Goal: Information Seeking & Learning: Understand process/instructions

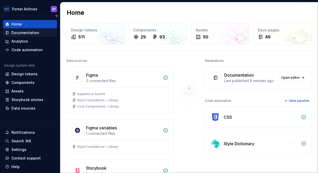
click at [23, 32] on div "Documentation" at bounding box center [25, 32] width 28 height 5
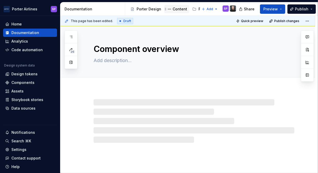
click at [176, 9] on div "Content" at bounding box center [180, 8] width 15 height 5
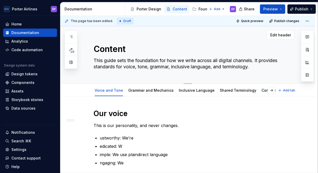
scroll to position [48, 0]
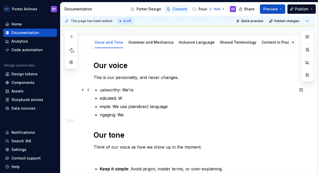
click at [201, 87] on p "ustworthy: We’re" at bounding box center [197, 90] width 195 height 6
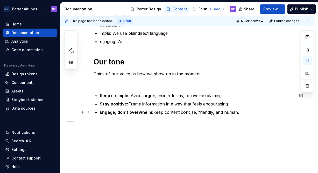
scroll to position [0, 0]
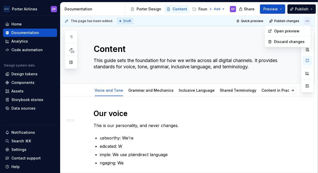
click at [307, 19] on html "[PERSON_NAME] Airlines SP Home Documentation Analytics Code automation Design s…" at bounding box center [159, 86] width 318 height 173
click at [286, 64] on html "[PERSON_NAME] Airlines SP Home Documentation Analytics Code automation Design s…" at bounding box center [159, 86] width 318 height 173
type textarea "*"
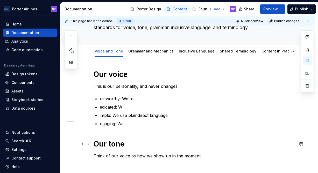
scroll to position [40, 0]
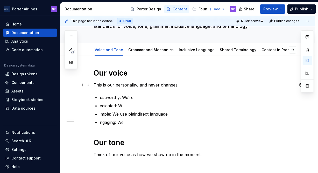
click at [123, 84] on p "This is our personality, and never changes." at bounding box center [194, 85] width 201 height 6
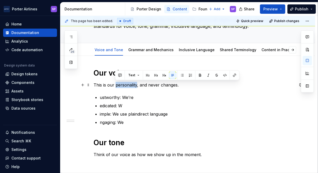
click at [123, 84] on p "This is our personality, and never changes." at bounding box center [194, 85] width 201 height 6
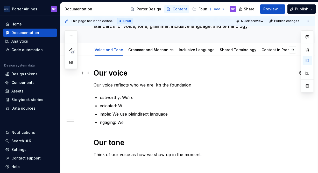
click at [113, 72] on h1 "Our voice" at bounding box center [194, 72] width 201 height 9
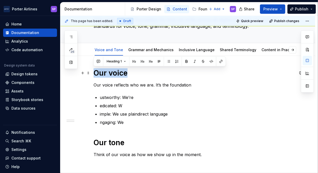
click at [113, 72] on h1 "Our voice" at bounding box center [194, 72] width 201 height 9
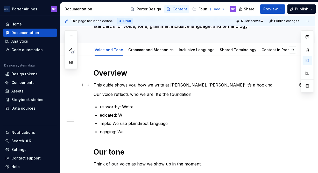
click at [202, 84] on p "This guide shows you how we write at [PERSON_NAME]. [PERSON_NAME]' it’s a booki…" at bounding box center [194, 85] width 201 height 6
click at [228, 84] on p "This guide shows you how we write at [PERSON_NAME]. Whether it’s a booking" at bounding box center [194, 85] width 201 height 6
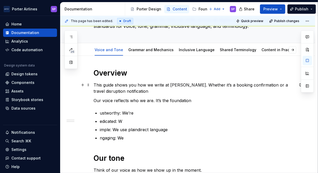
click at [98, 88] on p "This guide shows you how we write at [PERSON_NAME]. Whether it’s a booking conf…" at bounding box center [194, 88] width 201 height 12
click at [124, 80] on div "Overview This guide shows you how we write at [PERSON_NAME]. Whether it’s a boo…" at bounding box center [194, 139] width 201 height 143
drag, startPoint x: 118, startPoint y: 92, endPoint x: 142, endPoint y: 94, distance: 24.2
click at [142, 94] on div "Overview This guide shows you how we write at [PERSON_NAME]. Whether it’s a boo…" at bounding box center [194, 139] width 201 height 143
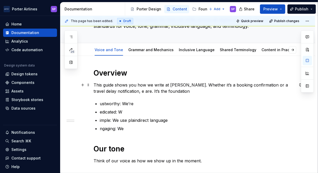
click at [162, 92] on p "This guide shows you how we write at [PERSON_NAME]. Whether it’s a booking conf…" at bounding box center [194, 88] width 201 height 12
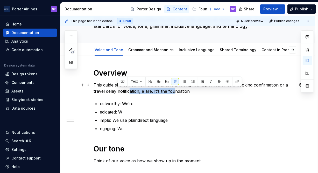
drag, startPoint x: 177, startPoint y: 89, endPoint x: 117, endPoint y: 91, distance: 59.6
click at [117, 91] on p "This guide shows you how we write at [PERSON_NAME]. Whether it’s a booking conf…" at bounding box center [194, 88] width 201 height 12
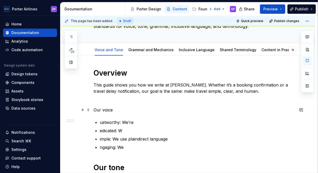
click at [105, 109] on p "Our voice" at bounding box center [194, 109] width 201 height 6
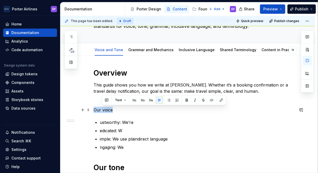
click at [105, 109] on p "Our voice" at bounding box center [194, 109] width 201 height 6
click at [109, 99] on span "Text" at bounding box center [110, 100] width 7 height 4
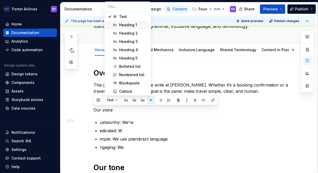
click at [123, 24] on div "Heading 1" at bounding box center [128, 24] width 18 height 5
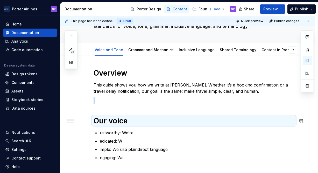
click at [129, 114] on div "Overview This guide shows you how we write at [PERSON_NAME]. Whether it’s a boo…" at bounding box center [194, 149] width 201 height 163
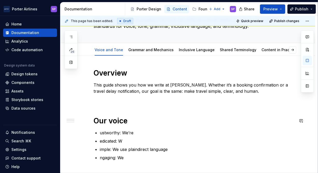
click at [124, 106] on div "Overview This guide shows you how we write at [PERSON_NAME]. Whether it’s a boo…" at bounding box center [194, 149] width 201 height 163
click at [121, 104] on div "Overview This guide shows you how we write at [PERSON_NAME]. Whether it’s a boo…" at bounding box center [194, 149] width 201 height 163
click at [109, 92] on p "This guide shows you how we write at [PERSON_NAME]. Whether it’s a booking conf…" at bounding box center [194, 88] width 201 height 12
click at [108, 106] on div "Overview This guide shows you how we write at [PERSON_NAME]. Whether it’s a boo…" at bounding box center [194, 149] width 201 height 163
click at [96, 120] on h1 "Our voice" at bounding box center [194, 120] width 201 height 9
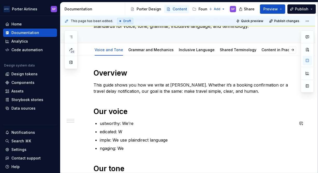
scroll to position [44, 0]
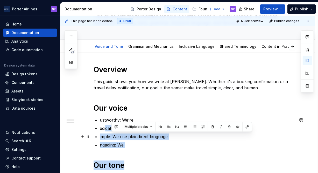
drag, startPoint x: 132, startPoint y: 153, endPoint x: 105, endPoint y: 128, distance: 37.0
click at [105, 128] on div "Overview This guide shows you how we write at [PERSON_NAME]. Whether it’s a boo…" at bounding box center [194, 141] width 201 height 153
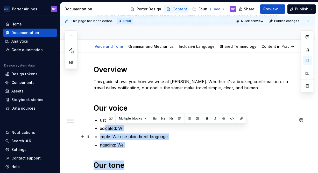
click at [117, 139] on p "imple: We use plaindirect language" at bounding box center [197, 136] width 195 height 6
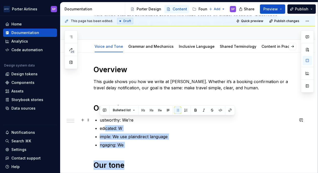
drag, startPoint x: 139, startPoint y: 145, endPoint x: 97, endPoint y: 121, distance: 48.5
click at [97, 121] on div "Overview This guide shows you how we write at [PERSON_NAME]. Whether it’s a boo…" at bounding box center [194, 141] width 201 height 153
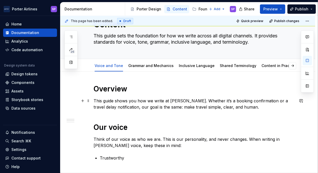
scroll to position [0, 0]
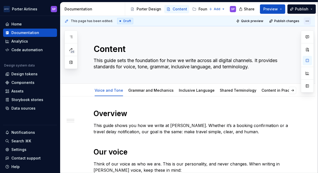
click at [310, 22] on html "[PERSON_NAME] Airlines SP Home Documentation Analytics Code automation Design s…" at bounding box center [159, 86] width 318 height 173
click at [308, 51] on div at bounding box center [307, 61] width 13 height 62
click at [120, 22] on div "Draft" at bounding box center [125, 21] width 16 height 6
click at [91, 20] on span "This page has been edited." at bounding box center [92, 21] width 42 height 4
click at [67, 23] on div "This page has been edited. Draft" at bounding box center [99, 21] width 69 height 6
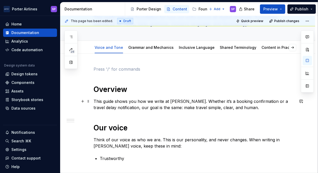
scroll to position [42, 0]
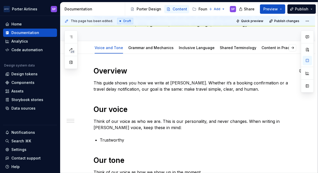
drag, startPoint x: 166, startPoint y: 93, endPoint x: 168, endPoint y: 99, distance: 5.7
click at [168, 99] on div "Overview This guide shows you how we write at [PERSON_NAME]. Whether it’s a boo…" at bounding box center [194, 139] width 201 height 147
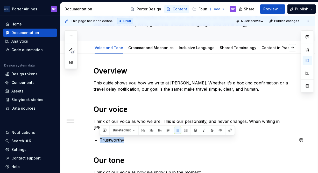
drag, startPoint x: 140, startPoint y: 138, endPoint x: 92, endPoint y: 136, distance: 47.7
click at [92, 136] on div "Overview This guide shows you how we write at [PERSON_NAME]. Whether it’s a boo…" at bounding box center [187, 163] width 255 height 218
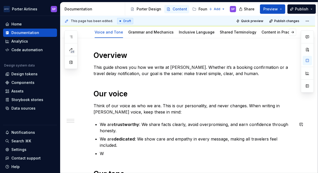
scroll to position [66, 0]
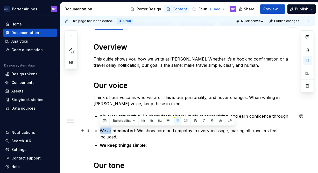
drag, startPoint x: 112, startPoint y: 130, endPoint x: 101, endPoint y: 130, distance: 10.9
click at [101, 130] on p "We are dedicated : We show care and empathy in every message, making all travel…" at bounding box center [197, 133] width 195 height 12
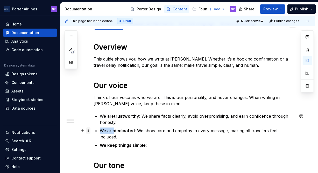
drag, startPoint x: 113, startPoint y: 130, endPoint x: 90, endPoint y: 129, distance: 23.8
click at [94, 129] on div "Overview This guide shows you how we write at [PERSON_NAME]. Whether it’s a boo…" at bounding box center [194, 133] width 201 height 182
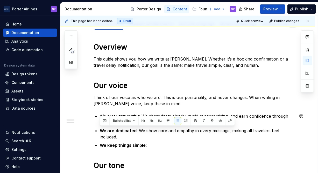
click at [103, 106] on div "Overview This guide shows you how we write at [PERSON_NAME]. Whether it’s a boo…" at bounding box center [194, 130] width 201 height 176
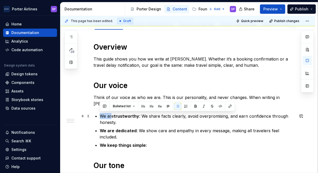
drag, startPoint x: 108, startPoint y: 115, endPoint x: 111, endPoint y: 116, distance: 3.7
click at [111, 116] on p "We are trustworthy : We share facts clearly, avoid overpromising, and earn conf…" at bounding box center [197, 119] width 195 height 12
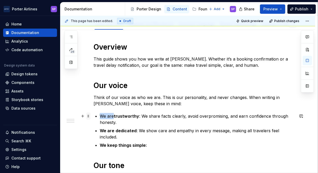
drag, startPoint x: 113, startPoint y: 116, endPoint x: 86, endPoint y: 115, distance: 26.4
click at [94, 115] on div "Overview This guide shows you how we write at [PERSON_NAME]. Whether it’s a boo…" at bounding box center [194, 133] width 201 height 182
click at [211, 141] on ul "We are trustworthy : We share facts clearly, avoid overpromising, and earn conf…" at bounding box center [197, 130] width 195 height 35
click at [180, 146] on p "We keep things simple:" at bounding box center [197, 145] width 195 height 6
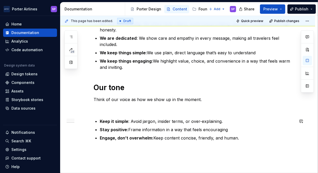
scroll to position [159, 0]
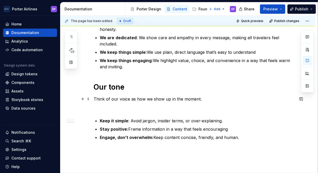
click at [138, 97] on p "Think of our voice as how we show up in the moment." at bounding box center [194, 99] width 201 height 6
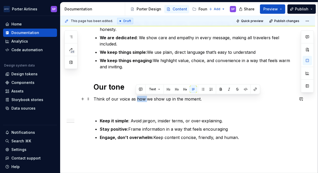
click at [138, 97] on p "Think of our voice as how we show up in the moment." at bounding box center [194, 99] width 201 height 6
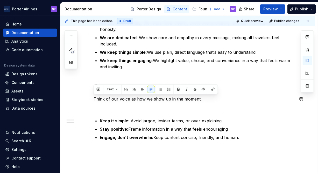
click at [218, 104] on div "Overview This guide shows you how we write at [PERSON_NAME]. Whether it’s a boo…" at bounding box center [194, 44] width 201 height 191
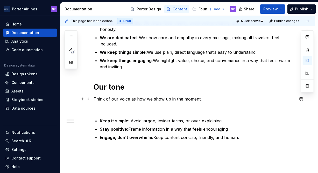
click at [203, 98] on p "Think of our voice as how we show up in the moment." at bounding box center [194, 99] width 201 height 6
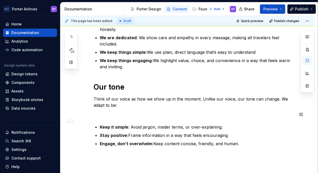
click at [158, 108] on p "Think of our voice as how we show up in the moment. Unlike our voice, our tone …" at bounding box center [194, 102] width 201 height 12
click at [145, 118] on div "Overview This guide shows you how we write at [PERSON_NAME]. Whether it’s a boo…" at bounding box center [194, 47] width 201 height 197
click at [129, 107] on p "Think of our voice as how we show up in the moment. Unlike our voice, our tone …" at bounding box center [194, 102] width 201 height 12
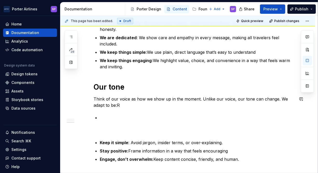
click at [129, 107] on p "Think of our voice as how we show up in the moment. Unlike our voice, our tone …" at bounding box center [194, 102] width 201 height 12
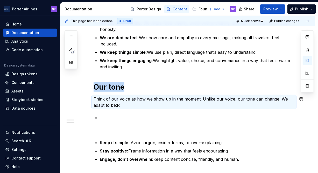
click at [129, 107] on p "Think of our voice as how we show up in the moment. Unlike our voice, our tone …" at bounding box center [194, 102] width 201 height 12
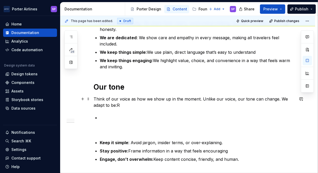
click at [124, 102] on p "Think of our voice as how we show up in the moment. Unlike our voice, our tone …" at bounding box center [194, 102] width 201 height 12
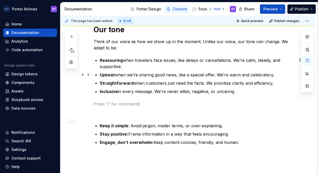
scroll to position [218, 0]
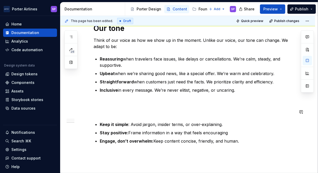
click at [121, 115] on div "Overview This guide shows you how we write at [PERSON_NAME]. Whether it’s a boo…" at bounding box center [194, 17] width 201 height 253
click at [120, 108] on div "Overview This guide shows you how we write at [PERSON_NAME]. Whether it’s a boo…" at bounding box center [194, 17] width 201 height 253
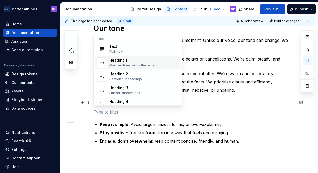
click at [115, 65] on div "Main sections within the page" at bounding box center [131, 65] width 45 height 4
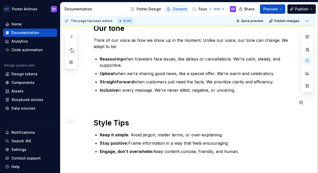
click at [112, 113] on div "Overview This guide shows you how we write at [PERSON_NAME]. Whether it’s a boo…" at bounding box center [194, 22] width 201 height 263
click at [105, 99] on p at bounding box center [194, 102] width 201 height 6
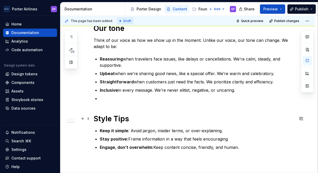
click at [146, 120] on h1 "Style Tips" at bounding box center [194, 118] width 201 height 9
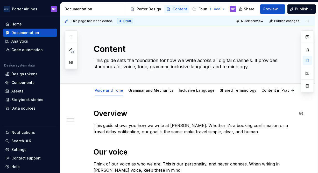
scroll to position [11, 0]
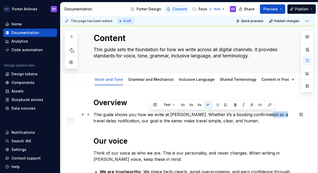
drag, startPoint x: 262, startPoint y: 113, endPoint x: 274, endPoint y: 114, distance: 11.4
click at [274, 114] on p "This guide shows you how we write at [PERSON_NAME]. Whether it’s a booking conf…" at bounding box center [194, 117] width 201 height 12
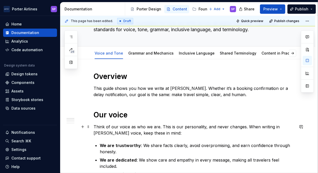
scroll to position [38, 0]
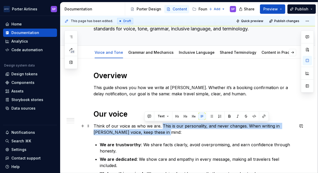
drag, startPoint x: 166, startPoint y: 131, endPoint x: 161, endPoint y: 123, distance: 10.1
click at [161, 123] on p "Think of our voice as who we are. This is our personality, and never changes. W…" at bounding box center [194, 129] width 201 height 12
click at [191, 134] on p "Think of our voice as who we are. This is our personality, and never changes. W…" at bounding box center [194, 129] width 201 height 12
drag, startPoint x: 205, startPoint y: 130, endPoint x: 188, endPoint y: 125, distance: 17.7
click at [188, 125] on p "Think of our voice as who we are. This is our personality, and never changes. W…" at bounding box center [194, 129] width 201 height 12
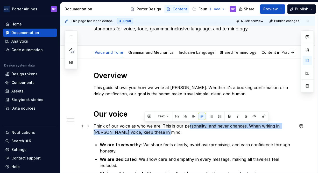
click at [173, 130] on p "Think of our voice as who we are. This is our personality, and never changes. W…" at bounding box center [194, 129] width 201 height 12
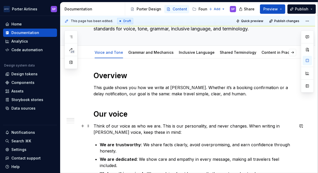
click at [212, 126] on p "Think of our voice as who we are. This is our personality, and never changes. W…" at bounding box center [194, 129] width 201 height 12
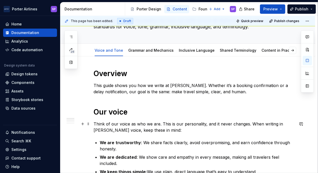
click at [226, 127] on p "Think of our voice as who we are. This is our personality, and it never changes…" at bounding box center [194, 126] width 201 height 12
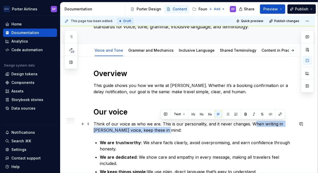
drag, startPoint x: 223, startPoint y: 127, endPoint x: 254, endPoint y: 123, distance: 31.4
click at [254, 123] on p "Think of our voice as who we are. This is our personality, and it never changes…" at bounding box center [194, 126] width 201 height 12
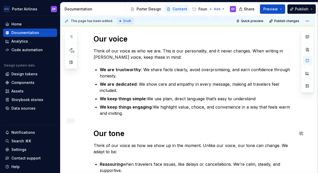
scroll to position [113, 0]
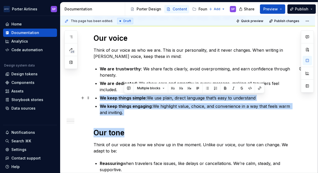
drag, startPoint x: 221, startPoint y: 125, endPoint x: 171, endPoint y: 87, distance: 63.3
click at [171, 87] on div "Overview This guide shows you how we write at [PERSON_NAME]. Whether it’s a boo…" at bounding box center [194, 131] width 201 height 272
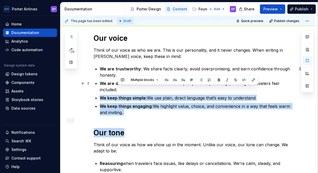
click at [171, 87] on p "We are dedicated : We show care and empathy in every message, making all travel…" at bounding box center [197, 86] width 195 height 12
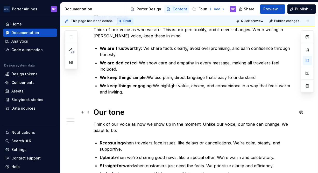
scroll to position [134, 0]
click at [217, 124] on p "Think of our voice as how we show up in the moment. Unlike our voice, our tone …" at bounding box center [194, 126] width 201 height 12
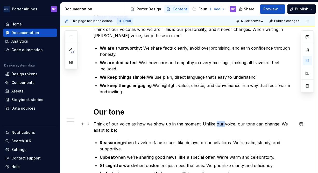
click at [217, 124] on p "Think of our voice as how we show up in the moment. Unlike our voice, our tone …" at bounding box center [194, 126] width 201 height 12
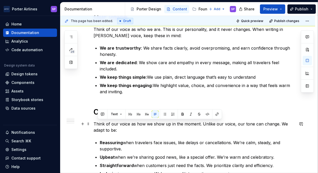
click at [211, 131] on p "Think of our voice as how we show up in the moment. Unlike our voice, our tone …" at bounding box center [194, 126] width 201 height 12
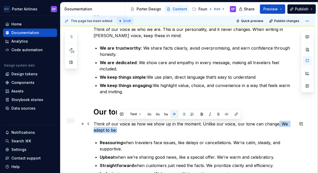
drag, startPoint x: 217, startPoint y: 128, endPoint x: 274, endPoint y: 123, distance: 57.2
click at [274, 123] on p "Think of our voice as how we show up in the moment. Unlike our voice, our tone …" at bounding box center [194, 126] width 201 height 12
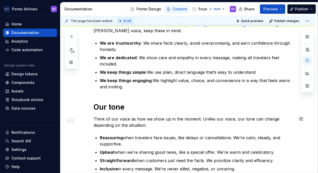
scroll to position [140, 0]
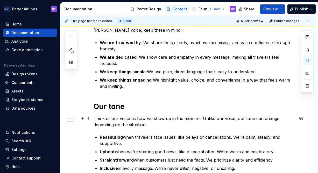
click at [166, 120] on p "Think of our voice as how we show up in the moment. Unlike our voice, our tone …" at bounding box center [194, 121] width 201 height 12
click at [175, 143] on p "Reassuring when travelers face issues, like delays or cancellations. We’re calm…" at bounding box center [197, 140] width 195 height 12
click at [177, 131] on div "Overview This guide shows you how we write at [PERSON_NAME]. Whether it’s a boo…" at bounding box center [194, 105] width 201 height 272
click at [176, 132] on div "Overview This guide shows you how we write at [PERSON_NAME]. Whether it’s a boo…" at bounding box center [194, 105] width 201 height 272
click at [176, 135] on p "Reassuring when travelers face issues, like delays or cancellations. We’re calm…" at bounding box center [197, 140] width 195 height 12
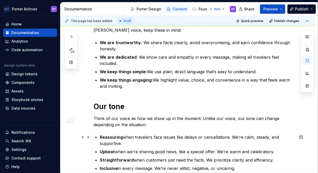
click at [247, 136] on p "Reassuring when travelers face issues like delays or cancellations. We’re calm,…" at bounding box center [197, 140] width 195 height 12
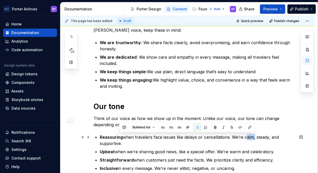
click at [247, 136] on p "Reassuring when travelers face issues like delays or cancellations. We’re calm,…" at bounding box center [197, 140] width 195 height 12
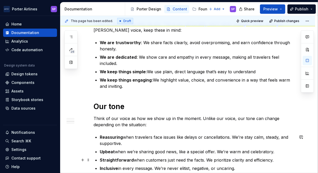
scroll to position [155, 0]
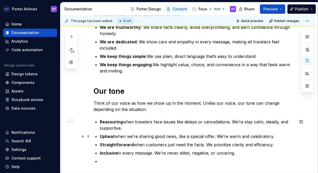
click at [135, 137] on p "Upbeat when we’re sharing good news, like a special offer. We’re warm and celeb…" at bounding box center [197, 136] width 195 height 6
click at [222, 143] on p "Straightforward when customers just need the facts. We prioritize clarity and e…" at bounding box center [197, 144] width 195 height 6
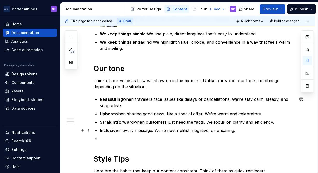
scroll to position [179, 0]
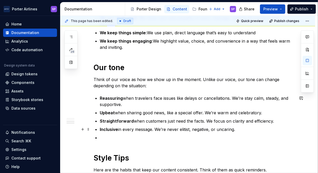
click at [172, 130] on p "Inclusive in every message. We’re never elitist, negative, or uncaring." at bounding box center [197, 129] width 195 height 6
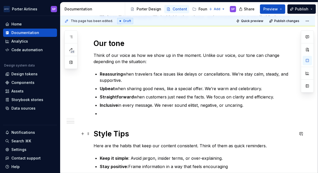
scroll to position [215, 0]
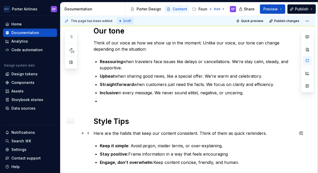
click at [100, 133] on p "Here are the habits that keep our content consistent. Think of them as quick re…" at bounding box center [194, 133] width 201 height 6
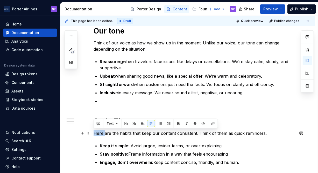
click at [100, 133] on p "Here are the habits that keep our content consistent. Think of them as quick re…" at bounding box center [194, 133] width 201 height 6
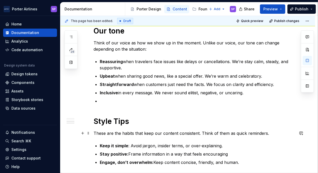
click at [255, 132] on p "These are the habits that keep our content consistent. Think of them as quick r…" at bounding box center [194, 133] width 201 height 6
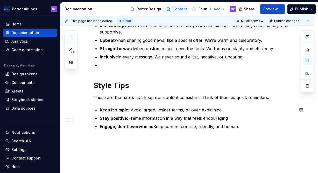
scroll to position [0, 0]
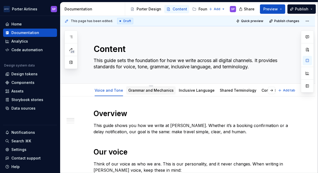
click at [162, 85] on div "Grammar and Mechanics" at bounding box center [150, 89] width 49 height 11
click at [161, 90] on link "Grammar and Mechanics" at bounding box center [150, 90] width 45 height 4
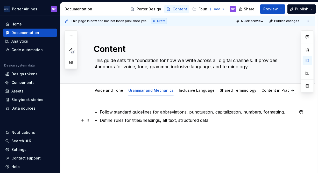
click at [168, 119] on p "Define rules for titles/headings, alt text, structured data." at bounding box center [197, 120] width 195 height 6
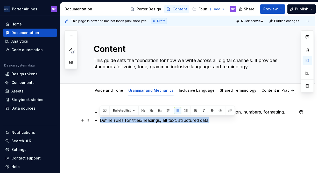
click at [168, 119] on p "Define rules for titles/headings, alt text, structured data." at bounding box center [197, 120] width 195 height 6
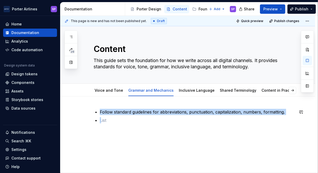
type textarea "*"
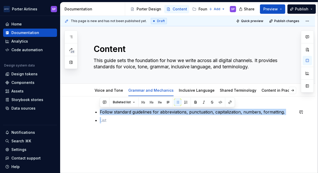
drag, startPoint x: 154, startPoint y: 126, endPoint x: 100, endPoint y: 103, distance: 59.0
click at [100, 103] on div "Follow standard guidelines for abbreviations, punctuation, capitalization, numb…" at bounding box center [187, 141] width 255 height 90
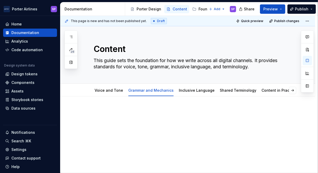
click at [100, 103] on div at bounding box center [187, 141] width 255 height 90
click at [100, 109] on p "Overview" at bounding box center [194, 112] width 201 height 6
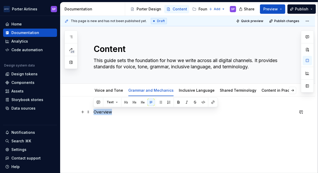
click at [100, 109] on p "Overview" at bounding box center [194, 112] width 201 height 6
click at [110, 105] on button "Text" at bounding box center [112, 101] width 16 height 7
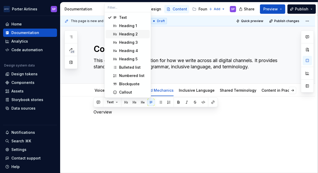
click at [119, 23] on div "Heading 1" at bounding box center [128, 25] width 18 height 5
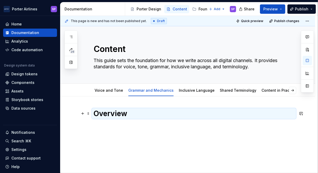
click at [130, 111] on h1 "Overview" at bounding box center [194, 113] width 201 height 9
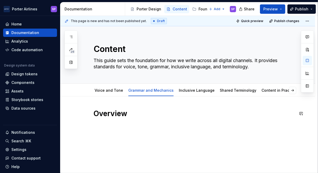
click at [133, 122] on div "Overview" at bounding box center [194, 119] width 201 height 20
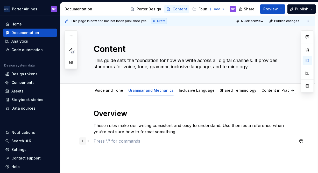
click at [81, 140] on button "button" at bounding box center [82, 140] width 7 height 7
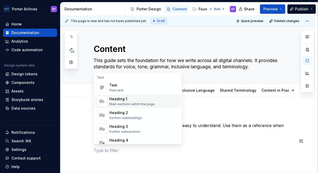
click at [108, 94] on span "Text Plain text" at bounding box center [138, 87] width 86 height 13
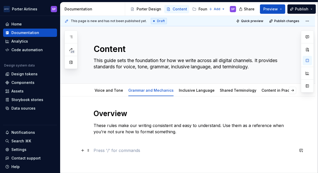
click at [101, 150] on p at bounding box center [194, 150] width 201 height 6
click at [85, 150] on button "button" at bounding box center [82, 149] width 7 height 7
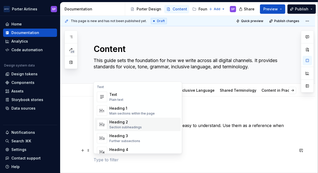
click at [114, 109] on div "Heading 1" at bounding box center [131, 107] width 45 height 5
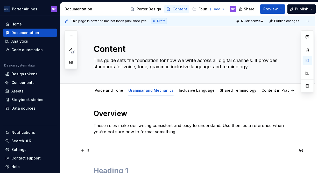
scroll to position [3, 0]
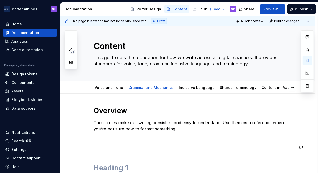
click at [109, 154] on div "Overview These rules make our writing consistent and easy to understand. Use th…" at bounding box center [194, 139] width 201 height 66
click at [104, 141] on div "Overview These rules make our writing consistent and easy to understand. Use th…" at bounding box center [194, 139] width 201 height 66
click at [103, 138] on div "Overview These rules make our writing consistent and easy to understand. Use th…" at bounding box center [194, 130] width 201 height 48
click at [106, 149] on h1 at bounding box center [194, 148] width 201 height 9
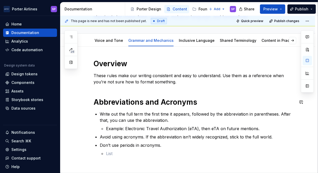
scroll to position [58, 0]
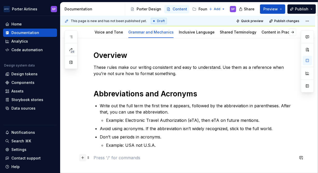
click at [84, 156] on button "button" at bounding box center [82, 157] width 7 height 7
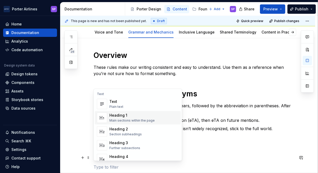
click at [118, 118] on div "Main sections within the page" at bounding box center [131, 120] width 45 height 4
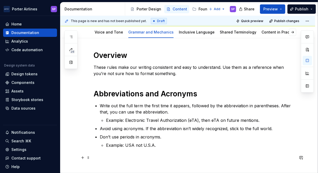
scroll to position [68, 0]
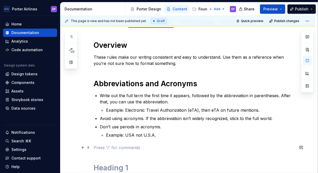
click at [112, 149] on p at bounding box center [194, 147] width 201 height 6
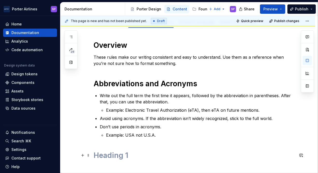
click at [113, 153] on h1 at bounding box center [194, 154] width 201 height 9
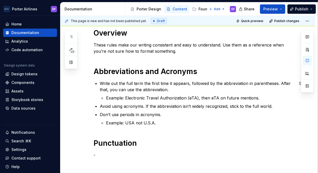
scroll to position [90, 0]
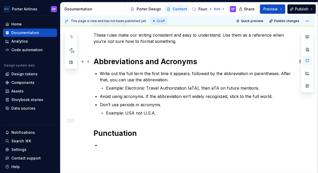
click at [203, 58] on h1 "Abbreviations and Acronyms" at bounding box center [194, 61] width 201 height 9
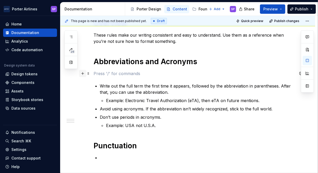
click at [84, 74] on button "button" at bounding box center [82, 73] width 7 height 7
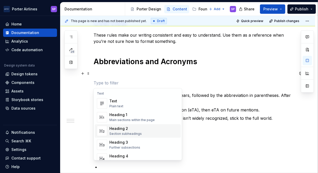
click at [116, 129] on div "Heading 2" at bounding box center [125, 128] width 32 height 5
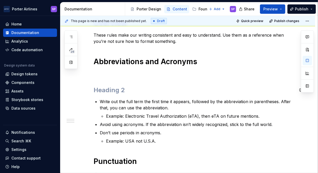
click at [101, 72] on p at bounding box center [194, 73] width 201 height 6
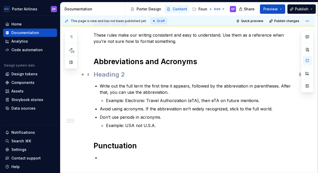
click at [103, 75] on h2 at bounding box center [194, 74] width 201 height 8
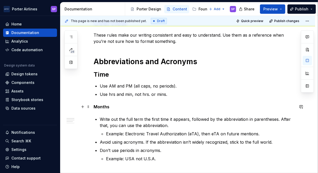
click at [99, 106] on strong "Months" at bounding box center [102, 106] width 16 height 5
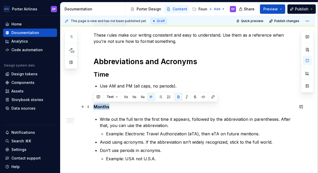
click at [99, 106] on strong "Months" at bounding box center [102, 106] width 16 height 5
click at [127, 96] on button "button" at bounding box center [126, 96] width 7 height 7
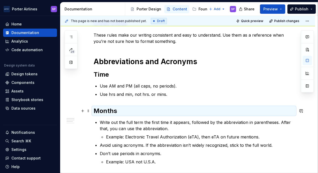
click at [123, 116] on div "Overview These rules make our writing consistent and easy to understand. Use th…" at bounding box center [194, 107] width 201 height 178
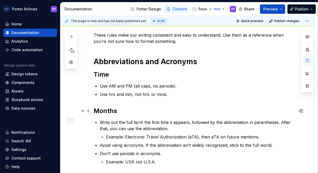
click at [123, 111] on h2 "Months" at bounding box center [194, 110] width 201 height 8
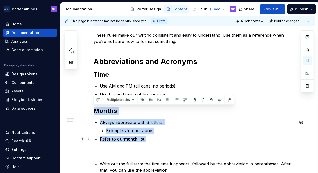
drag, startPoint x: 94, startPoint y: 111, endPoint x: 158, endPoint y: 141, distance: 69.7
click at [158, 141] on div "Overview These rules make our writing consistent and easy to understand. Use th…" at bounding box center [194, 128] width 201 height 220
copy div "Months Always abbreviate with 3 letters. Example: Jun not June. Refer to our mo…"
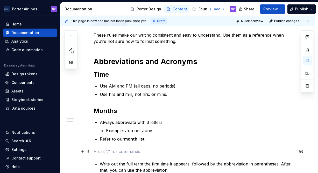
click at [155, 149] on p at bounding box center [194, 151] width 201 height 6
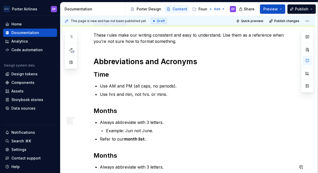
scroll to position [130, 0]
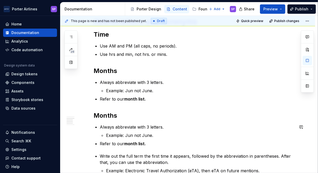
click at [103, 115] on strong "Months" at bounding box center [106, 115] width 24 height 8
click at [175, 131] on li "Always abbreviate with 3 letters. Example: Jun not June." at bounding box center [197, 131] width 195 height 15
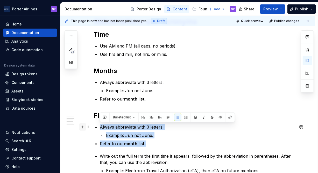
drag, startPoint x: 151, startPoint y: 144, endPoint x: 84, endPoint y: 126, distance: 69.1
click at [94, 126] on div "Overview These rules make our writing consistent and easy to understand. Use th…" at bounding box center [194, 107] width 201 height 258
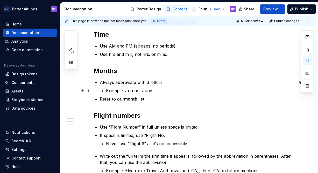
click at [124, 88] on p "Example: Jun not June." at bounding box center [200, 90] width 188 height 6
click at [130, 91] on p "Example: “Jun not June." at bounding box center [200, 90] width 188 height 6
click at [144, 91] on p "Example: “Jun” not June." at bounding box center [200, 90] width 188 height 6
click at [167, 91] on p "Example: “Jun” not “June." at bounding box center [200, 90] width 188 height 6
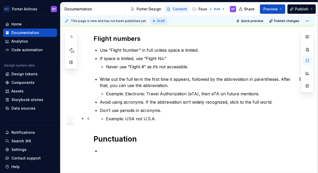
scroll to position [216, 0]
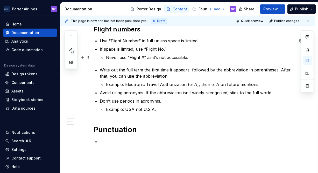
click at [210, 54] on p "Never use “Flight #” as it’s not accessible." at bounding box center [200, 57] width 188 height 6
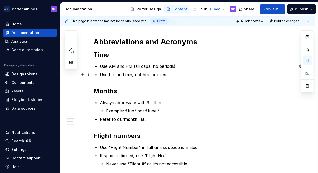
scroll to position [109, 0]
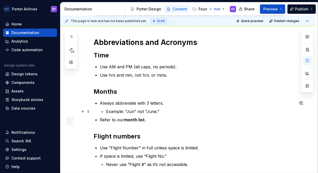
click at [251, 108] on p "Example: “Jun” not “June.”" at bounding box center [200, 111] width 188 height 6
click at [245, 115] on ul "Always abbreviate with 3 letters. Example: “Jun” not “June.” Refer to our month…" at bounding box center [197, 111] width 195 height 23
click at [308, 122] on div "Overview These rules make our writing consistent and easy to understand. Use th…" at bounding box center [187, 154] width 255 height 335
click at [96, 90] on strong "Months" at bounding box center [106, 92] width 24 height 8
click at [115, 92] on strong "Months" at bounding box center [106, 92] width 24 height 8
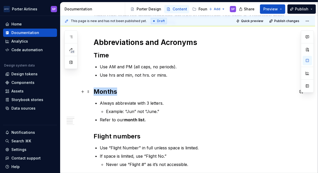
click at [115, 92] on strong "Months" at bounding box center [106, 92] width 24 height 8
click at [149, 118] on p "Refer to our month list." at bounding box center [197, 119] width 195 height 6
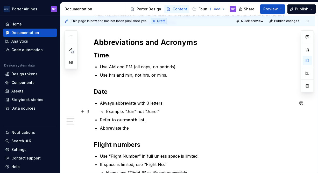
click at [176, 114] on p "Example: “Jun” not “June.”" at bounding box center [200, 111] width 188 height 6
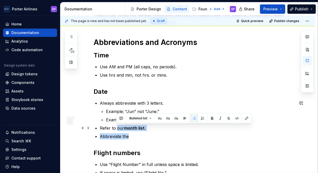
drag, startPoint x: 138, startPoint y: 134, endPoint x: 117, endPoint y: 126, distance: 22.4
click at [117, 126] on ul "Always abbreviate with 3 letters. Example: “Jun” not “June.” Example: Mon not […" at bounding box center [197, 119] width 195 height 39
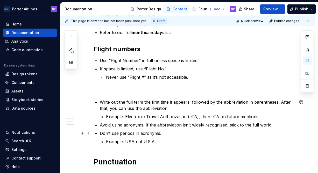
scroll to position [205, 0]
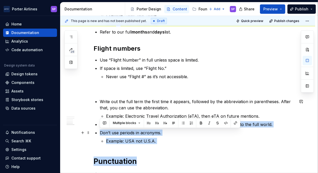
drag, startPoint x: 168, startPoint y: 154, endPoint x: 124, endPoint y: 126, distance: 53.0
click at [124, 126] on div "Overview These rules make our writing consistent and easy to understand. Use th…" at bounding box center [194, 39] width 201 height 273
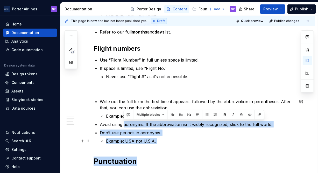
click at [167, 138] on p "Example: USA not U.S.A." at bounding box center [200, 141] width 188 height 6
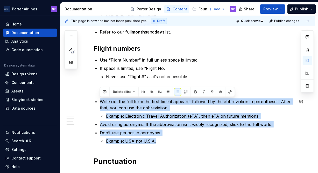
drag, startPoint x: 118, startPoint y: 114, endPoint x: 90, endPoint y: 93, distance: 34.4
click at [90, 93] on div "Overview These rules make our writing consistent and easy to understand. Use th…" at bounding box center [187, 62] width 255 height 343
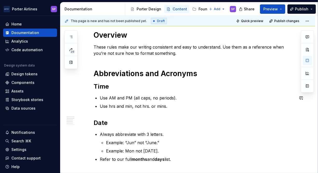
scroll to position [78, 0]
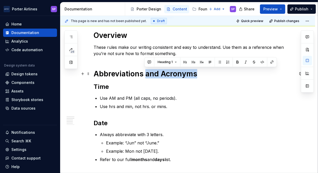
drag, startPoint x: 144, startPoint y: 75, endPoint x: 202, endPoint y: 70, distance: 57.8
click at [202, 70] on h1 "Abbreviations and Acronyms" at bounding box center [194, 73] width 201 height 9
copy h1 "and Acronyms"
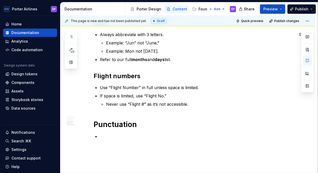
scroll to position [181, 0]
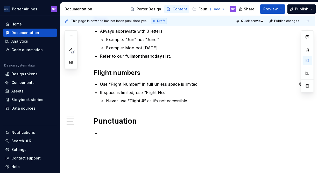
click at [173, 109] on div "Overview These rules make our writing consistent and easy to understand. Use th…" at bounding box center [194, 31] width 201 height 208
click at [121, 114] on div "Overview These rules make our writing consistent and easy to understand. Use th…" at bounding box center [194, 31] width 201 height 208
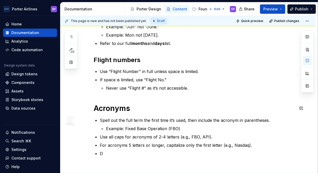
scroll to position [202, 0]
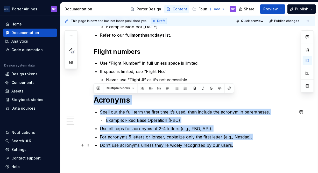
drag, startPoint x: 94, startPoint y: 101, endPoint x: 244, endPoint y: 143, distance: 155.6
click at [244, 143] on div "Overview These rules make our writing consistent and easy to understand. Use th…" at bounding box center [194, 37] width 201 height 263
copy div "Acronyms Spell out the full term the first time it’s used, then include the acr…"
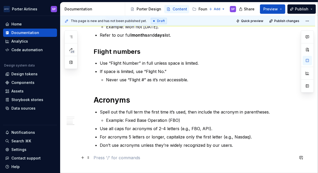
click at [209, 158] on p at bounding box center [194, 157] width 201 height 6
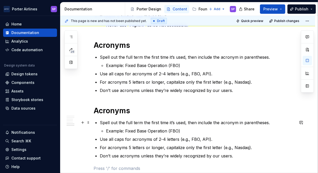
scroll to position [257, 0]
click at [101, 109] on h1 "Acronyms" at bounding box center [194, 109] width 201 height 9
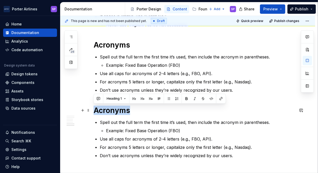
click at [101, 109] on h1 "Acronyms" at bounding box center [194, 109] width 201 height 9
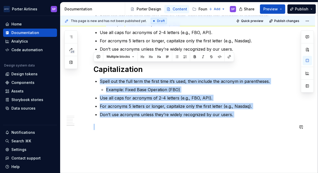
scroll to position [313, 0]
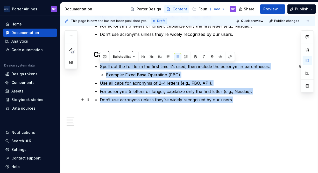
drag, startPoint x: 100, startPoint y: 121, endPoint x: 244, endPoint y: 96, distance: 145.7
click at [244, 96] on ul "Spell out the full term the first time it’s used, then include the acronym in p…" at bounding box center [197, 82] width 195 height 39
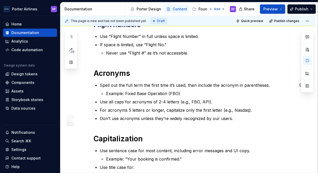
scroll to position [224, 0]
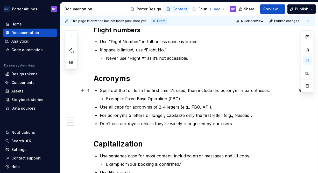
click at [258, 92] on p "Spell out the full term the first time it’s used, then include the acronym in p…" at bounding box center [197, 90] width 195 height 6
click at [224, 101] on p "Example: Fixed Base Operation (FBO)" at bounding box center [200, 98] width 188 height 6
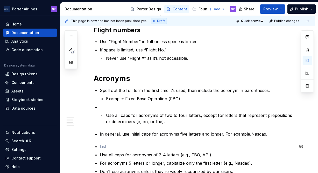
click at [151, 140] on div "Overview These rules make our writing consistent and easy to understand. Use th…" at bounding box center [194, 72] width 201 height 375
click at [176, 155] on p "Use all caps for acronyms of 2-4 letters (e.g., FBO, API)." at bounding box center [197, 154] width 195 height 6
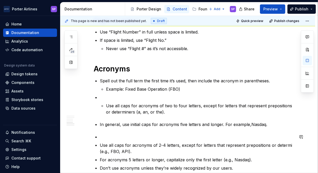
scroll to position [239, 0]
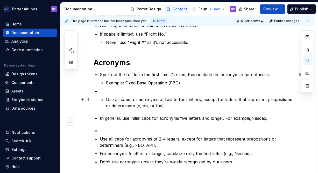
click at [125, 100] on p "Use all caps for acronyms of two to four letters, except for letters that repre…" at bounding box center [200, 102] width 188 height 12
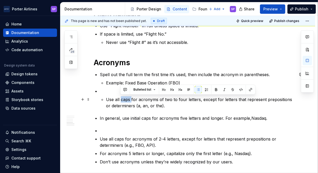
click at [125, 100] on p "Use all caps for acronyms of two to four letters, except for letters that repre…" at bounding box center [200, 102] width 188 height 12
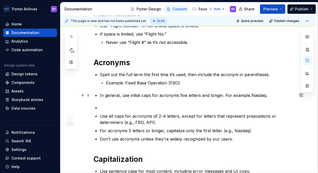
click at [136, 94] on p "In general, use initial caps for acronyms five letters and longer. For example,…" at bounding box center [197, 95] width 195 height 6
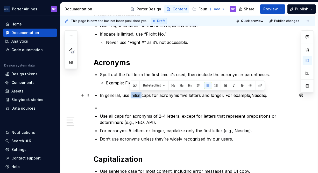
click at [136, 94] on p "In general, use initial caps for acronyms five letters and longer. For example,…" at bounding box center [197, 95] width 195 height 6
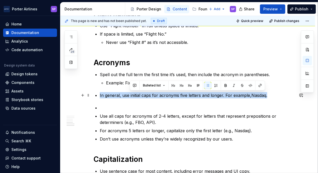
click at [136, 94] on p "In general, use initial caps for acronyms five letters and longer. For example,…" at bounding box center [197, 95] width 195 height 6
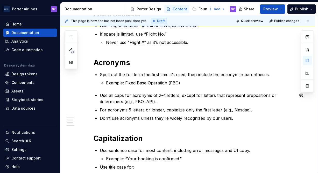
click at [130, 86] on div "Overview These rules make our writing consistent and easy to understand. Use th…" at bounding box center [194, 38] width 201 height 338
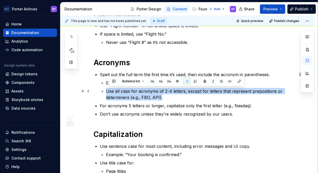
drag, startPoint x: 134, startPoint y: 89, endPoint x: 103, endPoint y: 91, distance: 31.1
click at [106, 91] on li "Use all caps for acronyms of 2-4 letters, except for letters that represent pre…" at bounding box center [200, 94] width 188 height 12
copy p "Use all caps for acronyms of 2-4 letters, except for letters that represent pre…"
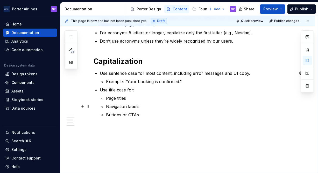
scroll to position [312, 0]
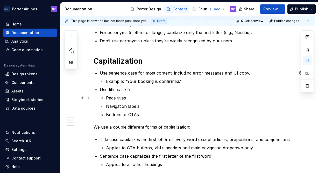
click at [118, 98] on p "Page titles" at bounding box center [200, 98] width 188 height 6
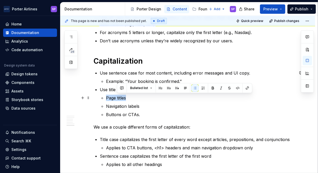
click at [118, 98] on p "Page titles" at bounding box center [200, 98] width 188 height 6
click at [132, 109] on ul "Page titles Navigation labels Buttons or CTAs." at bounding box center [200, 106] width 188 height 23
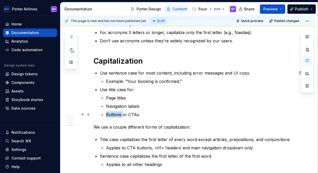
click at [132, 109] on ul "Page titles Navigation labels Buttons or CTAs." at bounding box center [200, 106] width 188 height 23
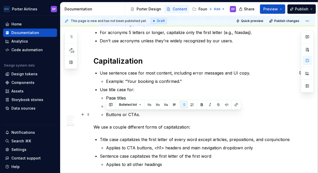
click at [132, 120] on div "Overview These rules make our writing consistent and easy to understand. Use th…" at bounding box center [194, 37] width 201 height 483
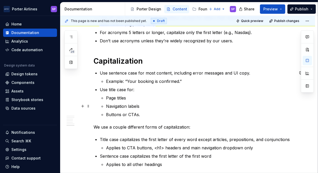
click at [136, 103] on p "Navigation labels" at bounding box center [200, 106] width 188 height 6
click at [122, 100] on p "Page titles" at bounding box center [200, 98] width 188 height 6
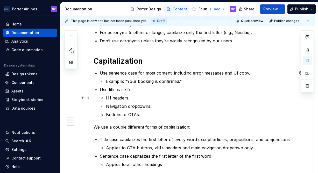
click at [119, 98] on p "H1 headers." at bounding box center [200, 98] width 188 height 6
click at [151, 111] on p "Buttons or CTAs." at bounding box center [200, 114] width 188 height 6
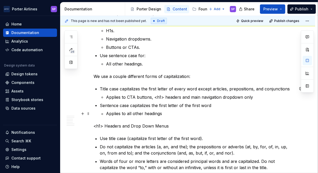
scroll to position [380, 0]
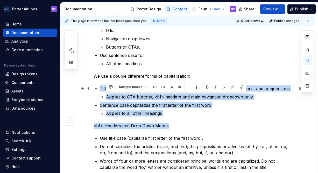
drag, startPoint x: 169, startPoint y: 127, endPoint x: 78, endPoint y: 74, distance: 104.7
click at [78, 74] on div "Overview These rules make our writing consistent and easy to understand. Use th…" at bounding box center [187, 1] width 255 height 570
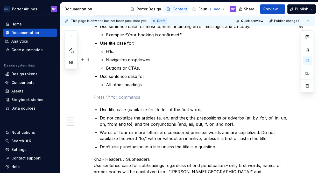
scroll to position [343, 0]
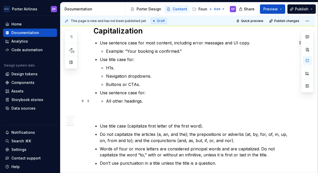
click at [217, 98] on p "All other headings." at bounding box center [200, 101] width 188 height 6
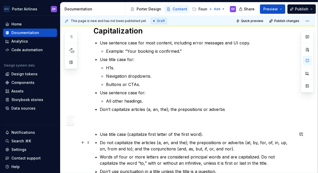
click at [204, 141] on p "Do not capitalize the articles (a, an, and the); the prepositions or adverbs (a…" at bounding box center [197, 145] width 195 height 12
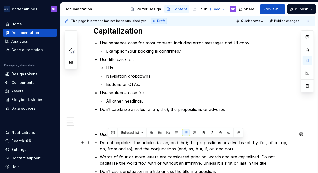
drag, startPoint x: 234, startPoint y: 148, endPoint x: 243, endPoint y: 141, distance: 11.1
click at [243, 141] on p "Do not capitalize the articles (a, an, and the); the prepositions or adverbs (a…" at bounding box center [197, 145] width 195 height 12
drag, startPoint x: 245, startPoint y: 149, endPoint x: 243, endPoint y: 142, distance: 6.9
click at [243, 142] on p "Do not capitalize the articles (a, an, and the); the prepositions or adverbs (a…" at bounding box center [197, 145] width 195 height 12
copy p "(at, by, for, of, in, up, on, from and to); and the conjunctions (and, as, but,…"
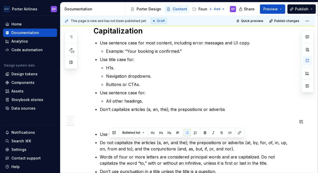
click at [231, 109] on p "Don’t capitalize articles (a, an, the); the prepositions or adverbs" at bounding box center [197, 109] width 195 height 6
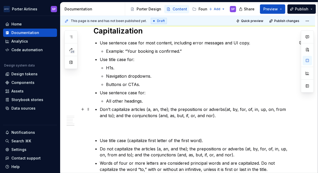
click at [223, 110] on p "Don’t capitalize articles (a, an, the); the prepositions or adverbs(at, by, for…" at bounding box center [197, 112] width 195 height 12
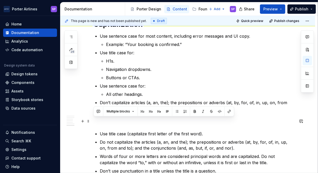
drag, startPoint x: 229, startPoint y: 156, endPoint x: 168, endPoint y: 121, distance: 69.6
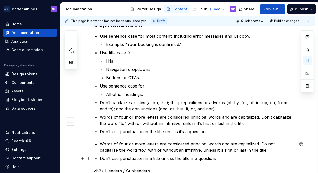
scroll to position [358, 0]
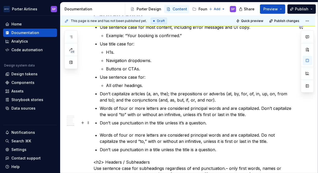
drag, startPoint x: 221, startPoint y: 157, endPoint x: 208, endPoint y: 121, distance: 37.9
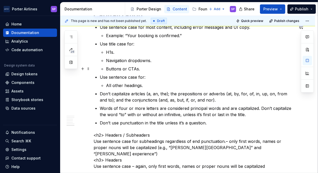
click at [191, 69] on p "Buttons or CTAs." at bounding box center [200, 69] width 188 height 6
click at [190, 77] on p "Use sentence case for:" at bounding box center [197, 77] width 195 height 6
click at [187, 79] on p "Use sentence case for:" at bounding box center [197, 77] width 195 height 6
click at [178, 83] on p "All other headings." at bounding box center [200, 85] width 188 height 6
click at [156, 85] on p "All other headings (e.g., subheaders, H2)" at bounding box center [200, 85] width 188 height 6
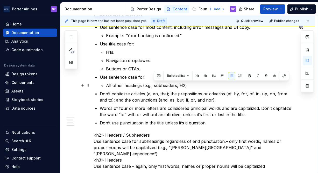
drag, startPoint x: 156, startPoint y: 85, endPoint x: 148, endPoint y: 76, distance: 12.3
click at [148, 76] on p "Use sentence case for:" at bounding box center [197, 77] width 195 height 6
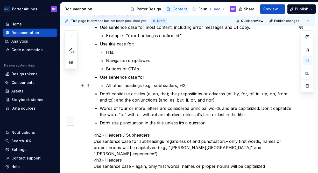
click at [162, 87] on p "All other headings (e.g., subheaders, H2)" at bounding box center [200, 85] width 188 height 6
click at [160, 86] on p "All other headings (e.g., H2)" at bounding box center [200, 85] width 188 height 6
click at [211, 118] on ul "Use sentence case for most content, including error messages and UI copy. Examp…" at bounding box center [197, 75] width 195 height 102
click at [214, 119] on ul "Use sentence case for most content, including error messages and UI copy. Examp…" at bounding box center [197, 75] width 195 height 102
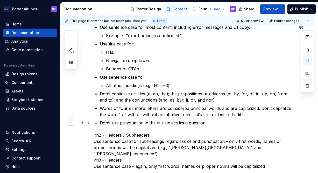
drag, startPoint x: 215, startPoint y: 120, endPoint x: 211, endPoint y: 121, distance: 3.9
click at [211, 121] on p "Don’t use punctuation in the title unless it’s a question." at bounding box center [197, 122] width 195 height 6
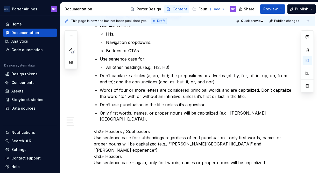
scroll to position [377, 0]
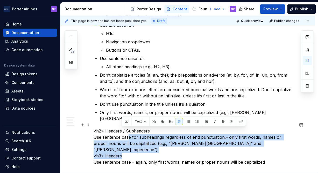
drag, startPoint x: 270, startPoint y: 145, endPoint x: 125, endPoint y: 131, distance: 145.8
click at [125, 131] on p "<h2> Headers / Subheaders Use sentence case for subheadings regardless of end p…" at bounding box center [194, 150] width 201 height 44
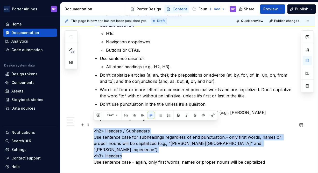
drag, startPoint x: 95, startPoint y: 126, endPoint x: 287, endPoint y: 145, distance: 193.1
click at [287, 145] on p "<h2> Headers / Subheaders Use sentence case for subheadings regardless of end p…" at bounding box center [194, 150] width 201 height 44
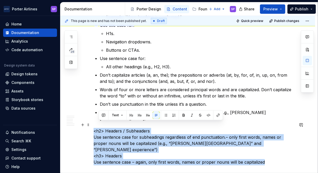
drag, startPoint x: 284, startPoint y: 149, endPoint x: 91, endPoint y: 123, distance: 194.1
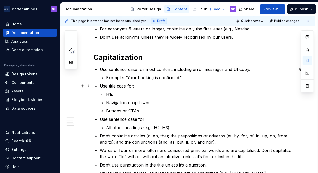
scroll to position [316, 0]
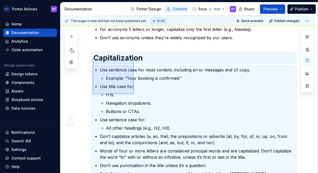
drag, startPoint x: 93, startPoint y: 59, endPoint x: 139, endPoint y: 98, distance: 61.0
click at [139, 98] on div "This page is new and has not been published yet. Draft Quick preview Publish ch…" at bounding box center [188, 94] width 257 height 157
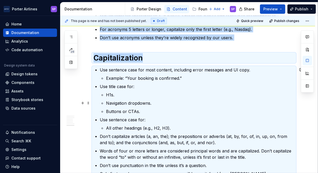
scroll to position [325, 0]
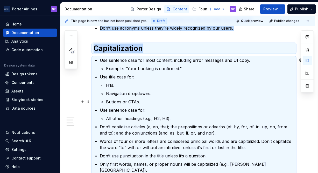
click at [148, 99] on p "Buttons or CTAs." at bounding box center [200, 101] width 188 height 6
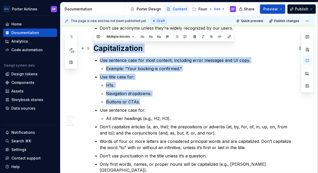
drag, startPoint x: 154, startPoint y: 99, endPoint x: 91, endPoint y: 47, distance: 81.6
click at [91, 47] on div "Overview These rules make our writing consistent and easy to understand. Use th…" at bounding box center [187, 4] width 255 height 466
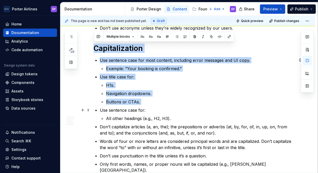
drag, startPoint x: 95, startPoint y: 48, endPoint x: 159, endPoint y: 105, distance: 85.5
copy div "Capitalization Use sentence case for most content, including error messages and…"
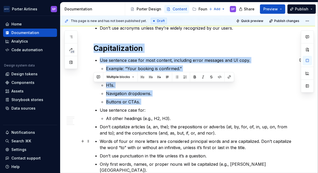
scroll to position [383, 0]
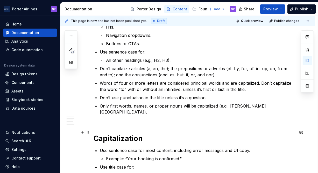
click at [127, 134] on h1 "Capitalization" at bounding box center [194, 138] width 201 height 9
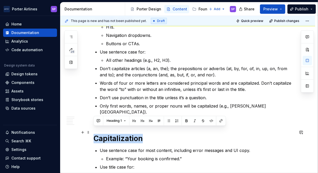
click at [127, 134] on h1 "Capitalization" at bounding box center [194, 138] width 201 height 9
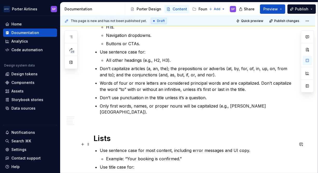
click at [107, 147] on p "Use sentence case for most content, including error messages and UI copy." at bounding box center [197, 150] width 195 height 6
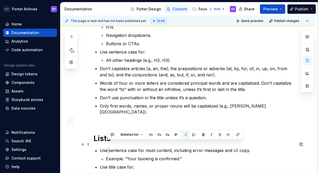
click at [107, 147] on p "Use sentence case for most content, including error messages and UI copy." at bounding box center [197, 150] width 195 height 6
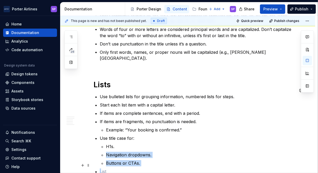
scroll to position [443, 0]
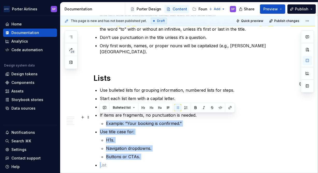
drag, startPoint x: 153, startPoint y: 161, endPoint x: 97, endPoint y: 114, distance: 73.6
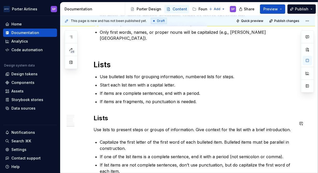
scroll to position [458, 0]
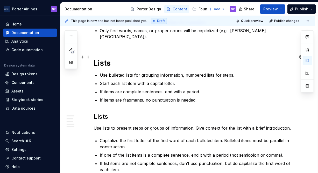
click at [124, 59] on h1 "Lists" at bounding box center [194, 63] width 201 height 9
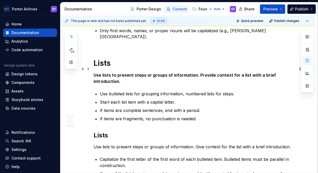
click at [117, 73] on strong "Use lists to present steps or groups of information. Provide context for a list…" at bounding box center [185, 78] width 183 height 11
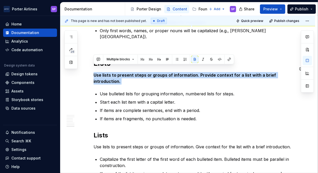
click at [117, 73] on strong "Use lists to present steps or groups of information. Provide context for a list…" at bounding box center [185, 78] width 183 height 11
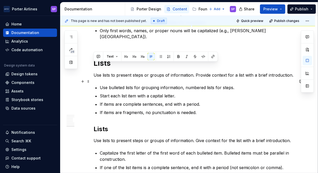
scroll to position [462, 0]
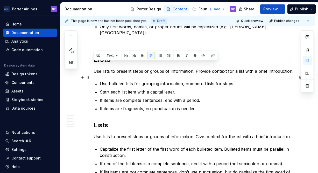
click at [133, 89] on ul "Use bulleted lists for grouping information, numbered lists for steps. Start ea…" at bounding box center [197, 96] width 195 height 31
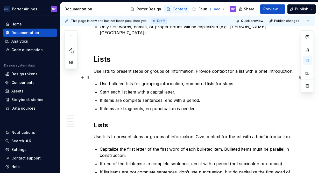
click at [100, 81] on p "Use bulleted lists for grouping information, numbered lists for steps." at bounding box center [197, 84] width 195 height 6
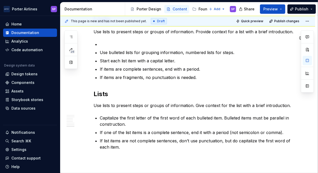
scroll to position [502, 0]
click at [124, 102] on p "Use lists to present steps or groups of information. Give context for the list …" at bounding box center [194, 105] width 201 height 6
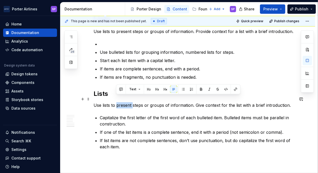
click at [124, 102] on p "Use lists to present steps or groups of information. Give context for the list …" at bounding box center [194, 105] width 201 height 6
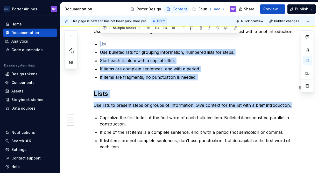
drag, startPoint x: 101, startPoint y: 39, endPoint x: 305, endPoint y: 102, distance: 214.0
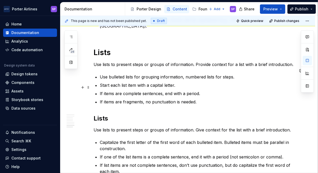
scroll to position [469, 0]
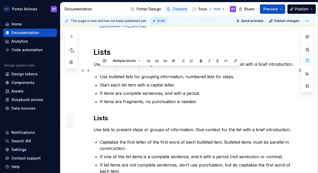
drag, startPoint x: 291, startPoint y: 124, endPoint x: 94, endPoint y: 67, distance: 204.4
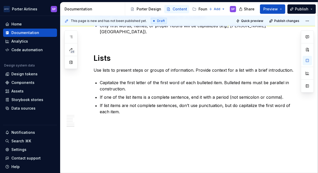
scroll to position [457, 0]
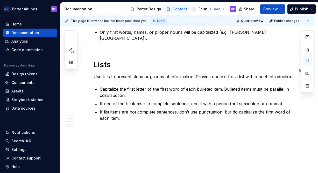
click at [118, 87] on p "Capitalize the first letter of the first word of each bulleted item. Bulleted i…" at bounding box center [197, 92] width 195 height 12
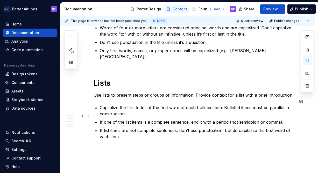
scroll to position [439, 0]
click at [144, 146] on strong "Call-to-Action Buttons (CTAs)" at bounding box center [125, 148] width 62 height 5
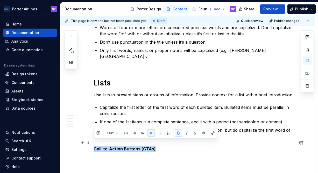
click at [144, 146] on strong "Call-to-Action Buttons (CTAs)" at bounding box center [125, 148] width 62 height 5
click at [118, 132] on button "Text" at bounding box center [112, 132] width 16 height 7
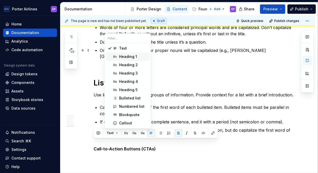
click at [122, 55] on div "Heading 1" at bounding box center [128, 56] width 18 height 5
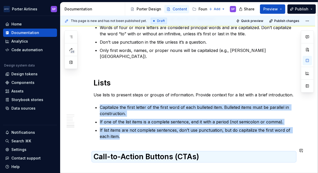
scroll to position [479, 0]
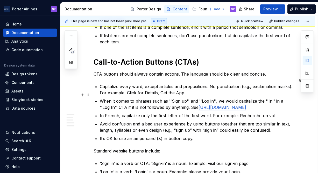
scroll to position [533, 0]
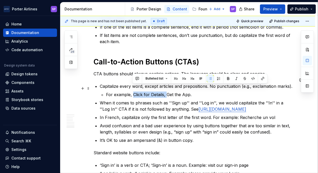
drag, startPoint x: 133, startPoint y: 87, endPoint x: 165, endPoint y: 91, distance: 32.8
click at [165, 91] on p "For example, Click for Details, Get the App." at bounding box center [200, 94] width 188 height 6
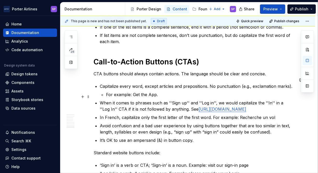
click at [179, 102] on p "When it comes to phrases such as ''Sign up'' and ''Log in'', we would capitaliz…" at bounding box center [197, 105] width 195 height 12
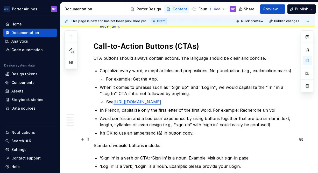
scroll to position [569, 0]
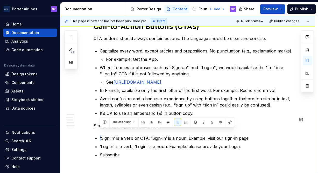
click at [111, 122] on button "Bulleted list" at bounding box center [124, 121] width 27 height 7
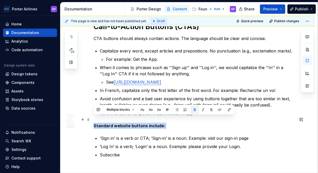
click at [99, 123] on strong "Standard website buttons include:" at bounding box center [130, 125] width 72 height 5
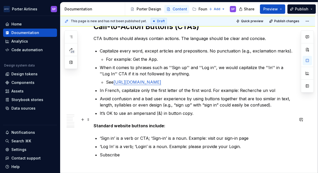
click at [96, 123] on strong "Standard website buttons include:" at bounding box center [130, 125] width 72 height 5
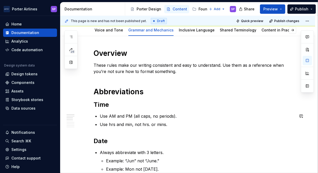
scroll to position [60, 0]
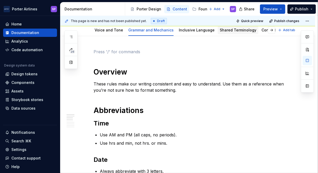
click at [220, 31] on link "Shared Terminology" at bounding box center [238, 30] width 37 height 4
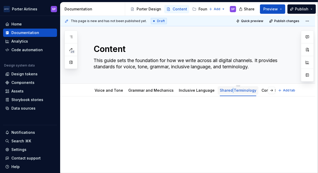
drag, startPoint x: 231, startPoint y: 89, endPoint x: 226, endPoint y: 92, distance: 6.1
click at [226, 92] on div "Shared Terminology" at bounding box center [238, 90] width 37 height 6
click at [230, 84] on div "Voice and Tone Grammar and Mechanics Inclusive Language Shared Terminology Cont…" at bounding box center [187, 89] width 255 height 13
click at [231, 84] on html "[PERSON_NAME] Airlines SP Home Documentation Analytics Code automation Design s…" at bounding box center [159, 86] width 318 height 173
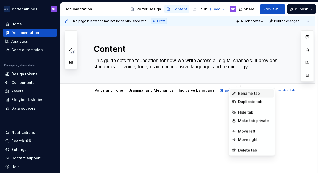
type textarea "*"
click at [241, 93] on div "Rename tab" at bounding box center [255, 93] width 34 height 5
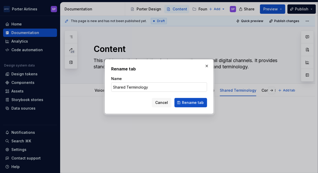
click at [142, 85] on input "Shared Terminology" at bounding box center [159, 86] width 96 height 9
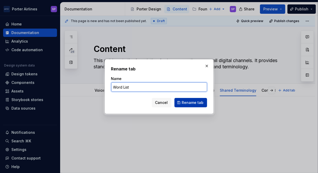
type input "Word List"
click at [179, 101] on button "Rename tab" at bounding box center [190, 102] width 33 height 9
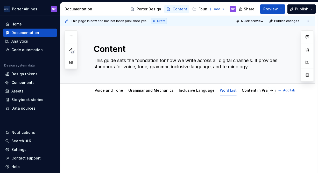
click at [169, 112] on p at bounding box center [194, 112] width 201 height 6
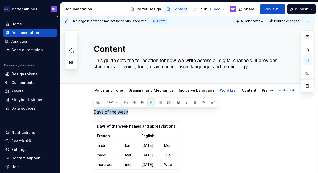
drag, startPoint x: 133, startPoint y: 110, endPoint x: 55, endPoint y: 110, distance: 78.5
click at [55, 110] on div "[PERSON_NAME] Airlines SP Home Documentation Analytics Code automation Design s…" at bounding box center [159, 86] width 318 height 173
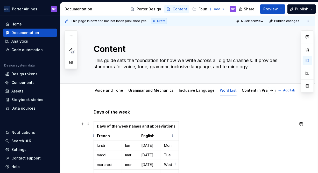
click at [145, 138] on td "English" at bounding box center [158, 136] width 41 height 10
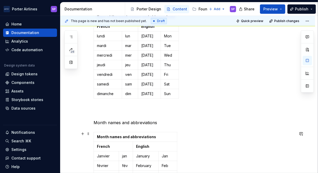
scroll to position [109, 0]
click at [138, 126] on div "Days of the week Days of the week names and abbreviations French English lundi …" at bounding box center [194, 133] width 201 height 269
click at [123, 118] on p "Month names and abbreviations" at bounding box center [194, 115] width 201 height 19
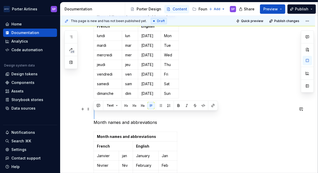
click at [123, 118] on p "Month names and abbreviations" at bounding box center [194, 115] width 201 height 19
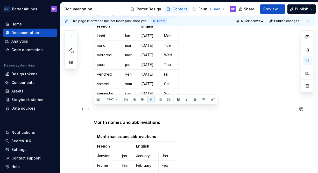
click at [100, 112] on p "Month names and abbreviations" at bounding box center [194, 115] width 201 height 19
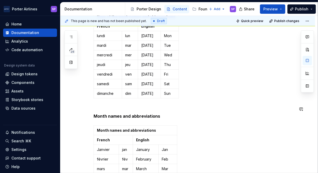
scroll to position [0, 0]
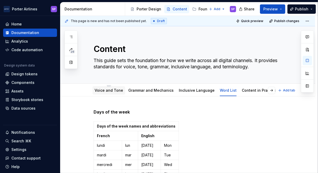
click at [118, 89] on link "Voice and Tone" at bounding box center [109, 90] width 29 height 4
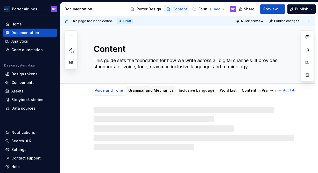
click at [141, 91] on link "Grammar and Mechanics" at bounding box center [150, 90] width 45 height 4
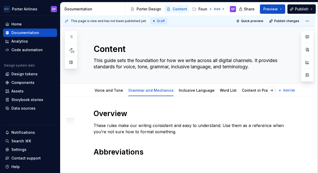
type textarea "*"
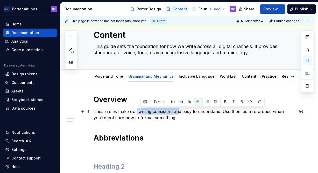
drag, startPoint x: 178, startPoint y: 114, endPoint x: 132, endPoint y: 111, distance: 46.2
click at [132, 111] on p "These rules make our writing consistent and easy to understand. Use them as a r…" at bounding box center [194, 114] width 201 height 12
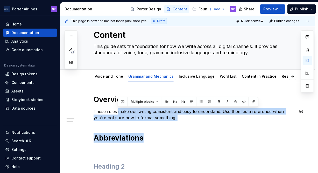
drag, startPoint x: 119, startPoint y: 112, endPoint x: 218, endPoint y: 125, distance: 100.1
click at [218, 125] on div "Overview These rules make our writing consistent and easy to understand. Use th…" at bounding box center [194, 139] width 201 height 89
click at [189, 119] on p "These rules make our writing consistent and easy to understand. Use them as a r…" at bounding box center [194, 114] width 201 height 12
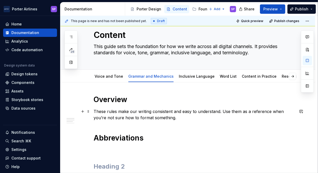
click at [123, 111] on p "These rules make our writing consistent and easy to understand. Use them as a r…" at bounding box center [194, 114] width 201 height 12
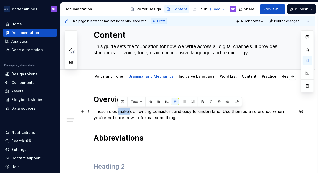
click at [123, 111] on p "These rules make our writing consistent and easy to understand. Use them as a r…" at bounding box center [194, 114] width 201 height 12
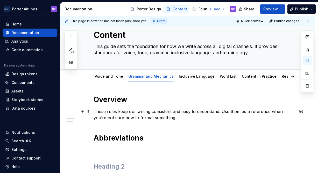
click at [200, 109] on p "These rules keep our writing consistent and easy to understand. Use them as a r…" at bounding box center [194, 114] width 201 height 12
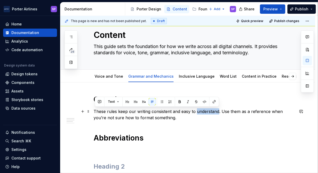
click at [200, 109] on p "These rules keep our writing consistent and easy to understand. Use them as a r…" at bounding box center [194, 114] width 201 height 12
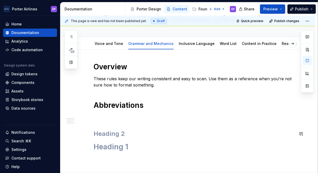
click at [112, 126] on div "Overview These rules keep our writing consistent and easy to scan. Use them as …" at bounding box center [194, 106] width 201 height 89
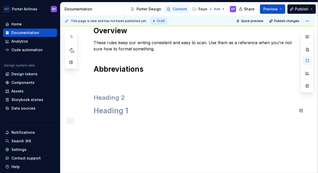
click at [150, 118] on div "Overview These rules keep our writing consistent and easy to scan. Use them as …" at bounding box center [194, 73] width 201 height 95
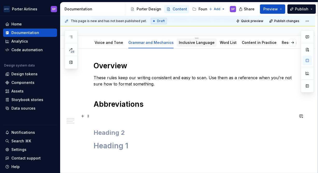
scroll to position [47, 0]
click at [191, 41] on link "Inclusive Language" at bounding box center [197, 42] width 36 height 4
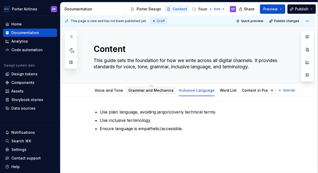
click at [147, 93] on div "Grammar and Mechanics" at bounding box center [150, 90] width 45 height 6
click at [139, 88] on div "Grammar and Mechanics" at bounding box center [150, 90] width 45 height 5
click at [110, 89] on link "Voice and Tone" at bounding box center [109, 90] width 29 height 4
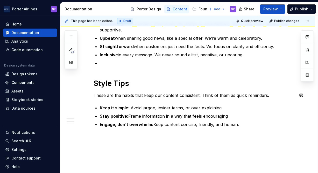
scroll to position [253, 0]
click at [142, 55] on p "Inclusive in every message. We never sound elitist, negative, or uncaring." at bounding box center [197, 54] width 195 height 6
click at [142, 61] on p at bounding box center [197, 63] width 195 height 6
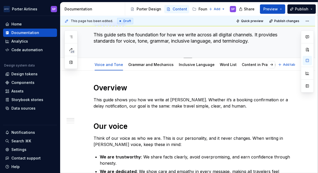
scroll to position [5, 0]
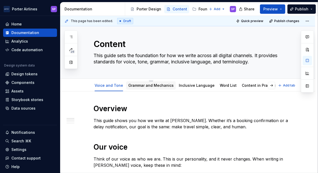
click at [136, 83] on link "Grammar and Mechanics" at bounding box center [150, 85] width 45 height 4
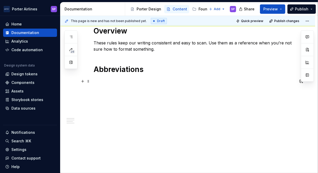
scroll to position [83, 0]
click at [156, 106] on h1 at bounding box center [194, 110] width 201 height 9
click at [134, 9] on button "Page tree" at bounding box center [133, 9] width 6 height 6
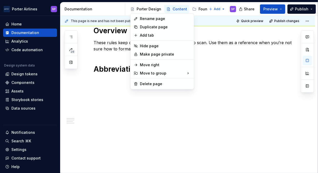
click at [96, 105] on html "[PERSON_NAME] Airlines SP Home Documentation Analytics Code automation Design s…" at bounding box center [159, 86] width 318 height 173
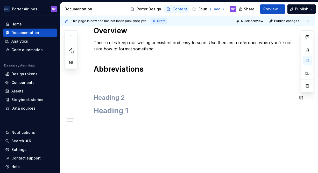
click at [119, 84] on div "Overview These rules keep our writing consistent and easy to scan. Use them as …" at bounding box center [194, 70] width 201 height 89
click at [111, 79] on p at bounding box center [194, 81] width 201 height 6
type textarea "*"
click at [110, 86] on div "Overview These rules keep our writing consistent and easy to scan. Use them as …" at bounding box center [194, 70] width 201 height 89
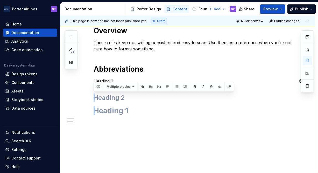
click at [110, 86] on span "Multiple blocks" at bounding box center [118, 86] width 23 height 4
click at [103, 79] on p "Heading 2" at bounding box center [194, 81] width 201 height 6
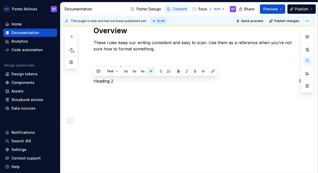
click at [129, 72] on div "Text" at bounding box center [156, 70] width 122 height 7
click at [127, 72] on button "button" at bounding box center [126, 70] width 7 height 7
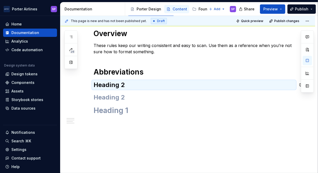
scroll to position [80, 0]
click at [119, 82] on h2 "Heading 2" at bounding box center [194, 85] width 201 height 8
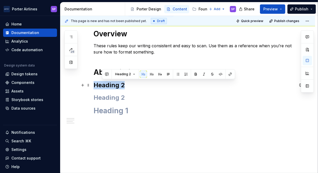
drag, startPoint x: 129, startPoint y: 86, endPoint x: 90, endPoint y: 85, distance: 38.4
click at [90, 85] on div "Overview These rules keep our writing consistent and easy to scan. Use them as …" at bounding box center [187, 95] width 255 height 156
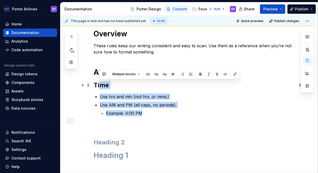
drag, startPoint x: 149, startPoint y: 113, endPoint x: 87, endPoint y: 83, distance: 68.7
click at [94, 83] on div "Overview These rules keep our writing consistent and easy to scan. Use them as …" at bounding box center [194, 97] width 201 height 137
copy div "me Use hrs and min (not hrs. or mins.) Use AM and PM (all caps, no periods). Ex…"
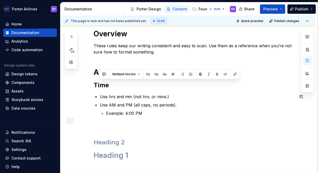
click at [135, 119] on div "Overview These rules keep our writing consistent and easy to scan. Use them as …" at bounding box center [194, 94] width 201 height 131
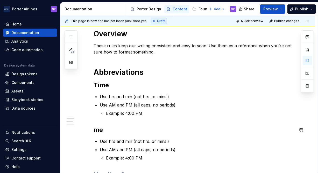
click at [107, 120] on div "Overview These rules keep our writing consistent and easy to scan. Use them as …" at bounding box center [194, 110] width 201 height 163
click at [95, 126] on h2 "me" at bounding box center [194, 129] width 201 height 8
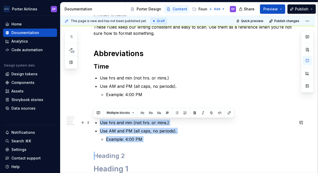
drag, startPoint x: 153, startPoint y: 143, endPoint x: 97, endPoint y: 122, distance: 59.6
click at [97, 122] on div "Overview These rules keep our writing consistent and easy to scan. Use them as …" at bounding box center [194, 91] width 201 height 163
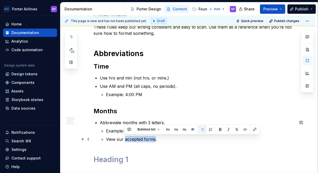
drag, startPoint x: 124, startPoint y: 139, endPoint x: 155, endPoint y: 137, distance: 30.7
click at [155, 137] on p "View our accepted forms." at bounding box center [200, 139] width 188 height 6
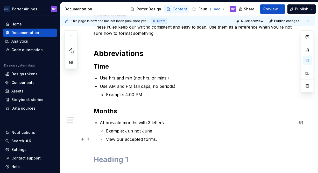
click at [159, 138] on p "View our accepted forms." at bounding box center [200, 139] width 188 height 6
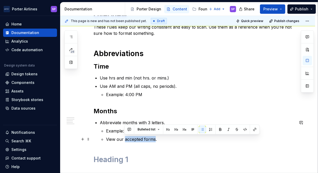
drag, startPoint x: 124, startPoint y: 139, endPoint x: 155, endPoint y: 139, distance: 31.4
click at [155, 139] on p "View our accepted forms." at bounding box center [200, 139] width 188 height 6
click at [170, 137] on p "View our accepted forms." at bounding box center [200, 139] width 188 height 6
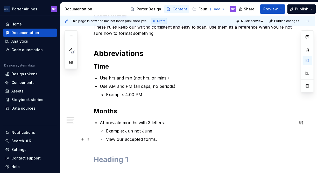
click at [162, 139] on p "View our accepted forms." at bounding box center [200, 139] width 188 height 6
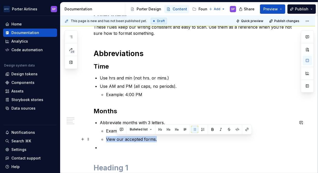
drag, startPoint x: 162, startPoint y: 139, endPoint x: 104, endPoint y: 140, distance: 57.8
click at [104, 140] on li "Abbreviate months with 3 letters. Example: Jun not June View our accepted forms." at bounding box center [197, 130] width 195 height 23
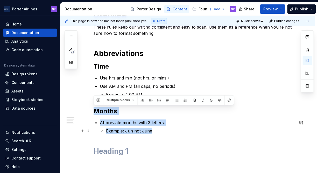
drag, startPoint x: 94, startPoint y: 111, endPoint x: 161, endPoint y: 131, distance: 69.8
click at [161, 131] on div "Overview These rules keep our writing consistent and easy to scan. Use them as …" at bounding box center [194, 82] width 201 height 145
copy div "Months Abbreviate months with 3 letters. Example: Jun not June"
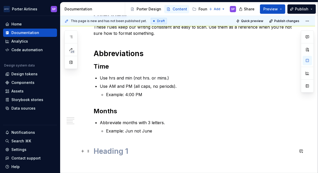
click at [160, 149] on h1 at bounding box center [194, 150] width 201 height 9
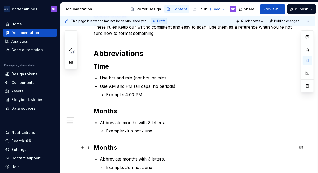
click at [101, 146] on h2 "Months" at bounding box center [194, 147] width 201 height 8
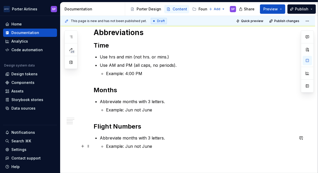
scroll to position [119, 0]
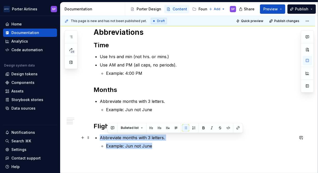
drag, startPoint x: 162, startPoint y: 146, endPoint x: 91, endPoint y: 137, distance: 71.5
click at [91, 137] on div "Overview These rules keep our writing consistent and easy to scan. Use them as …" at bounding box center [187, 92] width 255 height 230
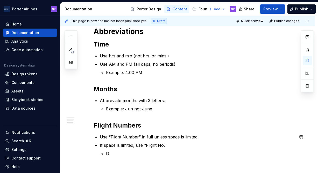
scroll to position [129, 0]
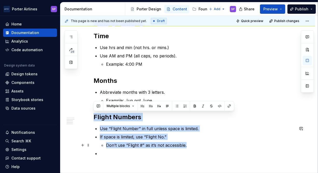
drag, startPoint x: 95, startPoint y: 118, endPoint x: 191, endPoint y: 145, distance: 100.7
click at [191, 145] on div "Overview These rules keep our writing consistent and easy to scan. Use them as …" at bounding box center [194, 68] width 201 height 176
copy div "Flight Numbers Use “Flight Number” in full unless space is limited. If space is…"
click at [171, 145] on p "Don’t use “Flight #” as it’s not accessible." at bounding box center [200, 145] width 188 height 6
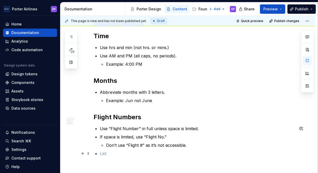
click at [169, 151] on p at bounding box center [197, 153] width 195 height 6
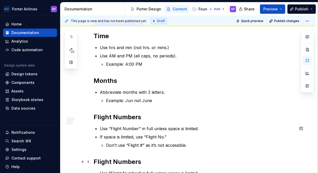
scroll to position [173, 0]
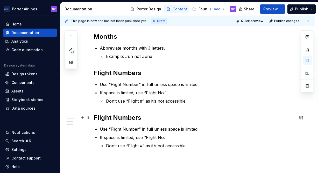
click at [115, 118] on h2 "Flight Numbers" at bounding box center [194, 117] width 201 height 8
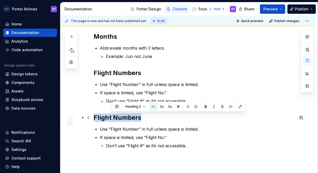
click at [115, 118] on h2 "Flight Numbers" at bounding box center [194, 117] width 201 height 8
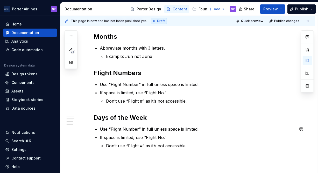
click at [250, 163] on div "Overview These rules keep our writing consistent and easy to scan. Use them as …" at bounding box center [187, 65] width 255 height 283
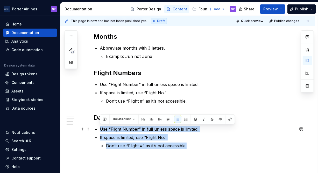
drag, startPoint x: 202, startPoint y: 147, endPoint x: 96, endPoint y: 128, distance: 108.5
click at [100, 128] on ul "Use “Flight Number” in full unless space is limited. If space is limited, use “…" at bounding box center [197, 137] width 195 height 23
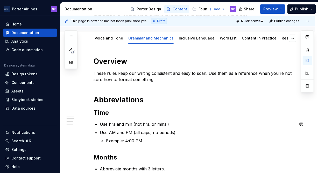
scroll to position [44, 0]
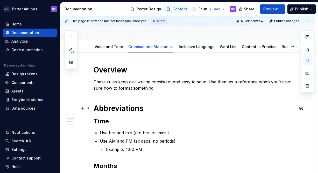
click at [119, 108] on h1 "Abbreviations" at bounding box center [194, 107] width 201 height 9
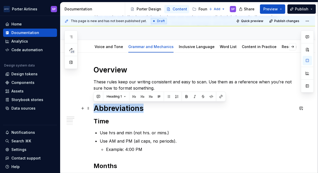
click at [119, 108] on h1 "Abbreviations" at bounding box center [194, 107] width 201 height 9
copy h1 "Abbreviations"
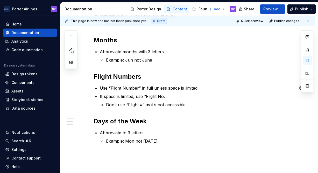
scroll to position [170, 0]
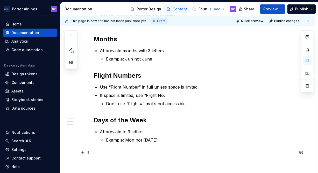
click at [121, 153] on p at bounding box center [194, 152] width 201 height 6
click at [110, 154] on p "Abbreviations" at bounding box center [194, 152] width 201 height 6
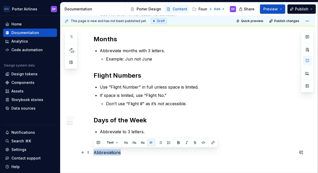
click at [110, 154] on p "Abbreviations" at bounding box center [194, 152] width 201 height 6
click at [108, 143] on span "Text" at bounding box center [110, 142] width 7 height 4
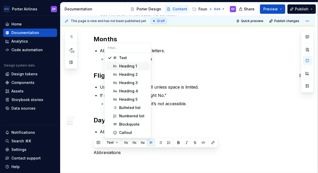
click at [119, 65] on span "Heading 1" at bounding box center [128, 66] width 44 height 8
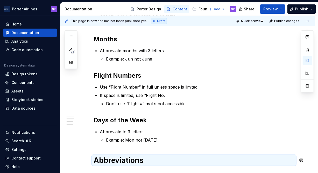
click at [115, 167] on div "Overview These rules keep our writing consistent and easy to scan. Use them as …" at bounding box center [194, 55] width 201 height 232
click at [107, 153] on div "Overview These rules keep our writing consistent and easy to scan. Use them as …" at bounding box center [194, 52] width 201 height 226
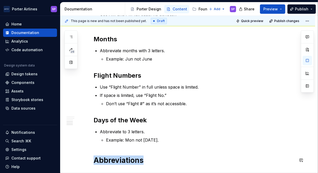
click at [107, 153] on div "Overview These rules keep our writing consistent and easy to scan. Use them as …" at bounding box center [194, 52] width 201 height 226
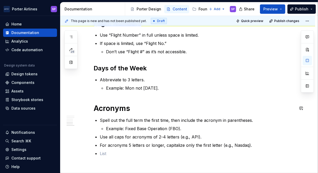
scroll to position [230, 0]
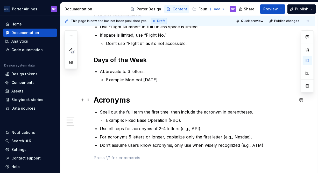
click at [110, 101] on h1 "Acronyms" at bounding box center [194, 99] width 201 height 9
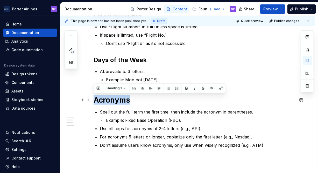
click at [110, 101] on h1 "Acronyms" at bounding box center [194, 99] width 201 height 9
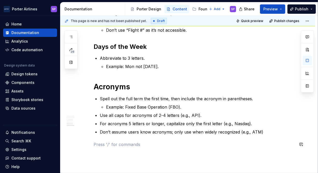
click at [117, 147] on div "Overview These rules keep our writing consistent and easy to scan. Use them as …" at bounding box center [194, 9] width 201 height 288
click at [111, 134] on p "Don’t assume users know acronyms; only use when widely recognized (e.g., ATM)" at bounding box center [197, 132] width 195 height 6
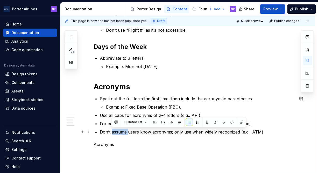
click at [111, 134] on p "Don’t assume users know acronyms; only use when widely recognized (e.g., ATM)" at bounding box center [197, 132] width 195 height 6
click at [105, 144] on p "Acronyms" at bounding box center [194, 144] width 201 height 6
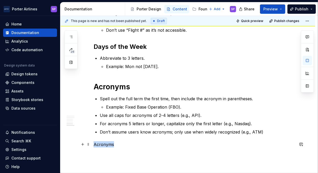
click at [105, 144] on p "Acronyms" at bounding box center [194, 144] width 201 height 6
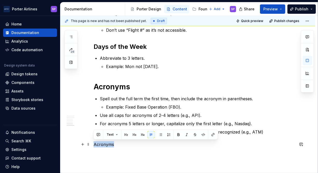
click at [105, 144] on p "Acronyms" at bounding box center [194, 144] width 201 height 6
click at [109, 134] on span "Text" at bounding box center [110, 134] width 7 height 4
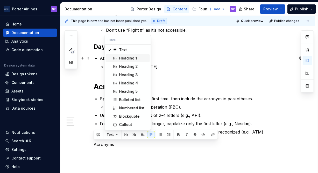
click at [123, 58] on div "Heading 1" at bounding box center [128, 57] width 18 height 5
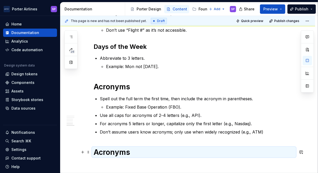
click at [122, 149] on h1 "Acronyms" at bounding box center [194, 151] width 201 height 9
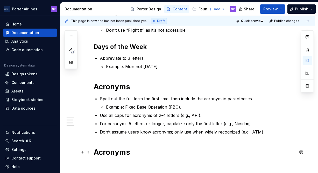
click at [120, 147] on h1 "Acronyms" at bounding box center [194, 151] width 201 height 9
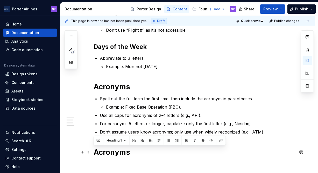
scroll to position [252, 0]
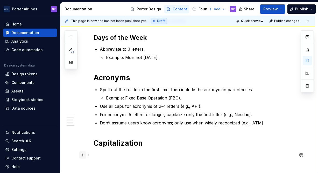
click at [83, 154] on button "button" at bounding box center [82, 154] width 7 height 7
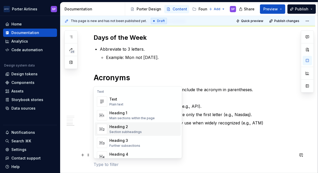
click at [117, 126] on div "Heading 2" at bounding box center [125, 126] width 32 height 5
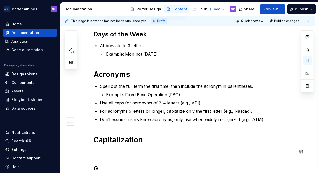
scroll to position [280, 0]
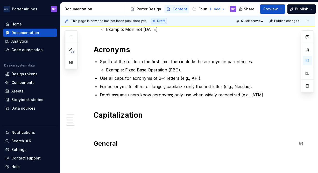
click at [117, 128] on p at bounding box center [194, 127] width 201 height 6
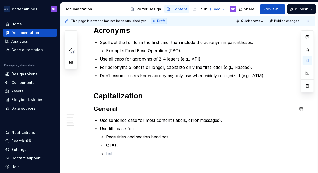
scroll to position [308, 0]
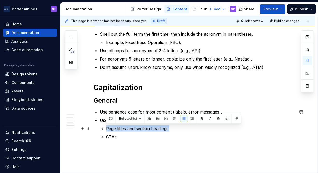
drag, startPoint x: 105, startPoint y: 129, endPoint x: 171, endPoint y: 127, distance: 66.6
click at [171, 127] on li "Use title case for: Page titles and section headings. CTAs." at bounding box center [197, 128] width 195 height 23
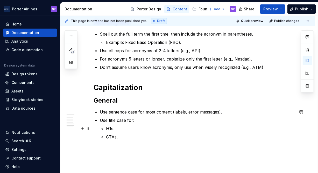
click at [177, 125] on p "H1s." at bounding box center [200, 128] width 188 height 6
drag, startPoint x: 213, startPoint y: 125, endPoint x: 218, endPoint y: 136, distance: 11.7
click at [218, 136] on ul "H1s. CTAs." at bounding box center [200, 132] width 188 height 15
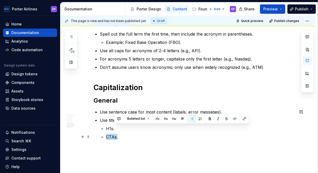
click at [218, 137] on p "CTAs." at bounding box center [200, 136] width 188 height 6
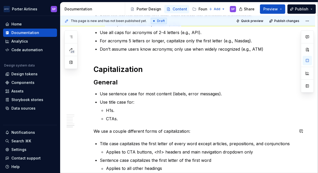
scroll to position [326, 0]
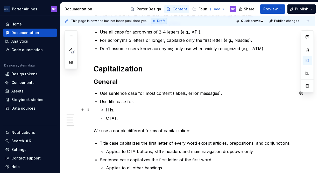
click at [218, 110] on p "H1s." at bounding box center [200, 109] width 188 height 6
click at [153, 103] on p "Use title case for:" at bounding box center [197, 101] width 195 height 6
click at [131, 113] on ul "H1s. CTAs." at bounding box center [200, 113] width 188 height 15
click at [128, 118] on p "CTAs." at bounding box center [200, 118] width 188 height 6
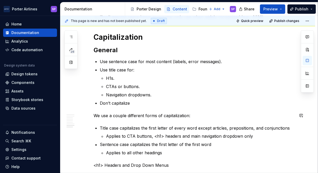
scroll to position [359, 0]
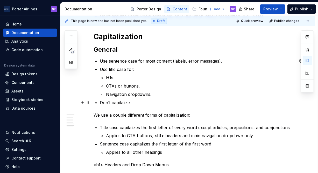
click at [115, 101] on p "Don’t capitalize" at bounding box center [197, 102] width 195 height 6
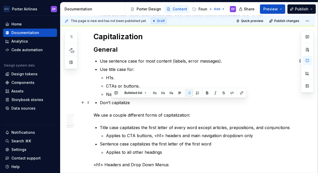
click at [115, 101] on p "Don’t capitalize" at bounding box center [197, 102] width 195 height 6
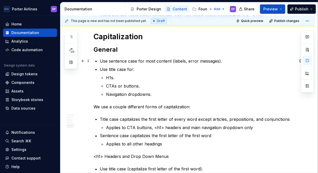
click at [265, 59] on p "Use sentence case for most content (labels, error messages)." at bounding box center [197, 61] width 195 height 6
click at [218, 60] on p "Use sentence case for most content (labels, error messages)." at bounding box center [197, 61] width 195 height 6
click at [220, 60] on p "Use sentence case for most content (labels, error messages. subheaders)." at bounding box center [197, 61] width 195 height 6
click at [233, 46] on h2 "General" at bounding box center [194, 49] width 201 height 8
click at [231, 62] on p "Use sentence case for most content (labels, error messages, subheaders)." at bounding box center [197, 61] width 195 height 6
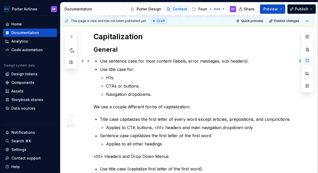
click at [227, 61] on p "Use sentence case for most content (labels, error messages, sub headers)." at bounding box center [197, 61] width 195 height 6
click at [223, 123] on li "Title case capitalizes the first letter of every word except articles, preposit…" at bounding box center [197, 123] width 195 height 15
click at [175, 132] on ul "Title case capitalizes the first letter of every word except articles, preposit…" at bounding box center [197, 131] width 195 height 31
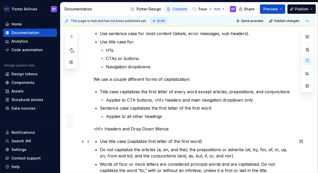
scroll to position [387, 0]
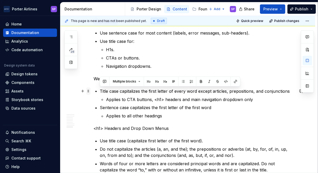
drag, startPoint x: 209, startPoint y: 139, endPoint x: 90, endPoint y: 91, distance: 128.8
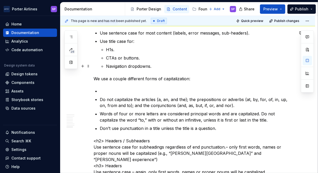
click at [192, 63] on p "Navigation dropdowns." at bounding box center [200, 66] width 188 height 6
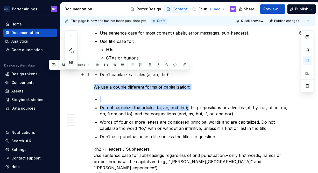
drag, startPoint x: 188, startPoint y: 107, endPoint x: 173, endPoint y: 72, distance: 38.3
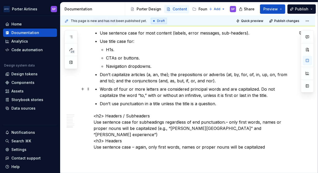
scroll to position [383, 0]
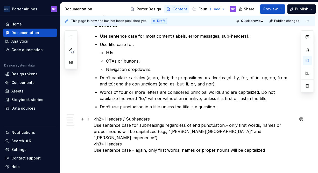
click at [155, 119] on p "<h2> Headers / Subheaders Use sentence case for subheadings regardless of end p…" at bounding box center [194, 138] width 201 height 44
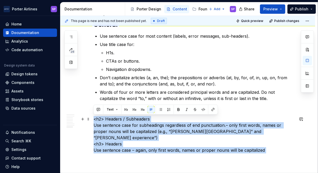
click at [155, 119] on p "<h2> Headers / Subheaders Use sentence case for subheadings regardless of end p…" at bounding box center [194, 138] width 201 height 44
click at [149, 127] on p "<h2> Headers / Subheaders Use sentence case for subheadings regardless of end p…" at bounding box center [194, 138] width 201 height 44
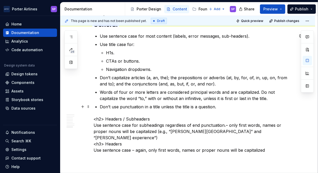
click at [220, 106] on p "Don’t use punctuation in a title unless the title is a question." at bounding box center [197, 106] width 195 height 6
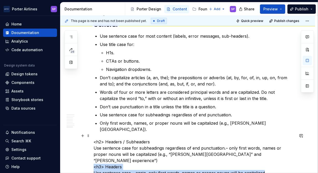
scroll to position [397, 0]
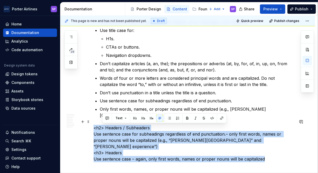
drag, startPoint x: 270, startPoint y: 163, endPoint x: 91, endPoint y: 122, distance: 183.7
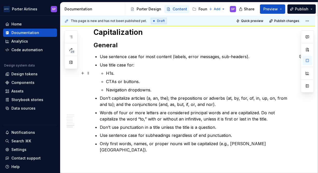
scroll to position [362, 0]
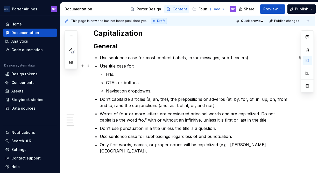
click at [175, 64] on p "Use title case for:" at bounding box center [197, 66] width 195 height 6
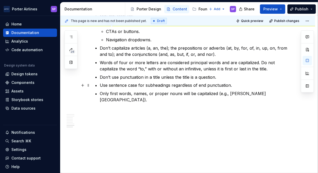
scroll to position [357, 0]
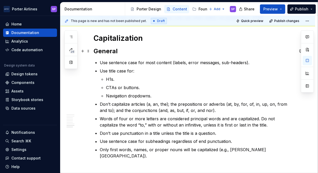
click at [234, 54] on h2 "General" at bounding box center [194, 51] width 201 height 8
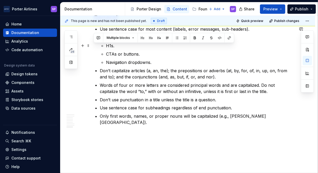
scroll to position [391, 0]
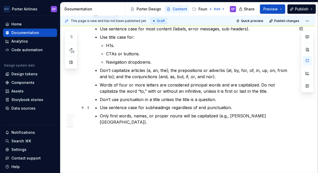
click at [265, 104] on p "Use sentence case for subheadings regardless of end punctuation." at bounding box center [197, 107] width 195 height 6
click at [294, 115] on p "Only first words, names, or proper nouns will be capitalized (e.g., [PERSON_NAM…" at bounding box center [197, 122] width 195 height 19
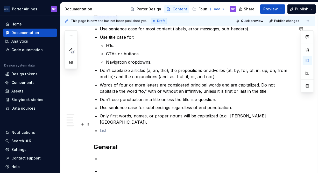
click at [116, 127] on p at bounding box center [197, 130] width 195 height 6
click at [110, 134] on h2 "General" at bounding box center [194, 138] width 201 height 8
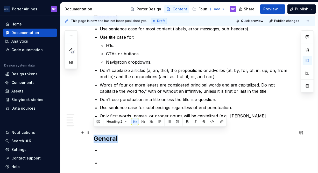
click at [110, 134] on h2 "General" at bounding box center [194, 138] width 201 height 8
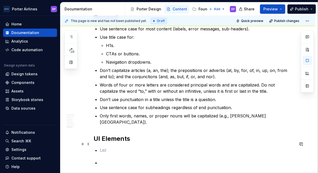
click at [110, 147] on p at bounding box center [197, 150] width 195 height 6
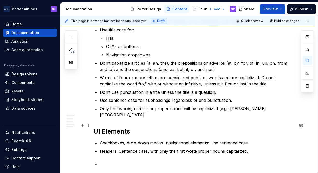
scroll to position [416, 0]
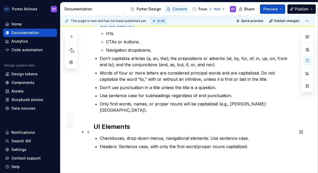
scroll to position [403, 0]
click at [131, 151] on p at bounding box center [197, 154] width 195 height 6
click at [83, 146] on button "button" at bounding box center [82, 148] width 7 height 7
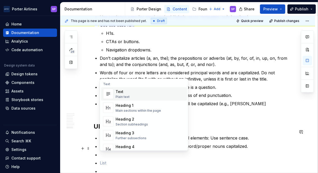
click at [129, 103] on div "Heading 1" at bounding box center [138, 105] width 45 height 5
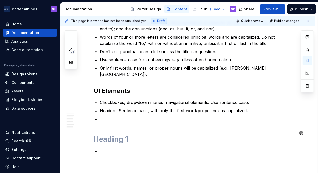
click at [109, 116] on p at bounding box center [197, 119] width 195 height 6
click at [106, 126] on h1 at bounding box center [194, 130] width 201 height 9
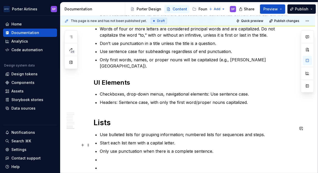
scroll to position [495, 0]
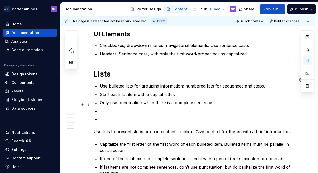
click at [147, 108] on p at bounding box center [197, 111] width 195 height 6
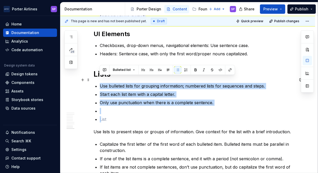
drag, startPoint x: 130, startPoint y: 113, endPoint x: 100, endPoint y: 79, distance: 45.2
click at [100, 83] on ul "Use bulleted lists for grouping information; numbered lists for sequences and s…" at bounding box center [197, 102] width 195 height 39
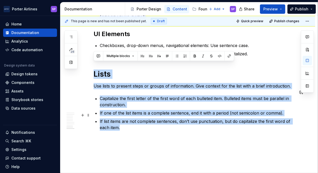
drag, startPoint x: 94, startPoint y: 69, endPoint x: 132, endPoint y: 120, distance: 63.7
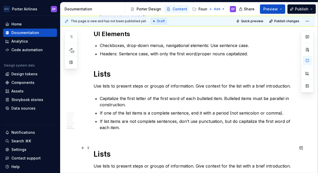
click at [103, 149] on h1 "Lists" at bounding box center [194, 153] width 201 height 9
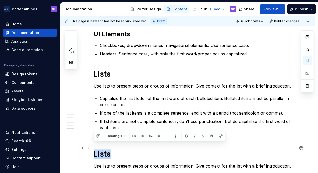
click at [103, 149] on h1 "Lists" at bounding box center [194, 153] width 201 height 9
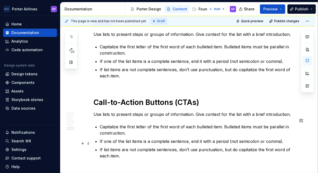
scroll to position [547, 0]
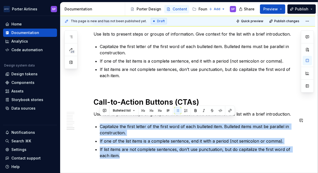
drag, startPoint x: 108, startPoint y: 136, endPoint x: 82, endPoint y: 111, distance: 36.1
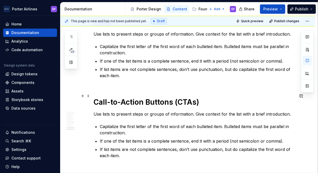
click at [153, 99] on h1 "Call-to-Action Buttons (CTAs)" at bounding box center [194, 101] width 201 height 9
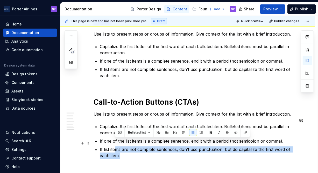
scroll to position [548, 0]
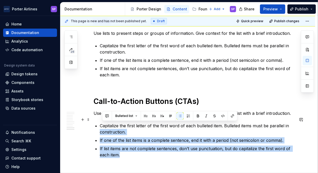
drag, startPoint x: 126, startPoint y: 156, endPoint x: 98, endPoint y: 124, distance: 42.5
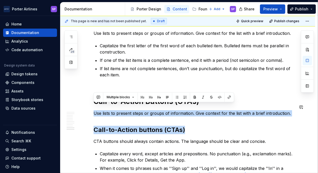
drag, startPoint x: 192, startPoint y: 126, endPoint x: 90, endPoint y: 103, distance: 104.6
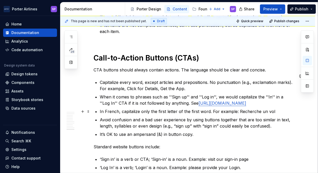
scroll to position [592, 0]
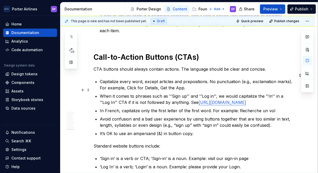
click at [186, 95] on p "When it comes to phrases such as ''Sign up'' and ''Log in'', we would capitaliz…" at bounding box center [197, 99] width 195 height 12
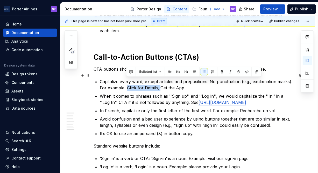
drag, startPoint x: 126, startPoint y: 81, endPoint x: 159, endPoint y: 79, distance: 33.2
click at [159, 79] on p "Capitalize every word, except articles and prepositions. No punctuation (e.g., …" at bounding box center [197, 84] width 195 height 12
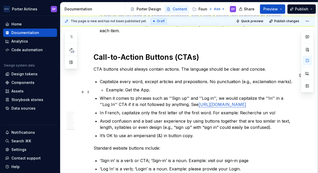
click at [178, 98] on p "When it comes to phrases such as ''Sign up'' and ''Log in'', we would capitaliz…" at bounding box center [197, 101] width 195 height 12
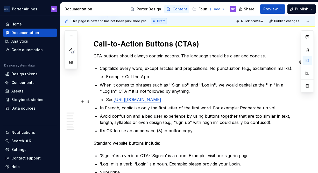
scroll to position [607, 0]
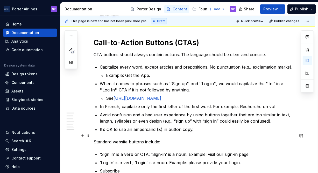
click at [134, 138] on p "Standard website buttons include:" at bounding box center [194, 141] width 201 height 6
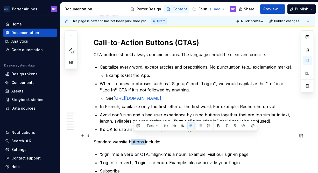
click at [134, 138] on p "Standard website buttons include:" at bounding box center [194, 141] width 201 height 6
click at [102, 138] on p "Standard website buttons include:" at bounding box center [194, 141] width 201 height 6
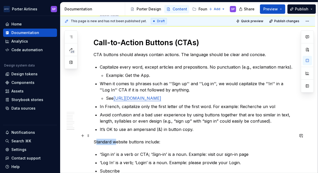
click at [102, 138] on p "Standard website buttons include:" at bounding box center [194, 141] width 201 height 6
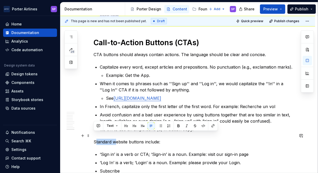
click at [102, 138] on p "Standard website buttons include:" at bounding box center [194, 141] width 201 height 6
click at [97, 139] on strong "Standard website buttons include:" at bounding box center [130, 141] width 72 height 5
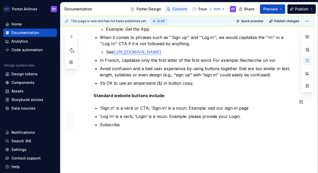
scroll to position [659, 0]
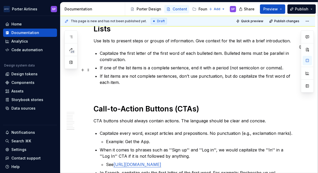
scroll to position [540, 0]
click at [109, 85] on p "If list items are not complete sentences, don’t use punctuation, but do capital…" at bounding box center [197, 82] width 195 height 19
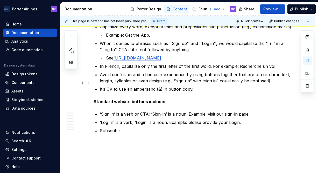
scroll to position [650, 0]
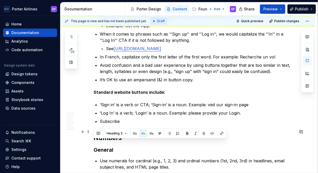
click at [97, 133] on h2 "Numbers" at bounding box center [194, 137] width 201 height 8
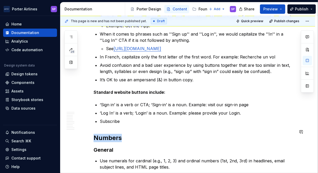
click at [97, 133] on h2 "Numbers" at bounding box center [194, 137] width 201 height 8
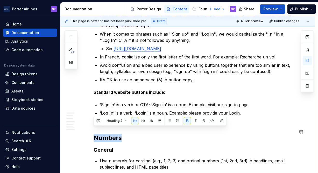
click at [97, 133] on h2 "Numbers" at bounding box center [194, 137] width 201 height 8
click at [117, 121] on span "Multiple blocks" at bounding box center [118, 120] width 23 height 4
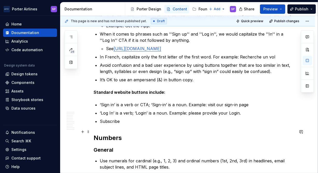
click at [107, 134] on strong "Numbers" at bounding box center [108, 138] width 28 height 8
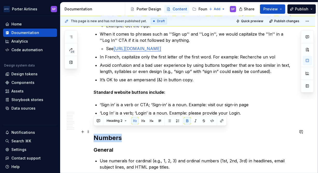
click at [107, 134] on strong "Numbers" at bounding box center [108, 138] width 28 height 8
click at [112, 123] on button "Heading 2" at bounding box center [116, 120] width 25 height 7
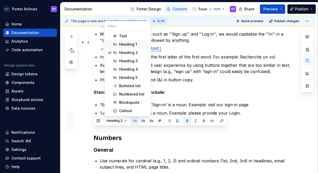
click at [123, 44] on div "Heading 1" at bounding box center [128, 44] width 18 height 5
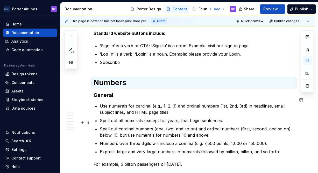
scroll to position [709, 0]
click at [126, 125] on p "Spell out cardinal numbers (one, two, and so on) and ordinal numbers (first, se…" at bounding box center [197, 131] width 195 height 12
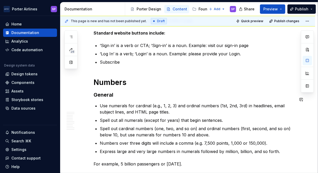
click at [94, 91] on h3 "General" at bounding box center [194, 94] width 201 height 7
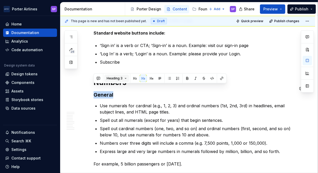
click at [121, 78] on span "Heading 3" at bounding box center [115, 78] width 16 height 4
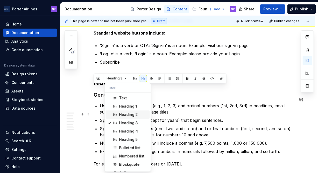
click at [128, 111] on span "Heading 2" at bounding box center [128, 114] width 44 height 8
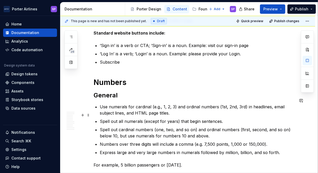
click at [130, 118] on p "Spell out all numerals (except for years) that begin sentences." at bounding box center [197, 121] width 195 height 6
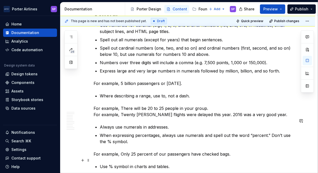
scroll to position [790, 0]
click at [217, 105] on p "For example, There will be 20 to 25 people in your group. For example, Twenty […" at bounding box center [194, 111] width 201 height 12
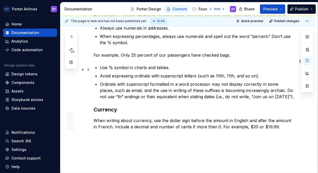
scroll to position [889, 0]
click at [106, 92] on p "Ordinals with superscript formatted in a word processor may not display correct…" at bounding box center [197, 90] width 195 height 19
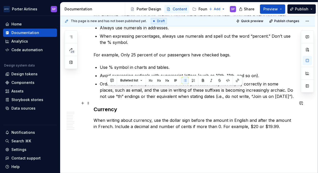
click at [104, 105] on h3 "Currency" at bounding box center [194, 108] width 201 height 7
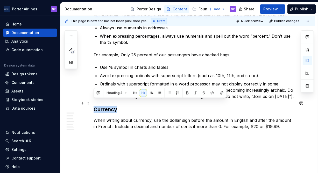
click at [104, 105] on h3 "Currency" at bounding box center [194, 108] width 201 height 7
click at [118, 91] on span "Heading 3" at bounding box center [115, 93] width 16 height 4
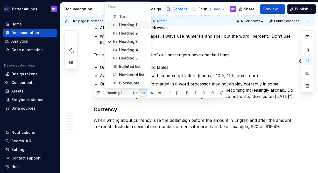
click at [132, 22] on div "Heading 1" at bounding box center [128, 24] width 18 height 5
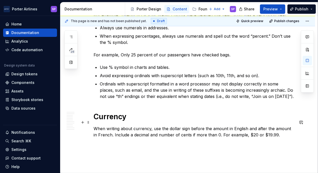
click at [140, 129] on p "When writing about currency, use the dollar sign before the amount in English a…" at bounding box center [194, 134] width 201 height 19
click at [136, 72] on ul "Use % symbol in charts and tables. Avoid expressing ordinals with superscript l…" at bounding box center [197, 81] width 195 height 35
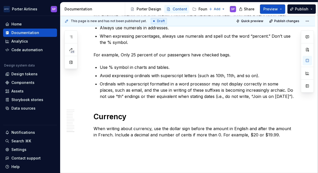
click at [279, 133] on p "When writing about currency, use the dollar sign before the amount in English a…" at bounding box center [194, 134] width 201 height 19
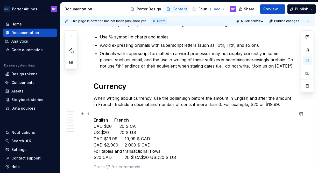
scroll to position [964, 0]
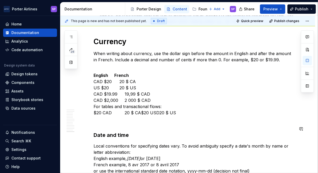
click at [129, 119] on p at bounding box center [194, 122] width 201 height 6
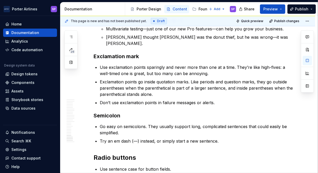
scroll to position [1915, 0]
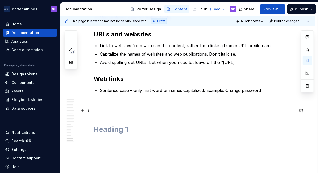
click at [129, 124] on h1 at bounding box center [194, 128] width 201 height 9
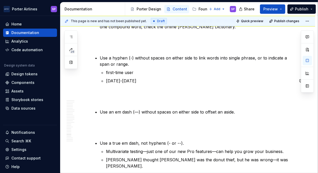
scroll to position [1621, 0]
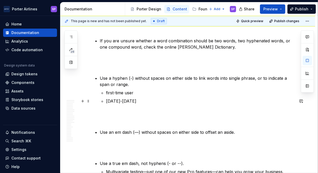
click at [130, 110] on p at bounding box center [194, 116] width 201 height 12
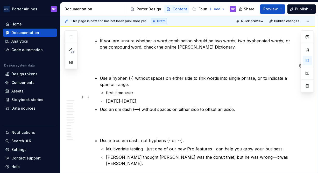
click at [150, 106] on p "Use an em dash (—) without spaces on either side to offset an aside." at bounding box center [197, 109] width 195 height 6
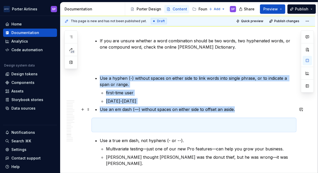
click at [137, 118] on p at bounding box center [194, 124] width 201 height 12
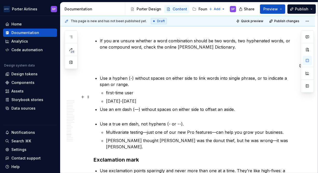
scroll to position [1558, 0]
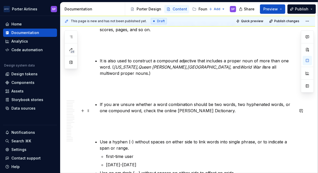
click at [110, 120] on p at bounding box center [194, 126] width 201 height 12
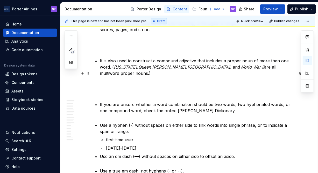
click at [202, 82] on p at bounding box center [194, 88] width 201 height 12
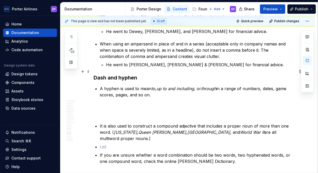
scroll to position [1490, 0]
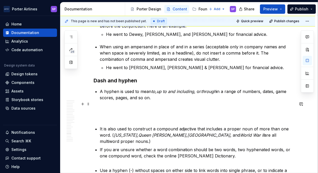
click at [222, 107] on p at bounding box center [194, 113] width 201 height 12
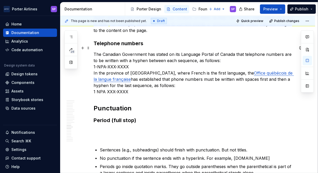
scroll to position [1222, 0]
click at [143, 127] on p at bounding box center [194, 133] width 201 height 12
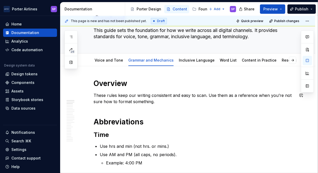
scroll to position [31, 0]
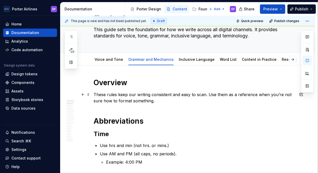
click at [198, 94] on p "These rules keep our writing consistent and easy to scan. Use them as a referen…" at bounding box center [194, 97] width 201 height 12
click at [174, 91] on p "These rules keep our writing consistent and easy to read. Use them as a referen…" at bounding box center [194, 97] width 201 height 12
click at [192, 96] on p "These rules keep our writing consistent, clear, and nd easy to read. Use them a…" at bounding box center [194, 97] width 201 height 12
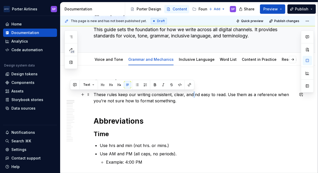
click at [192, 96] on p "These rules keep our writing consistent, clear, and nd easy to read. Use them a…" at bounding box center [194, 97] width 201 height 12
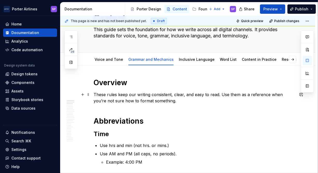
click at [214, 94] on p "These rules keep our writing consistent, clear, and easy to read. Use them as a…" at bounding box center [194, 97] width 201 height 12
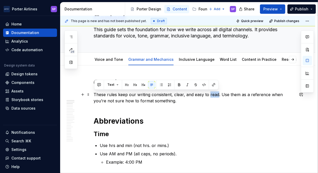
click at [214, 94] on p "These rules keep our writing consistent, clear, and easy to read. Use them as a…" at bounding box center [194, 97] width 201 height 12
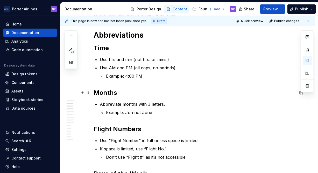
scroll to position [126, 0]
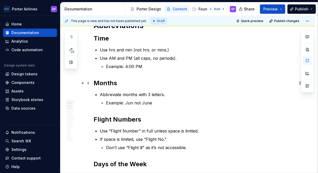
click at [112, 79] on h2 "Months" at bounding box center [194, 83] width 201 height 8
click at [126, 95] on p "Abbreviate months with 3 letters." at bounding box center [197, 94] width 195 height 6
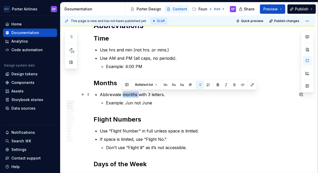
click at [126, 95] on p "Abbreviate months with 3 letters." at bounding box center [197, 94] width 195 height 6
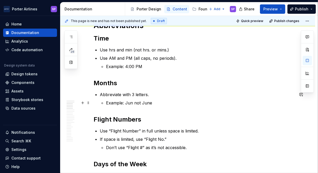
click at [161, 103] on p "Example: Jun not June" at bounding box center [200, 102] width 188 height 6
click at [96, 83] on h2 "Months" at bounding box center [194, 83] width 201 height 8
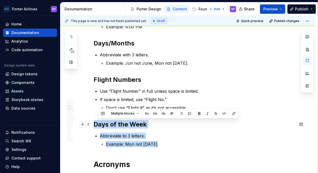
drag, startPoint x: 158, startPoint y: 145, endPoint x: 83, endPoint y: 121, distance: 77.8
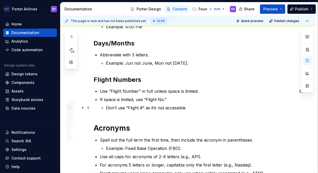
click at [201, 106] on p "Don’t use “Flight #” as it’s not accessible" at bounding box center [200, 107] width 188 height 6
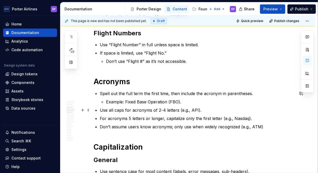
scroll to position [212, 0]
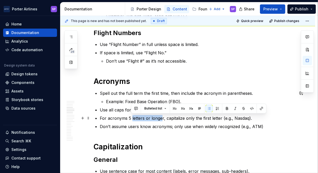
drag, startPoint x: 131, startPoint y: 116, endPoint x: 161, endPoint y: 119, distance: 30.8
click at [161, 119] on p "For acronyms 5 letters or longer, capitalize only the first letter (e.g., Nasda…" at bounding box center [197, 118] width 195 height 6
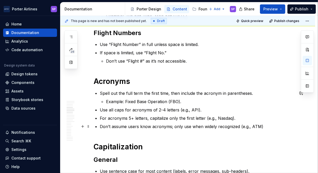
click at [163, 123] on p "Don’t assume users know acronyms; only use when widely recognized (e.g., ATM)" at bounding box center [197, 126] width 195 height 6
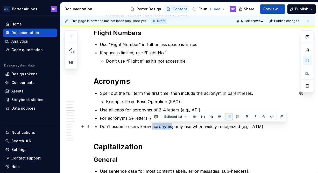
click at [163, 123] on p "Don’t assume users know acronyms; only use when widely recognized (e.g., ATM)" at bounding box center [197, 126] width 195 height 6
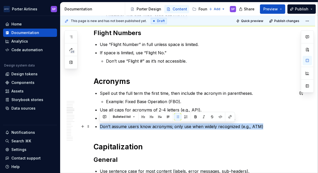
drag, startPoint x: 163, startPoint y: 123, endPoint x: 140, endPoint y: 124, distance: 22.8
click at [140, 124] on p "Don’t assume users know acronyms; only use when widely recognized (e.g., ATM)" at bounding box center [197, 126] width 195 height 6
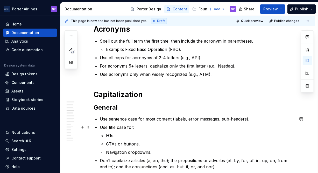
scroll to position [265, 0]
click at [106, 108] on h2 "General" at bounding box center [194, 107] width 201 height 8
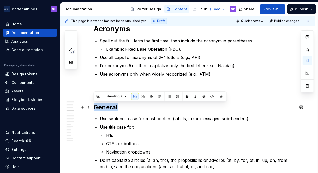
click at [106, 108] on h2 "General" at bounding box center [194, 107] width 201 height 8
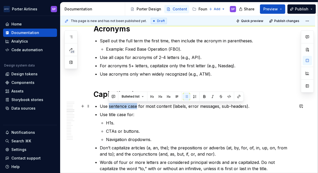
drag, startPoint x: 109, startPoint y: 107, endPoint x: 137, endPoint y: 107, distance: 28.2
click at [137, 107] on p "Use sentence case for most content (labels, error messages, sub-headers)." at bounding box center [197, 106] width 195 height 6
click at [163, 112] on p "Use title case for:" at bounding box center [197, 114] width 195 height 6
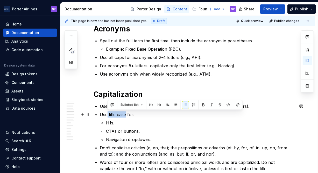
drag, startPoint x: 108, startPoint y: 115, endPoint x: 126, endPoint y: 114, distance: 18.2
click at [126, 114] on p "Use title case for:" at bounding box center [197, 114] width 195 height 6
click at [125, 122] on p "H1s." at bounding box center [200, 122] width 188 height 6
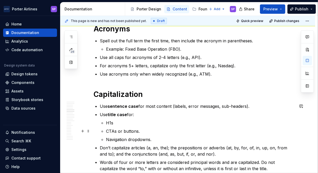
click at [142, 128] on p "CTAs or buttons." at bounding box center [200, 131] width 188 height 6
click at [154, 138] on p "Navigation dropdowns." at bounding box center [200, 139] width 188 height 6
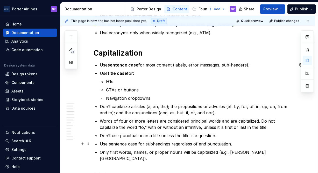
scroll to position [307, 0]
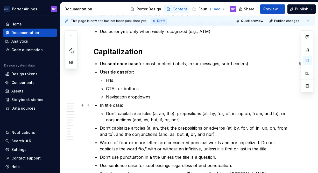
click at [264, 110] on p "Don’t capitalize articles (a, an, the), prepositions (at, by, for, of, in, up o…" at bounding box center [200, 116] width 188 height 12
click at [196, 122] on p "Don’t capitalize articles (a, an, the), prepositions (at, by, for, of, in, up o…" at bounding box center [200, 116] width 188 height 12
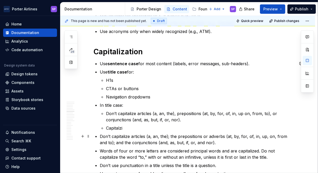
click at [180, 140] on p "Don’t capitalize articles (a, an, the); the prepositions or adverbs (at, by, fo…" at bounding box center [197, 139] width 195 height 12
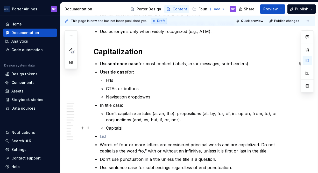
click at [152, 128] on p "Capitalzi" at bounding box center [200, 128] width 188 height 6
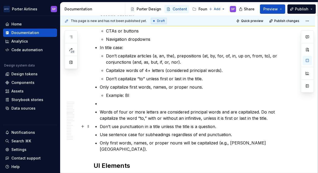
scroll to position [365, 0]
click at [174, 113] on p "Words of four or more letters are considered principal words and are capitalize…" at bounding box center [197, 115] width 195 height 12
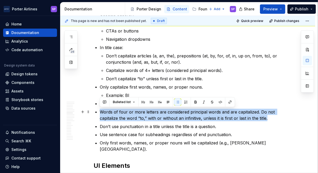
click at [174, 113] on p "Words of four or more letters are considered principal words and are capitalize…" at bounding box center [197, 115] width 195 height 12
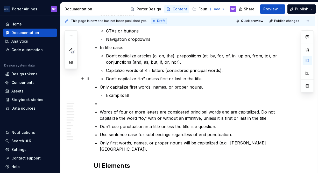
click at [212, 80] on p "Don’t capitalize “to” unless first or last in the title." at bounding box center [200, 78] width 188 height 6
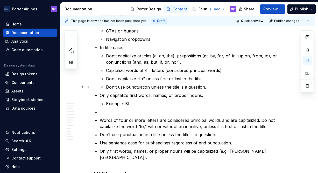
click at [105, 88] on li "In title case: Don’t capitalize articles (a, an, the), prepositions (at, by, fo…" at bounding box center [197, 67] width 195 height 46
click at [100, 92] on p "Only capitalize first words, names, or proper nouns." at bounding box center [197, 95] width 195 height 6
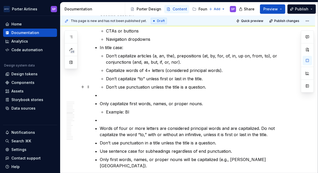
click at [117, 88] on p "Don’t use punctuation unless the title is a question." at bounding box center [200, 87] width 188 height 6
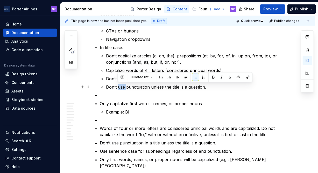
click at [117, 88] on p "Don’t use punctuation unless the title is a question." at bounding box center [200, 87] width 188 height 6
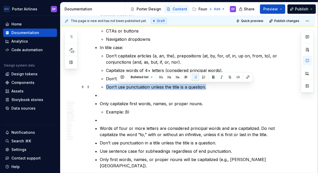
click at [117, 88] on p "Don’t use punctuation unless the title is a question." at bounding box center [200, 87] width 188 height 6
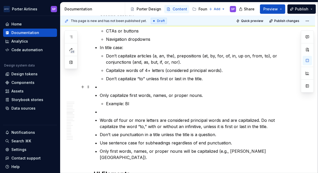
click at [108, 87] on p at bounding box center [197, 87] width 195 height 6
click at [142, 104] on p "Example: Bl" at bounding box center [200, 103] width 188 height 6
click at [207, 75] on p "Don’t capitalize “to” unless first or last in the title." at bounding box center [200, 78] width 188 height 6
click at [208, 87] on p "Don’t use punctuation unless the title is a question." at bounding box center [197, 87] width 195 height 6
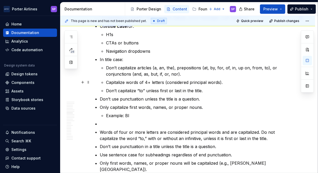
scroll to position [358, 0]
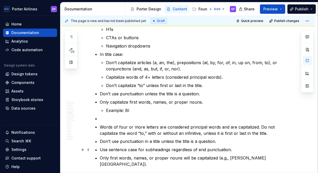
click at [231, 146] on p "Use sentence case for subheadings regardless of end punctuation." at bounding box center [197, 149] width 195 height 6
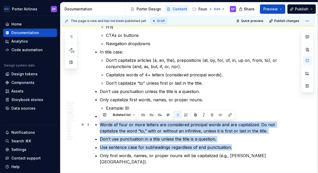
drag, startPoint x: 259, startPoint y: 152, endPoint x: 92, endPoint y: 123, distance: 169.1
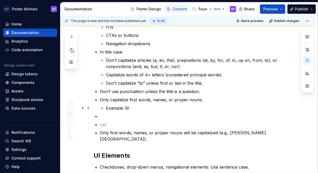
click at [149, 107] on p "Example: Bl" at bounding box center [200, 108] width 188 height 6
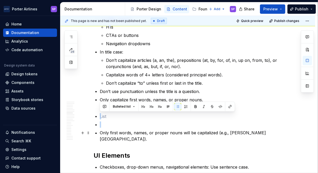
drag, startPoint x: 123, startPoint y: 116, endPoint x: 305, endPoint y: 132, distance: 182.6
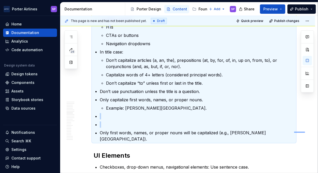
click at [294, 131] on div "This page is new and has not been published yet. Draft Quick preview Publish ch…" at bounding box center [188, 94] width 257 height 157
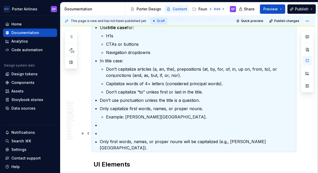
click at [281, 128] on ul "Use sentence case for most content (labels, error messages, sub-headers). Use t…" at bounding box center [197, 83] width 195 height 135
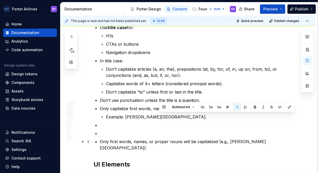
drag, startPoint x: 219, startPoint y: 119, endPoint x: 293, endPoint y: 143, distance: 78.2
click at [293, 143] on ul "Use sentence case for most content (labels, error messages, sub-headers). Use t…" at bounding box center [197, 83] width 195 height 135
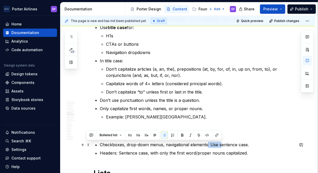
drag, startPoint x: 206, startPoint y: 143, endPoint x: 221, endPoint y: 143, distance: 14.5
click at [221, 143] on p "Checkboxes, drop-down menus, navigational elements: Use sentence case." at bounding box center [197, 144] width 195 height 6
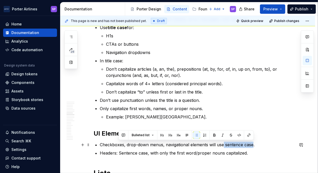
drag, startPoint x: 223, startPoint y: 144, endPoint x: 252, endPoint y: 143, distance: 28.5
click at [252, 143] on p "Checkboxes, drop-down menus, navigational elements will use sentence case." at bounding box center [197, 144] width 195 height 6
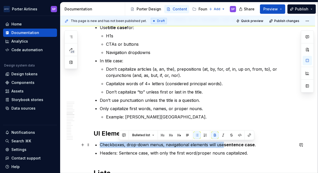
click at [233, 146] on strong "sentence case" at bounding box center [239, 144] width 31 height 5
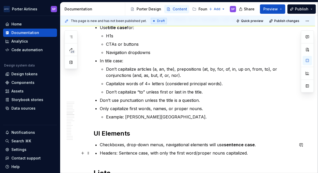
click at [117, 153] on p "Headers: Sentence case, with only the first word/proper nouns capitalized." at bounding box center [197, 153] width 195 height 6
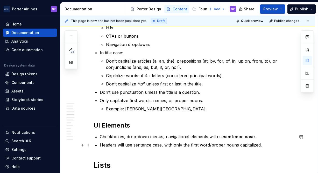
click at [247, 146] on p "Headers will use sentence case, with only the first word/proper nouns capitaliz…" at bounding box center [197, 145] width 195 height 6
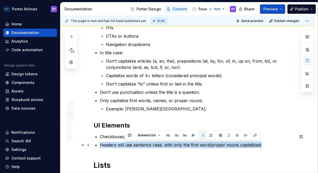
click at [247, 146] on p "Headers will use sentence case, with only the first word/proper nouns capitaliz…" at bounding box center [197, 145] width 195 height 6
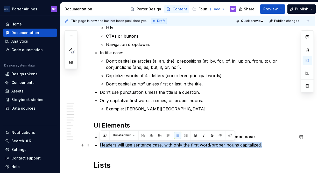
click at [259, 146] on p "Headers will use sentence case, with only the first word/proper nouns capitaliz…" at bounding box center [197, 145] width 195 height 6
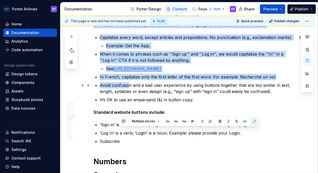
drag, startPoint x: 263, startPoint y: 145, endPoint x: 128, endPoint y: 87, distance: 147.2
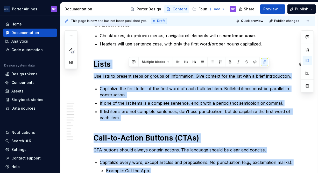
scroll to position [425, 0]
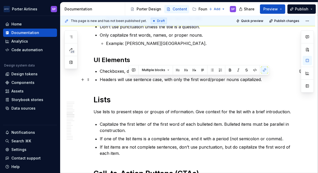
click at [129, 80] on p "Headers will use sentence case, with only the first word/proper nouns capitaliz…" at bounding box center [197, 79] width 195 height 6
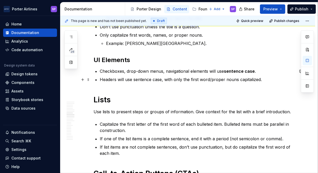
click at [209, 80] on p "Headers will use sentence case, with only the first word/proper nouns capitaliz…" at bounding box center [197, 79] width 195 height 6
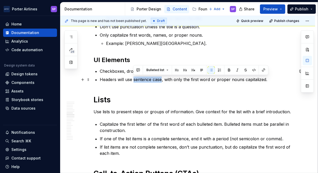
drag, startPoint x: 134, startPoint y: 80, endPoint x: 161, endPoint y: 79, distance: 27.5
click at [161, 79] on p "Headers will use sentence case, with only the first word or proper nouns capita…" at bounding box center [197, 79] width 195 height 6
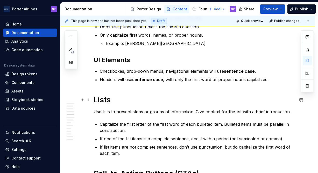
click at [151, 97] on h1 "Lists" at bounding box center [194, 99] width 201 height 9
click at [94, 112] on p "Use lists to present steps or groups of information. Give context for the list …" at bounding box center [194, 112] width 201 height 6
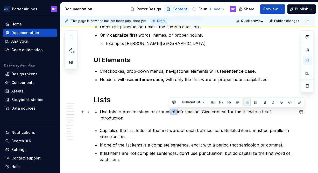
drag, startPoint x: 168, startPoint y: 112, endPoint x: 176, endPoint y: 112, distance: 7.3
click at [176, 112] on p "Use lists to present steps or groups of information. Give context for the list …" at bounding box center [197, 115] width 195 height 12
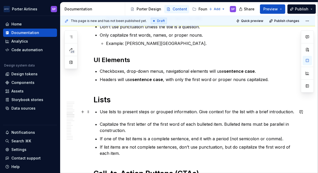
click at [201, 111] on p "Use lists to present steps or grouped information. Give context for the list wi…" at bounding box center [197, 112] width 195 height 6
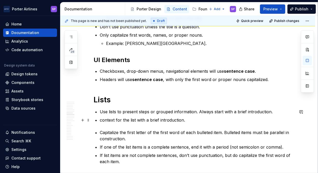
click at [152, 121] on p "context for the list with a brief introduction." at bounding box center [197, 120] width 195 height 6
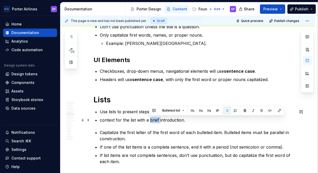
click at [152, 121] on p "context for the list with a brief introduction." at bounding box center [197, 120] width 195 height 6
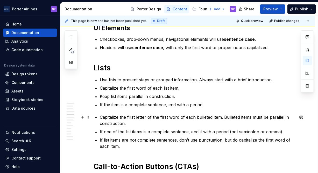
scroll to position [457, 0]
click at [111, 103] on p "If the item is a complete sentence, end with a period." at bounding box center [197, 104] width 195 height 6
click at [184, 101] on p "If the list item is a complete sentence, end with a period." at bounding box center [197, 104] width 195 height 6
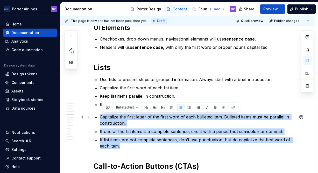
drag, startPoint x: 140, startPoint y: 144, endPoint x: 95, endPoint y: 115, distance: 53.0
drag, startPoint x: 126, startPoint y: 148, endPoint x: 91, endPoint y: 112, distance: 50.6
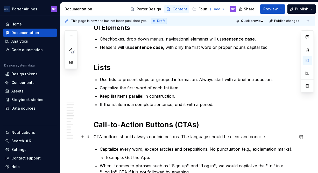
click at [108, 137] on p "CTA buttons should always contain actions. The language should be clear and con…" at bounding box center [194, 136] width 201 height 6
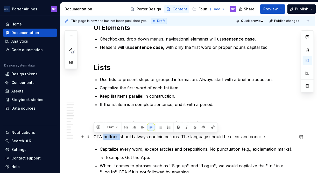
click at [108, 137] on p "CTA buttons should always contain actions. The language should be clear and con…" at bounding box center [194, 136] width 201 height 6
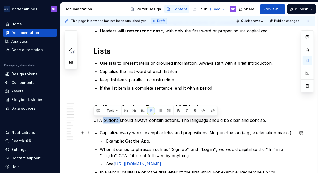
scroll to position [474, 0]
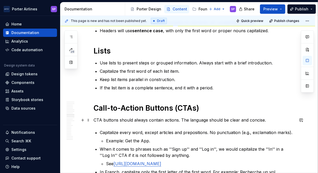
click at [121, 119] on p "CTA buttons should always contain actions. The language should be clear and con…" at bounding box center [194, 120] width 201 height 6
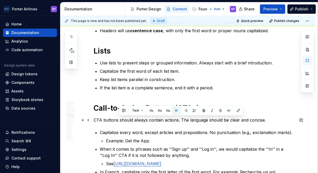
click at [121, 119] on p "CTA buttons should always contain actions. The language should be clear and con…" at bounding box center [194, 120] width 201 height 6
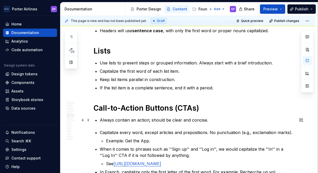
click at [217, 120] on p "Always contain an action; should be clear and concise." at bounding box center [197, 120] width 195 height 6
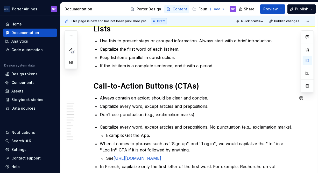
scroll to position [499, 0]
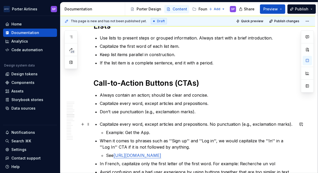
click at [159, 128] on li "Capitalize every word, except articles and prepositions. No punctuation (e.g., …" at bounding box center [197, 128] width 195 height 15
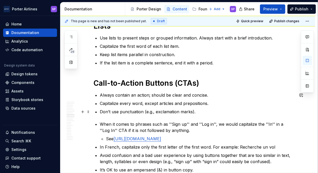
click at [227, 111] on p "Don’t use punctuation (e.g., exclamation marks)." at bounding box center [197, 111] width 195 height 6
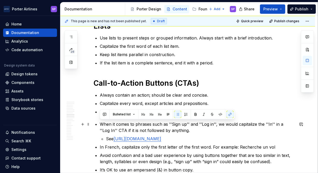
drag, startPoint x: 253, startPoint y: 138, endPoint x: 97, endPoint y: 123, distance: 157.0
click at [100, 123] on li "When it comes to phrases such as ''Sign up'' and ''Log in'', we would capitaliz…" at bounding box center [197, 131] width 195 height 21
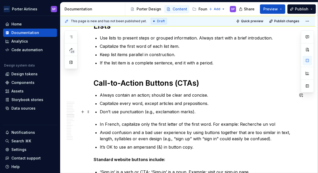
click at [218, 110] on p "Don’t use punctuation (e.g., exclamation marks)." at bounding box center [197, 111] width 195 height 6
click at [217, 112] on p "Don’t use punctuation (e.g., exclamation marks)." at bounding box center [197, 111] width 195 height 6
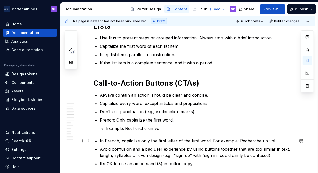
click at [184, 141] on p "In French, capitalize only the first letter of the first word. For example: Rec…" at bounding box center [197, 140] width 195 height 6
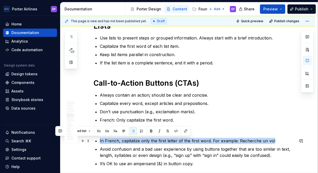
click at [184, 141] on p "In French, capitalize only the first letter of the first word. For example: Rec…" at bounding box center [197, 140] width 195 height 6
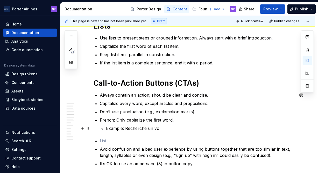
click at [176, 128] on p "Example: Recherche un vol." at bounding box center [200, 128] width 188 height 6
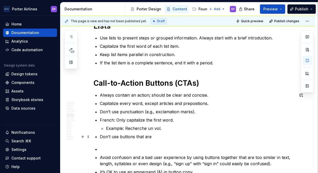
click at [125, 133] on p "Don’t use buttons that are" at bounding box center [197, 136] width 195 height 6
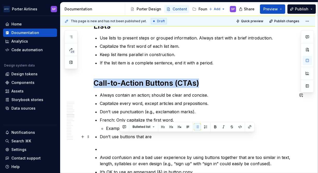
click at [125, 133] on p "Don’t use buttons that are" at bounding box center [197, 136] width 195 height 6
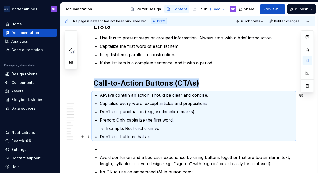
click at [121, 135] on p "Don’t use buttons that are" at bounding box center [197, 136] width 195 height 6
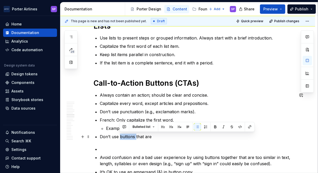
click at [121, 135] on p "Don’t use buttons that are" at bounding box center [197, 136] width 195 height 6
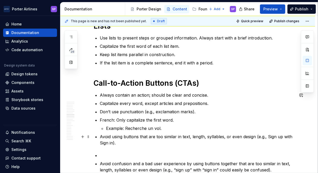
click at [267, 135] on p "Avoid using buttons that are too similar in text, length, syllables, or even de…" at bounding box center [197, 139] width 195 height 12
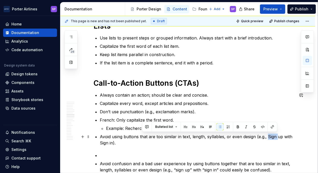
click at [267, 135] on p "Avoid using buttons that are too similar in text, length, syllables, or even de…" at bounding box center [197, 139] width 195 height 12
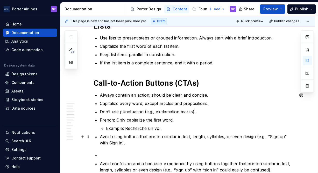
click at [107, 143] on p "Avoid using buttons that are too similar in text, length, syllables, or even de…" at bounding box center [197, 139] width 195 height 12
click at [115, 142] on p "Avoid using buttons that are too similar in text, length, syllables, or even de…" at bounding box center [197, 139] width 195 height 12
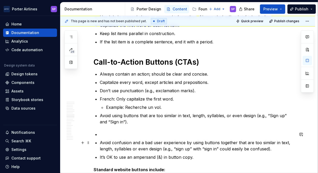
click at [116, 143] on p "Avoid confusion and a bad user experience by using buttons together that are to…" at bounding box center [197, 145] width 195 height 12
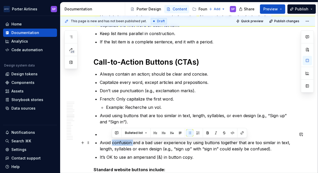
click at [116, 143] on p "Avoid confusion and a bad user experience by using buttons together that are to…" at bounding box center [197, 145] width 195 height 12
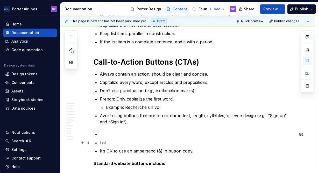
click at [120, 137] on ul "It’s OK to use an ampersand (&) in button copy." at bounding box center [197, 142] width 195 height 23
click at [139, 118] on p "Avoid using buttons that are too similar in text, length, syllables, or even de…" at bounding box center [197, 118] width 195 height 12
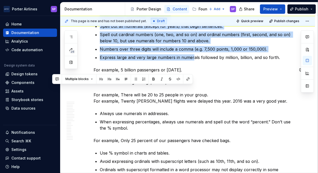
drag, startPoint x: 205, startPoint y: 154, endPoint x: 193, endPoint y: 58, distance: 97.4
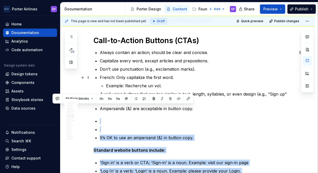
scroll to position [541, 0]
click at [208, 132] on p at bounding box center [197, 129] width 195 height 6
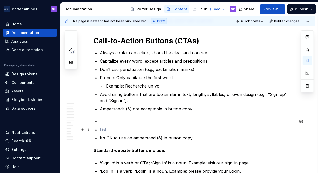
click at [193, 129] on p at bounding box center [197, 129] width 195 height 6
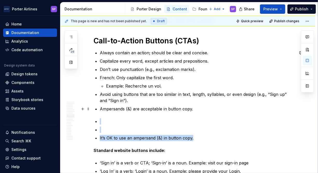
drag, startPoint x: 198, startPoint y: 140, endPoint x: 196, endPoint y: 110, distance: 30.6
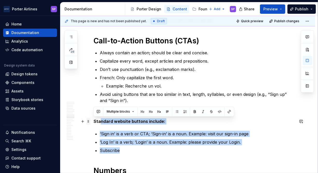
drag, startPoint x: 129, startPoint y: 152, endPoint x: 90, endPoint y: 122, distance: 49.4
click at [116, 147] on p "Subscribe" at bounding box center [197, 150] width 195 height 6
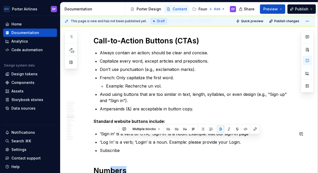
scroll to position [554, 0]
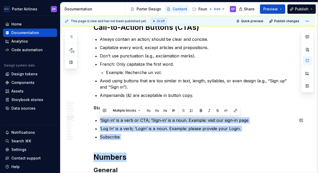
drag, startPoint x: 128, startPoint y: 155, endPoint x: 84, endPoint y: 110, distance: 62.1
drag, startPoint x: 146, startPoint y: 140, endPoint x: 98, endPoint y: 108, distance: 58.2
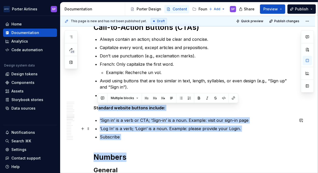
click at [129, 129] on p "‘Log In’ is a verb; ‘Login’ is a noun. Example: please provide your Login." at bounding box center [197, 128] width 195 height 6
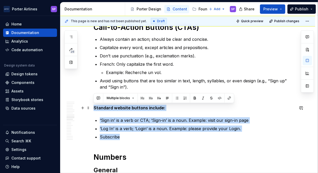
drag, startPoint x: 126, startPoint y: 134, endPoint x: 92, endPoint y: 106, distance: 44.1
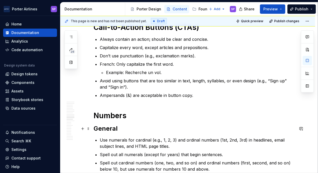
scroll to position [576, 0]
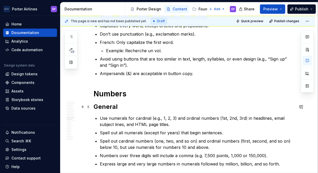
click at [111, 109] on h2 "General" at bounding box center [194, 106] width 201 height 8
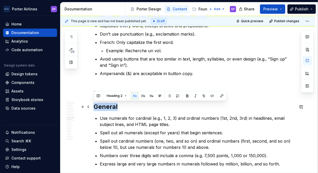
click at [111, 109] on h2 "General" at bounding box center [194, 106] width 201 height 8
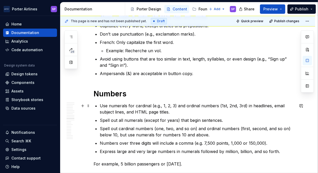
click at [202, 108] on p "Use numerals for cardinal (e.g., 1, 2, 3) and ordinal numbers (1st, 2nd, 3rd) i…" at bounding box center [197, 108] width 195 height 12
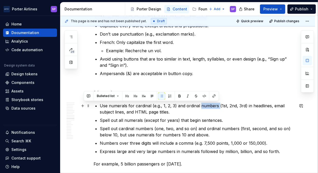
click at [202, 108] on p "Use numerals for cardinal (e.g., 1, 2, 3) and ordinal numbers (1st, 2nd, 3rd) i…" at bounding box center [197, 108] width 195 height 12
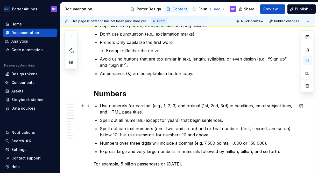
click at [227, 106] on p "Use numerals for cardinal (e.g., 1, 2, 3) and ordinal (1st, 2nd, 3rd) in headli…" at bounding box center [197, 108] width 195 height 12
click at [134, 120] on p "Spell out all numerals (except for years) that begin sentences." at bounding box center [197, 120] width 195 height 6
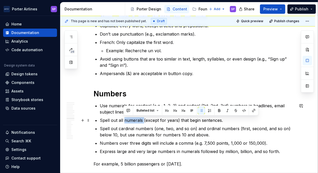
click at [134, 120] on p "Spell out all numerals (except for years) that begin sentences." at bounding box center [197, 120] width 195 height 6
click at [157, 125] on p "Spell out cardinal numbers (one, two, and so on) and ordinal numbers (first, se…" at bounding box center [197, 131] width 195 height 12
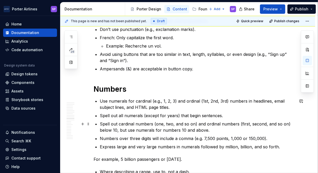
scroll to position [581, 0]
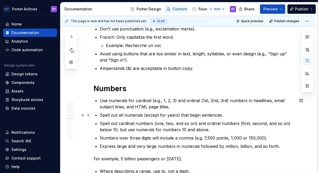
click at [251, 113] on p "Spell out all numerals (except for years) that begin sentences." at bounding box center [197, 115] width 195 height 6
click at [230, 110] on ul "Use numerals for cardinal (e.g., 1, 2, 3) and ordinal (1st, 2nd, 3rd) numbers i…" at bounding box center [197, 123] width 195 height 52
click at [221, 104] on p "Use numerals for cardinal (e.g., 1, 2, 3) and ordinal (1st, 2nd, 3rd) numbers i…" at bounding box center [197, 103] width 195 height 12
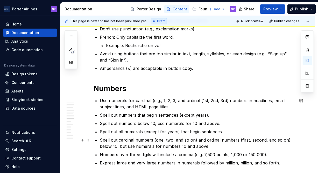
click at [208, 144] on p "Spell out cardinal numbers (one, two, and so on) and ordinal numbers (first, se…" at bounding box center [197, 143] width 195 height 12
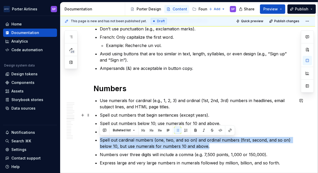
drag, startPoint x: 208, startPoint y: 144, endPoint x: 144, endPoint y: 118, distance: 69.5
click at [144, 118] on ul "Use numerals for cardinal (e.g., 1, 2, 3) and ordinal (1st, 2nd, 3rd) numbers i…" at bounding box center [197, 131] width 195 height 68
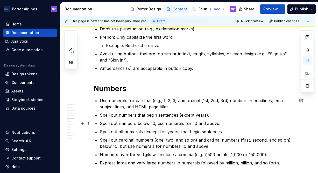
click at [144, 118] on ul "Use numerals for cardinal (e.g., 1, 2, 3) and ordinal (1st, 2nd, 3rd) numbers i…" at bounding box center [197, 131] width 195 height 68
click at [148, 144] on p "Spell out cardinal numbers (one, two, and so on) and ordinal numbers (first, se…" at bounding box center [197, 143] width 195 height 12
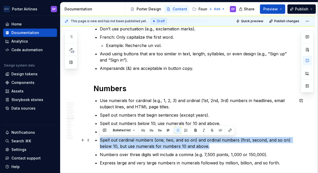
click at [148, 144] on p "Spell out cardinal numbers (one, two, and so on) and ordinal numbers (first, se…" at bounding box center [197, 143] width 195 height 12
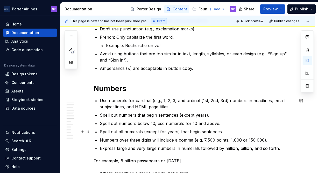
click at [135, 129] on p "Spell out all numerals (except for years) that begin sentences." at bounding box center [197, 131] width 195 height 6
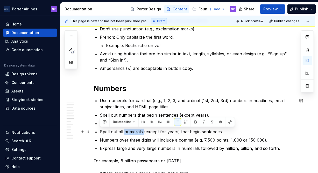
click at [135, 129] on p "Spell out all numerals (except for years) that begin sentences." at bounding box center [197, 131] width 195 height 6
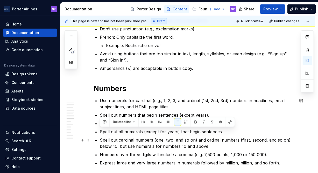
click at [132, 142] on p "Spell out cardinal numbers (one, two, and so on) and ordinal numbers (first, se…" at bounding box center [197, 143] width 195 height 12
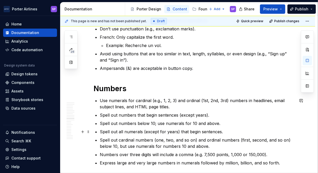
click at [130, 132] on p "Spell out all numerals (except for years) that begin sentences." at bounding box center [197, 131] width 195 height 6
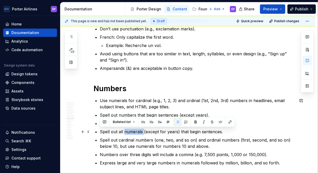
click at [130, 132] on p "Spell out all numerals (except for years) that begin sentences." at bounding box center [197, 131] width 195 height 6
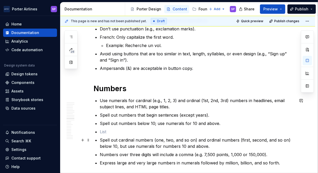
click at [127, 142] on p "Spell out cardinal numbers (one, two, and so on) and ordinal numbers (first, se…" at bounding box center [197, 143] width 195 height 12
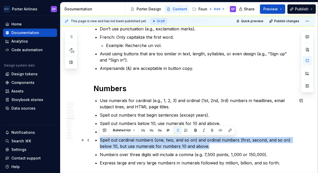
click at [127, 142] on p "Spell out cardinal numbers (one, two, and so on) and ordinal numbers (first, se…" at bounding box center [197, 143] width 195 height 12
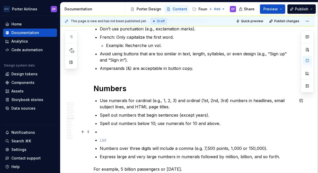
click at [111, 131] on p at bounding box center [197, 131] width 195 height 6
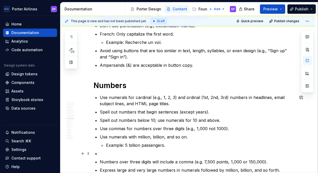
scroll to position [626, 0]
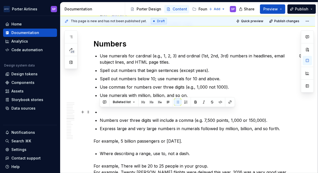
drag, startPoint x: 280, startPoint y: 127, endPoint x: 104, endPoint y: 110, distance: 176.3
click at [104, 110] on ul "Use numerals for cardinal (e.g., 1, 2, 3) and ordinal (1st, 2nd, 3rd) numbers i…" at bounding box center [197, 92] width 195 height 79
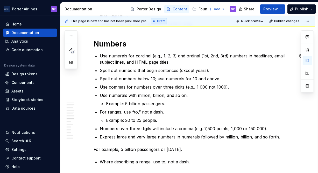
scroll to position [649, 0]
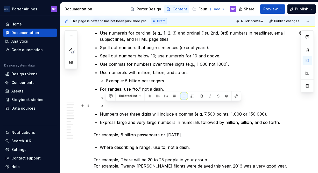
drag, startPoint x: 284, startPoint y: 122, endPoint x: 132, endPoint y: 104, distance: 153.3
click at [132, 104] on ul "Use numerals for cardinal (e.g., 1, 2, 3) and ordinal (1st, 2nd, 3rd) numbers i…" at bounding box center [197, 77] width 195 height 95
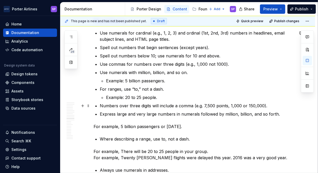
click at [165, 107] on p "Numbers over three digits will include a comma (e.g. 7,500 points, 1,000 or 150…" at bounding box center [197, 105] width 195 height 6
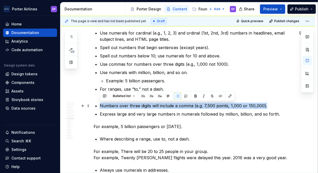
click at [165, 107] on p "Numbers over three digits will include a comma (e.g. 7,500 points, 1,000 or 150…" at bounding box center [197, 105] width 195 height 6
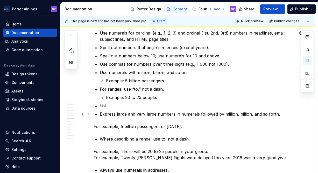
click at [164, 111] on p "Express large and very large numbers in numerals followed by million, billion, …" at bounding box center [197, 114] width 195 height 6
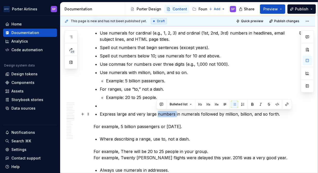
click at [164, 111] on p "Express large and very large numbers in numerals followed by million, billion, …" at bounding box center [197, 114] width 195 height 6
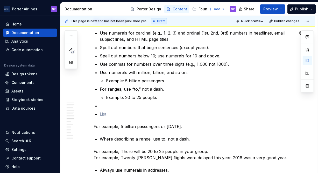
click at [158, 125] on p "For example, 5 billion passengers or [DATE]." at bounding box center [194, 126] width 201 height 6
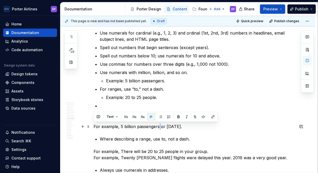
click at [158, 125] on p "For example, 5 billion passengers or [DATE]." at bounding box center [194, 126] width 201 height 6
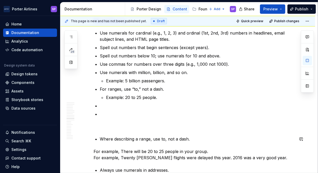
click at [140, 139] on p "Where describing a range, use to, not a dash." at bounding box center [197, 139] width 195 height 6
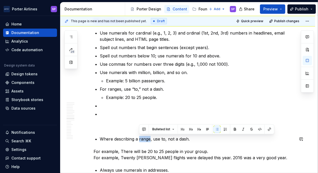
click at [140, 139] on p "Where describing a range, use to, not a dash." at bounding box center [197, 139] width 195 height 6
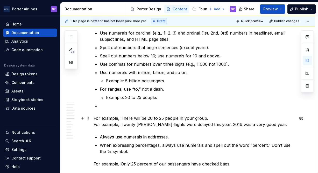
click at [162, 118] on p "For example, There will be 20 to 25 people in your group. For example, Twenty […" at bounding box center [194, 121] width 201 height 12
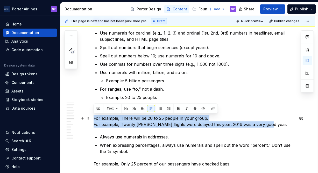
click at [162, 118] on p "For example, There will be 20 to 25 people in your group. For example, Twenty […" at bounding box center [194, 121] width 201 height 12
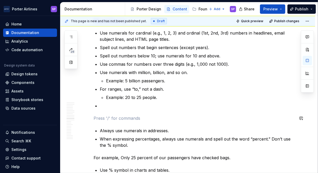
click at [139, 106] on p at bounding box center [197, 105] width 195 height 6
click at [179, 108] on p "For percentages" at bounding box center [197, 105] width 195 height 6
click at [176, 82] on p "Example: 5 billion passengers." at bounding box center [200, 80] width 188 height 6
click at [175, 91] on p "For ranges, use “to,” not a dash." at bounding box center [197, 89] width 195 height 6
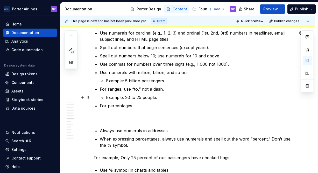
click at [175, 98] on p "Example: 20 to 25 people." at bounding box center [200, 97] width 188 height 6
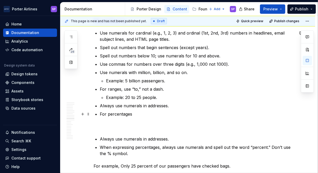
click at [153, 111] on p "For percentages" at bounding box center [197, 114] width 195 height 6
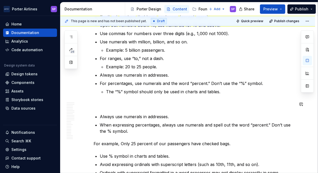
scroll to position [682, 0]
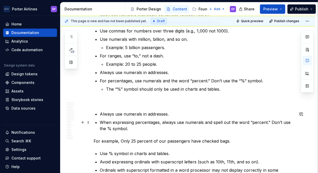
click at [149, 129] on p "When expressing percentages, always use numerals and spell out the word “percen…" at bounding box center [197, 125] width 195 height 12
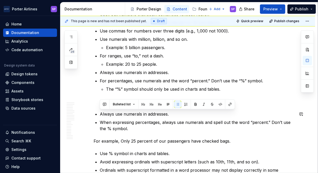
drag, startPoint x: 137, startPoint y: 129, endPoint x: 96, endPoint y: 108, distance: 46.1
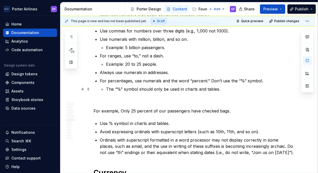
click at [227, 87] on p "The “%” symbol should only be used in charts and tables." at bounding box center [200, 89] width 188 height 6
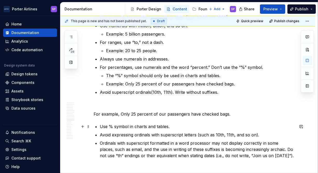
scroll to position [696, 0]
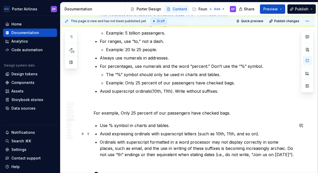
click at [270, 136] on p "Avoid expressing ordinals with superscript letters (such as 10th, 11th, and so …" at bounding box center [197, 133] width 195 height 6
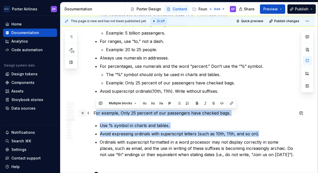
drag, startPoint x: 271, startPoint y: 134, endPoint x: 84, endPoint y: 114, distance: 188.1
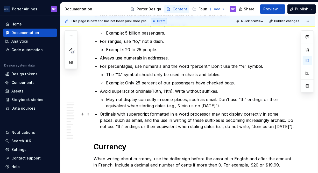
click at [236, 124] on p "Ordinals with superscript formatted in a word processor may not display correct…" at bounding box center [197, 120] width 195 height 19
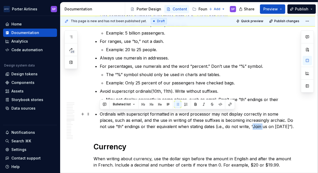
click at [236, 124] on p "Ordinals with superscript formatted in a word processor may not display correct…" at bounding box center [197, 120] width 195 height 19
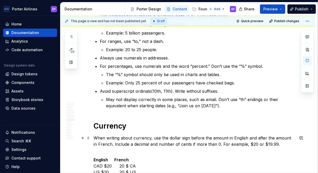
click at [94, 138] on p "When writing about currency, use the dollar sign before the amount in English a…" at bounding box center [194, 143] width 201 height 19
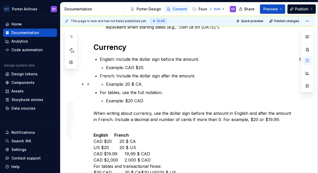
scroll to position [775, 0]
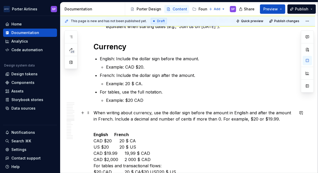
click at [224, 112] on p "When writing about currency, use the dollar sign before the amount in English a…" at bounding box center [194, 118] width 201 height 19
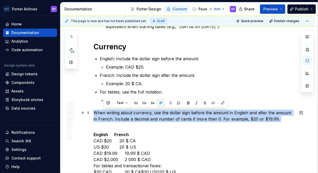
click at [224, 112] on p "When writing about currency, use the dollar sign before the amount in English a…" at bounding box center [194, 118] width 201 height 19
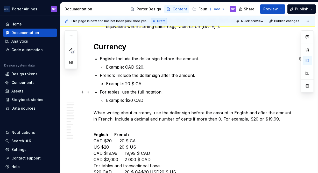
click at [148, 88] on ul "English: Include the dollar sign before the amount. Example: CAD $20. French: I…" at bounding box center [197, 79] width 195 height 48
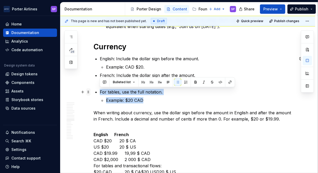
drag, startPoint x: 167, startPoint y: 97, endPoint x: 89, endPoint y: 94, distance: 78.1
click at [94, 94] on div "Overview These rules keep our writing consistent, clear, and easy to scan. Use …" at bounding box center [194, 172] width 201 height 1678
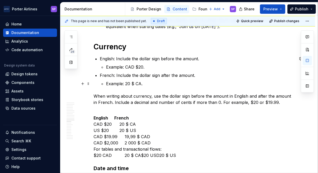
click at [151, 84] on p "Example: 20 $ CA." at bounding box center [200, 83] width 188 height 6
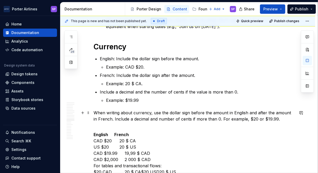
click at [198, 114] on p "When writing about currency, use the dollar sign before the amount in English a…" at bounding box center [194, 118] width 201 height 19
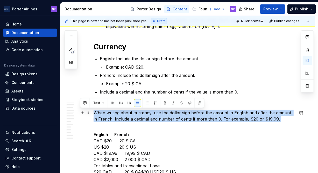
click at [198, 114] on p "When writing about currency, use the dollar sign before the amount in English a…" at bounding box center [194, 118] width 201 height 19
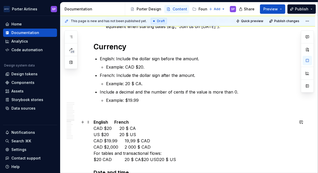
click at [138, 125] on p "English French CAD $20 20 $ CA US $20 20 $ US CAD $19.99 19,99 $ CAD CAD $2,000…" at bounding box center [194, 141] width 201 height 44
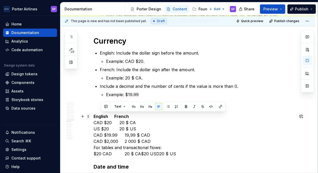
drag, startPoint x: 173, startPoint y: 158, endPoint x: 88, endPoint y: 117, distance: 94.4
click at [94, 117] on div "Overview These rules keep our writing consistent, clear, and easy to scan. Use …" at bounding box center [194, 159] width 201 height 1665
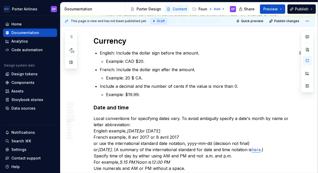
click at [109, 104] on h3 "Date and time" at bounding box center [194, 107] width 201 height 7
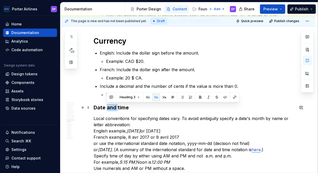
click at [109, 104] on h3 "Date and time" at bounding box center [194, 107] width 201 height 7
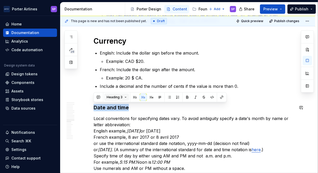
click at [121, 96] on span "Heading 3" at bounding box center [115, 97] width 16 height 4
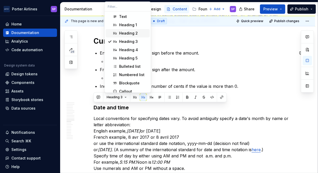
click at [135, 32] on div "Heading 2" at bounding box center [128, 33] width 19 height 5
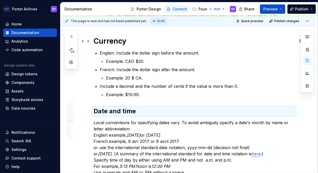
click at [106, 40] on h1 "Currency" at bounding box center [194, 40] width 201 height 9
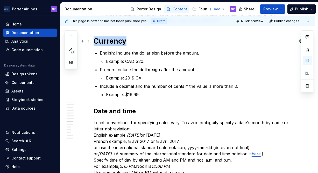
click at [106, 40] on h1 "Currency" at bounding box center [194, 40] width 201 height 9
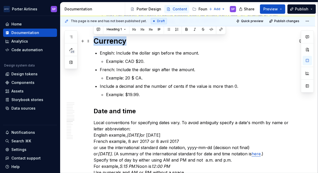
click at [106, 40] on h1 "Currency" at bounding box center [194, 40] width 201 height 9
click at [123, 120] on p "Local conventions for specifying dates vary. To avoid ambiguity specify a date'…" at bounding box center [194, 147] width 201 height 56
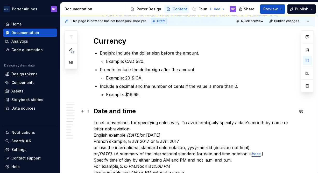
click at [117, 111] on h2 "Date and time" at bounding box center [194, 111] width 201 height 8
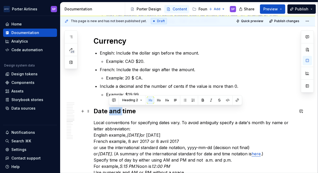
click at [117, 111] on h2 "Date and time" at bounding box center [194, 111] width 201 height 8
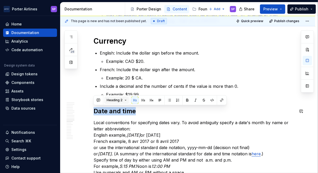
click at [120, 97] on button "Heading 2" at bounding box center [116, 99] width 25 height 7
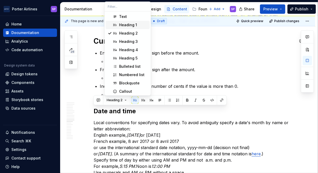
click at [124, 22] on div "Heading 1" at bounding box center [128, 24] width 18 height 5
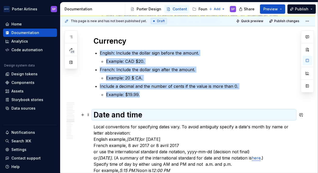
click at [129, 114] on h1 "Date and time" at bounding box center [194, 114] width 201 height 9
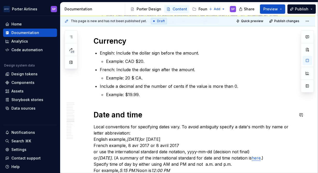
click at [118, 95] on p "Example: $19.99." at bounding box center [200, 94] width 188 height 6
click at [120, 107] on div "Overview These rules keep our writing consistent, clear, and easy to scan. Use …" at bounding box center [194, 131] width 201 height 1608
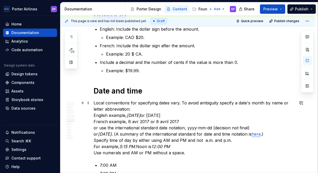
scroll to position [806, 0]
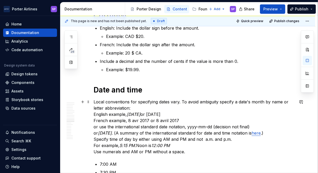
click at [148, 98] on p "Local conventions for specifying dates vary. To avoid ambiguity specify a date'…" at bounding box center [194, 126] width 201 height 56
click at [148, 92] on h1 "Date and time" at bounding box center [194, 89] width 201 height 9
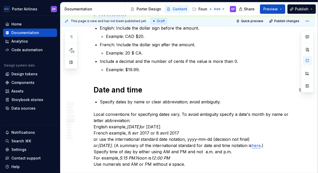
click at [133, 99] on p "Specify dates by name or clear abbreviation; avoid ambiguity." at bounding box center [197, 101] width 195 height 6
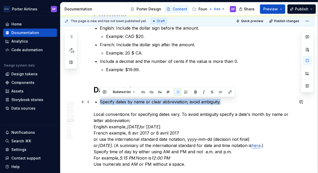
click at [133, 99] on p "Specify dates by name or clear abbreviation; avoid ambiguity." at bounding box center [197, 101] width 195 height 6
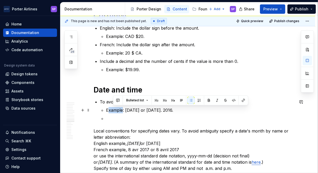
drag, startPoint x: 121, startPoint y: 108, endPoint x: 108, endPoint y: 110, distance: 13.6
click at [108, 110] on p "Example: [DATE] or [DATE]. 2016." at bounding box center [200, 110] width 188 height 6
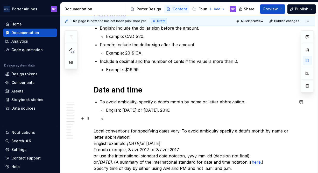
click at [111, 115] on p at bounding box center [200, 118] width 188 height 6
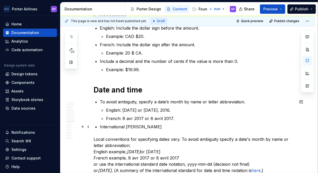
scroll to position [824, 0]
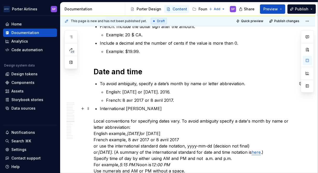
click at [106, 108] on p "International [PERSON_NAME]" at bounding box center [197, 108] width 195 height 6
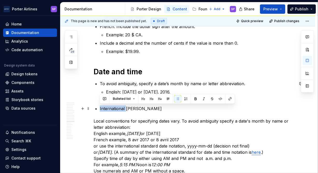
click at [106, 108] on p "International [PERSON_NAME]" at bounding box center [197, 108] width 195 height 6
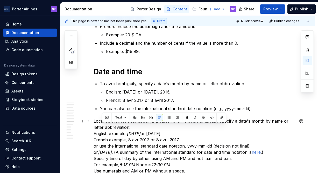
drag, startPoint x: 133, startPoint y: 134, endPoint x: 94, endPoint y: 123, distance: 40.0
click at [94, 123] on p "Local conventions for specifying dates vary. To avoid ambiguity specify a date'…" at bounding box center [194, 146] width 201 height 56
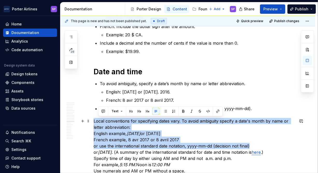
drag, startPoint x: 256, startPoint y: 142, endPoint x: 92, endPoint y: 121, distance: 165.1
click at [92, 121] on div "Overview These rules keep our writing consistent, clear, and easy to scan. Use …" at bounding box center [187, 130] width 255 height 1716
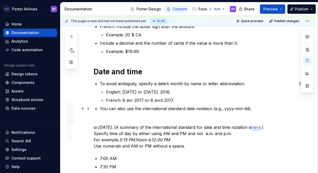
click at [257, 105] on p "You can also use the international standard date notation (e.g., yyyy-mm-dd)." at bounding box center [197, 108] width 195 height 6
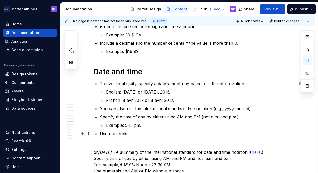
scroll to position [850, 0]
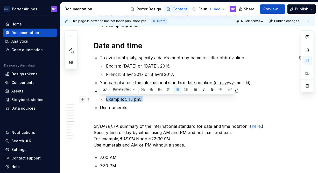
drag, startPoint x: 151, startPoint y: 104, endPoint x: 80, endPoint y: 100, distance: 71.6
click at [94, 100] on div "Overview These rules keep our writing consistent, clear, and easy to scan. Use …" at bounding box center [194, 84] width 201 height 1652
click at [248, 92] on p "Specify the time of day by either using AM and PM (not a.m. and p.m.)" at bounding box center [197, 91] width 195 height 6
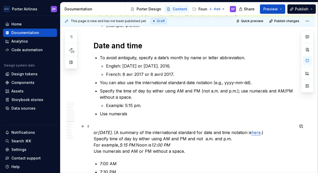
scroll to position [881, 0]
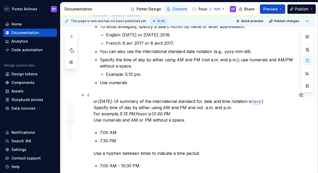
click at [169, 121] on p "or [DATE] . (A summary of the international standard for date and time notation…" at bounding box center [194, 107] width 201 height 31
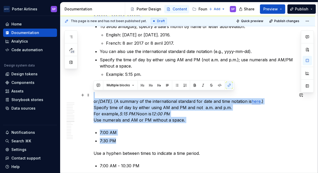
drag, startPoint x: 149, startPoint y: 140, endPoint x: 132, endPoint y: 94, distance: 49.7
click at [132, 94] on div "Overview These rules keep our writing consistent, clear, and easy to scan. Use …" at bounding box center [194, 53] width 201 height 1652
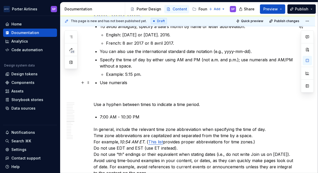
click at [122, 79] on p "Use numerals" at bounding box center [197, 82] width 195 height 6
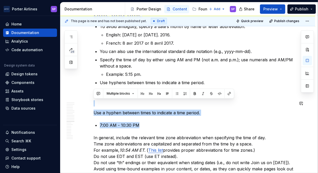
drag, startPoint x: 155, startPoint y: 126, endPoint x: 102, endPoint y: 97, distance: 60.2
click at [102, 97] on div "Overview These rules keep our writing consistent, clear, and easy to scan. Use …" at bounding box center [194, 33] width 201 height 1612
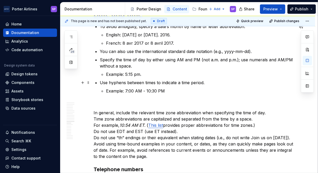
click at [111, 81] on p "Use hyphens between times to indicate a time period." at bounding box center [197, 82] width 195 height 6
click at [186, 93] on p "Example: 7:00 AM - 10:30 PM" at bounding box center [200, 91] width 188 height 6
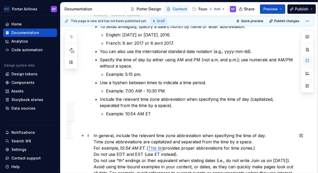
click at [160, 147] on link "This list" at bounding box center [155, 147] width 15 height 5
click at [154, 147] on link "This list" at bounding box center [155, 147] width 15 height 5
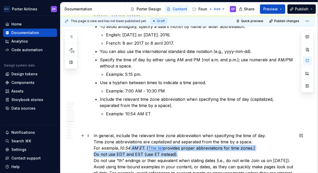
scroll to position [884, 0]
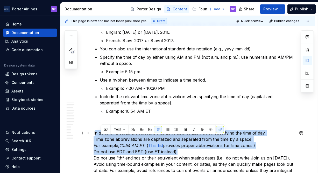
drag, startPoint x: 186, startPoint y: 155, endPoint x: 94, endPoint y: 133, distance: 94.4
click at [94, 133] on p "In general, include the relevant time zone abbreviation when specifying the tim…" at bounding box center [194, 155] width 201 height 50
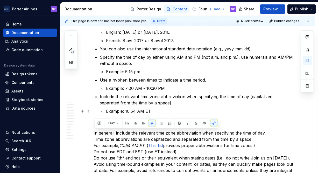
click at [170, 112] on p "Example: 10:54 AM ET" at bounding box center [200, 111] width 188 height 6
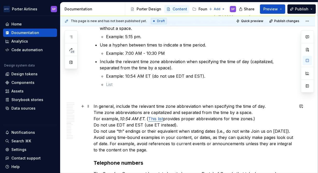
scroll to position [919, 0]
click at [145, 148] on p "In general, include the relevant time zone abbreviation when specifying the tim…" at bounding box center [194, 128] width 201 height 50
click at [131, 84] on p at bounding box center [200, 84] width 188 height 6
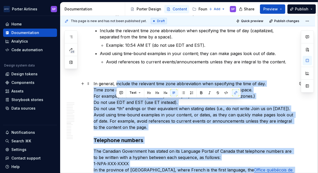
drag, startPoint x: 117, startPoint y: 108, endPoint x: 172, endPoint y: 152, distance: 70.3
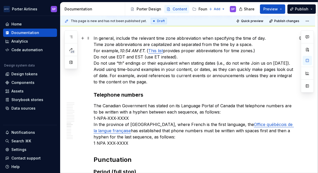
click at [170, 66] on p "In general, include the relevant time zone abbreviation when specifying the tim…" at bounding box center [194, 60] width 201 height 50
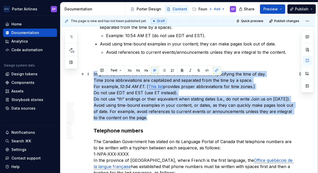
drag, startPoint x: 147, startPoint y: 117, endPoint x: 91, endPoint y: 74, distance: 70.2
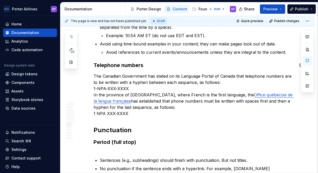
click at [108, 64] on h3 "Telephone numbers" at bounding box center [194, 64] width 201 height 7
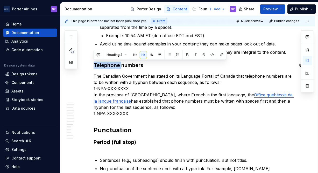
click at [108, 64] on h3 "Telephone numbers" at bounding box center [194, 64] width 201 height 7
click at [113, 58] on button "Heading 3" at bounding box center [116, 54] width 25 height 7
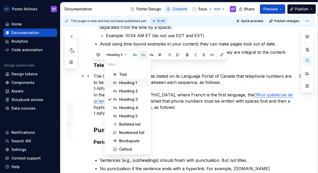
click at [123, 82] on div "Heading 1" at bounding box center [128, 82] width 18 height 5
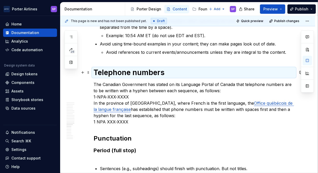
click at [117, 77] on h1 "Telephone numbers" at bounding box center [194, 72] width 201 height 9
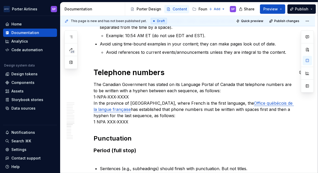
click at [137, 75] on h1 "Telephone numbers" at bounding box center [194, 72] width 201 height 9
click at [94, 85] on p "The Canadian Government has stated on its Language Portal of Canada that teleph…" at bounding box center [194, 103] width 201 height 44
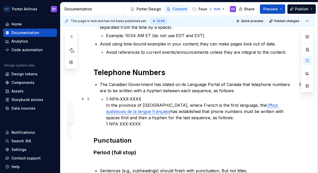
click at [102, 105] on li "The Canadian Government has stated on its Language Portal of Canada that teleph…" at bounding box center [197, 104] width 195 height 46
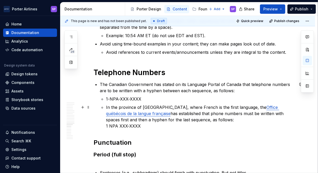
click at [131, 105] on p "In the province of [GEOGRAPHIC_DATA], where French is the first language, the O…" at bounding box center [200, 116] width 188 height 25
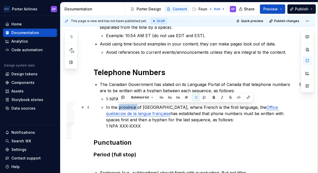
click at [131, 105] on p "In the province of [GEOGRAPHIC_DATA], where French is the first language, the O…" at bounding box center [200, 116] width 188 height 25
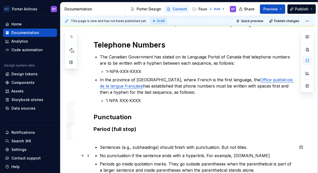
scroll to position [1013, 0]
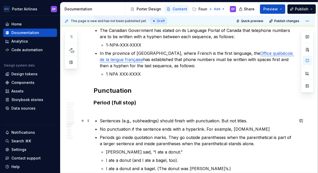
click at [127, 119] on p "Sentences (e.g., subheadings) should finish with punctuation. But not titles." at bounding box center [197, 120] width 195 height 6
click at [115, 111] on h3 "Period (full stop)" at bounding box center [194, 106] width 201 height 15
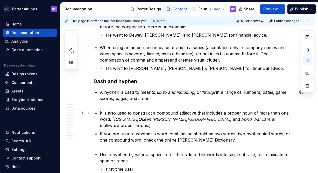
scroll to position [1255, 0]
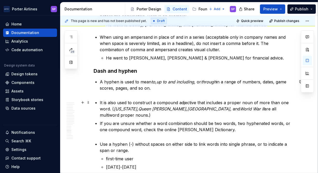
click at [108, 98] on ul "A hyphen is used to mean to , up to and including , or through in a range of nu…" at bounding box center [197, 147] width 195 height 137
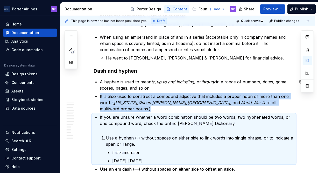
click at [106, 134] on li "Use a hyphen (-) without spaces on either side to link words into single phrase…" at bounding box center [200, 148] width 188 height 29
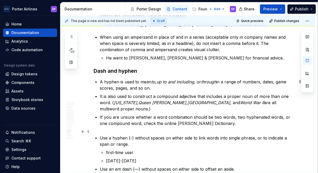
click at [101, 134] on p "Use a hyphen (-) without spaces on either side to link words into single phrase…" at bounding box center [197, 140] width 195 height 12
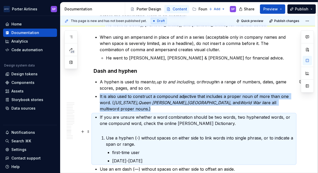
click at [106, 134] on li "Use a hyphen (-) without spaces on either side to link words into single phrase…" at bounding box center [200, 148] width 188 height 29
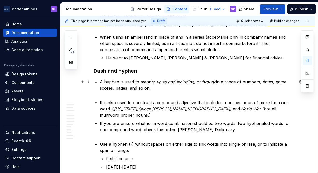
click at [109, 96] on p "A hyphen is used to mean to , up to and including , or through in a range of nu…" at bounding box center [197, 88] width 195 height 19
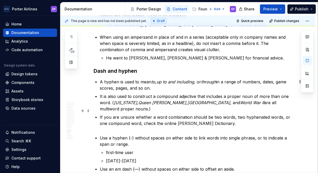
click at [250, 116] on p "If you are unsure whether a word combination should be two words, two hyphenate…" at bounding box center [197, 123] width 195 height 19
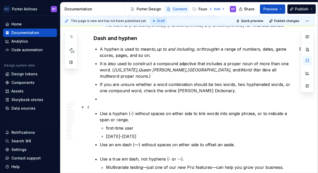
scroll to position [1288, 0]
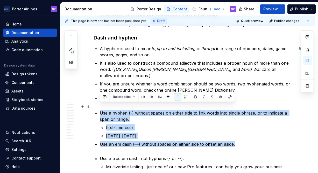
drag, startPoint x: 245, startPoint y: 140, endPoint x: 98, endPoint y: 107, distance: 149.7
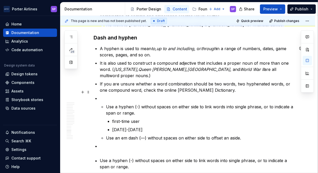
click at [102, 95] on p at bounding box center [197, 98] width 195 height 6
click at [103, 96] on li "Use a hyphen (-) without spaces on either side to link words into single phrase…" at bounding box center [197, 118] width 195 height 46
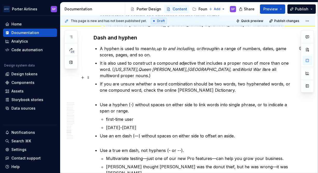
click at [106, 88] on p "If you are unsure whether a word combination should be two words, two hyphenate…" at bounding box center [197, 90] width 195 height 19
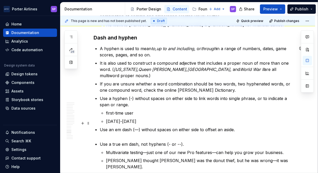
click at [114, 127] on p "Use an em dash (—) without spaces on either side to offset an aside." at bounding box center [197, 132] width 195 height 12
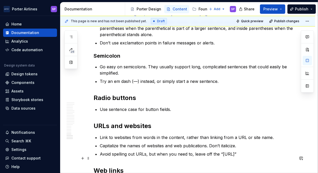
scroll to position [1468, 0]
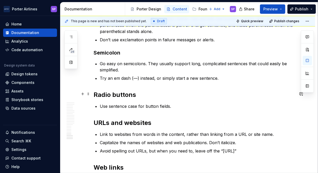
click at [179, 103] on p "Use sentence case for button fields." at bounding box center [197, 106] width 195 height 6
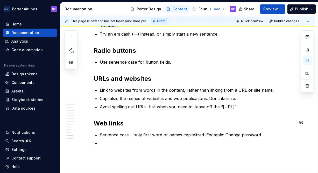
scroll to position [1519, 0]
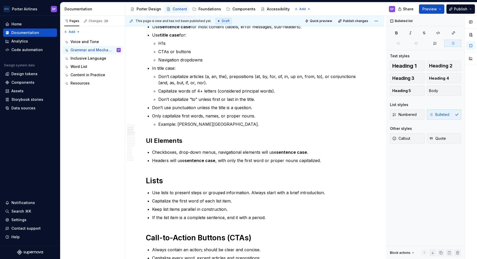
scroll to position [0, 0]
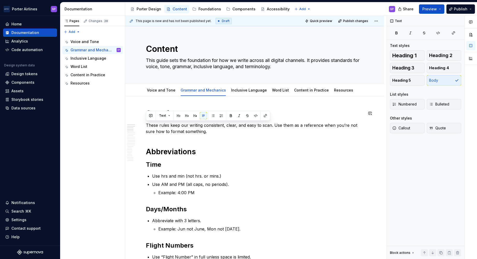
click at [251, 155] on h1 "Abbreviations" at bounding box center [254, 151] width 217 height 9
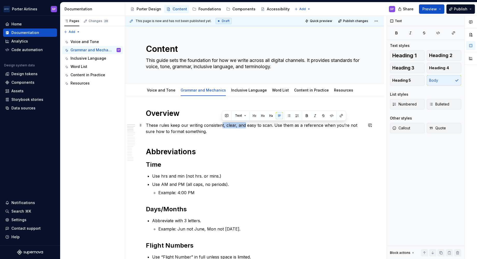
drag, startPoint x: 222, startPoint y: 128, endPoint x: 245, endPoint y: 128, distance: 22.5
click at [245, 128] on p "These rules keep our writing consistent, clear, and easy to scan. Use them as a…" at bounding box center [254, 128] width 217 height 12
click at [253, 128] on p "These rules keep our writing consistent and easy to scan. Use them as a referen…" at bounding box center [254, 128] width 217 height 12
click at [286, 125] on p "These rules keep our writing consistent and easy to read. Use them as a referen…" at bounding box center [254, 128] width 217 height 12
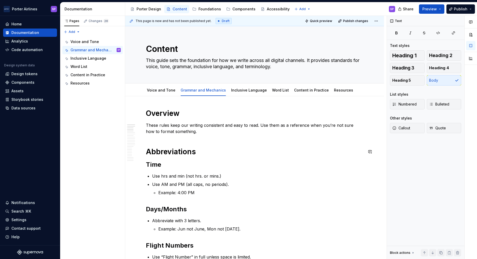
click at [198, 129] on p "These rules keep our writing consistent and easy to read. Use them as a referen…" at bounding box center [254, 128] width 217 height 12
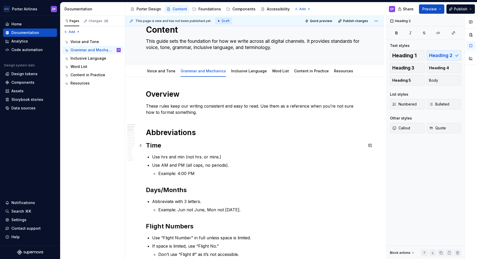
click at [162, 147] on h2 "Time" at bounding box center [254, 145] width 217 height 8
click at [205, 128] on h1 "Abbreviations" at bounding box center [254, 132] width 217 height 9
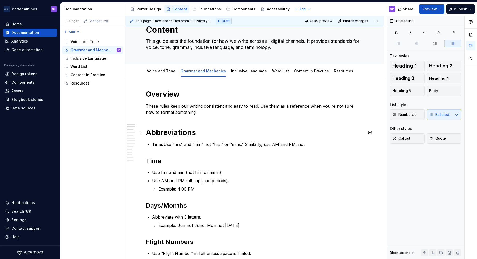
click at [203, 135] on h1 "Abbreviations" at bounding box center [254, 132] width 217 height 9
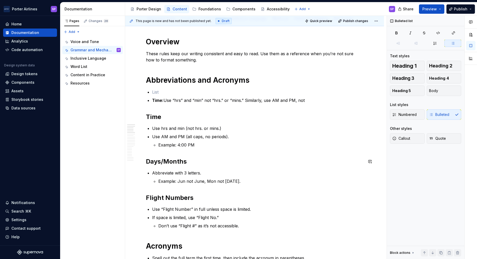
scroll to position [100, 0]
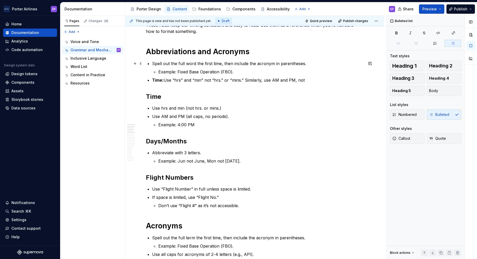
click at [174, 64] on p "Spell out the full word the first time, then include the acronym in parentheses." at bounding box center [257, 63] width 211 height 6
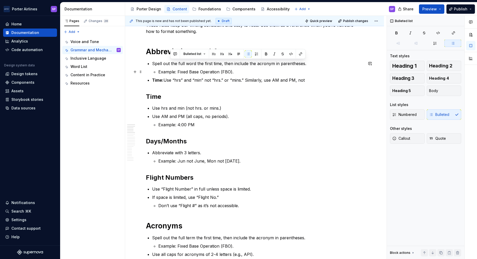
click at [209, 74] on p "Example: Fixed Base Operation (FBO)." at bounding box center [260, 72] width 205 height 6
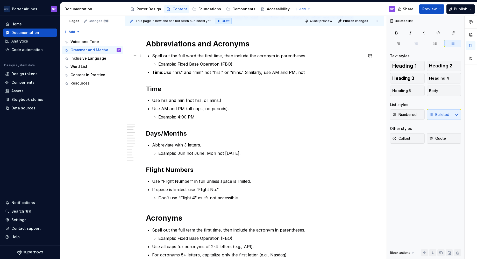
scroll to position [98, 0]
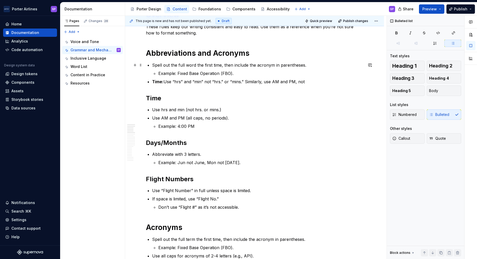
click at [153, 66] on p "Spell out the full word the first time, then include the acronym in parentheses." at bounding box center [257, 65] width 211 height 6
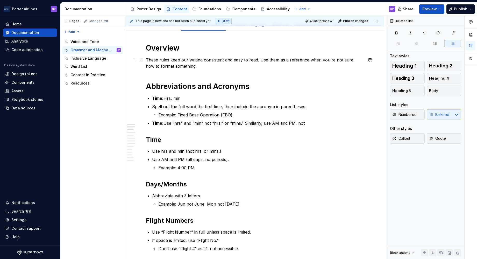
scroll to position [65, 0]
click at [172, 59] on p "These rules keep our writing consistent and easy to read. Use them as a referen…" at bounding box center [254, 63] width 217 height 12
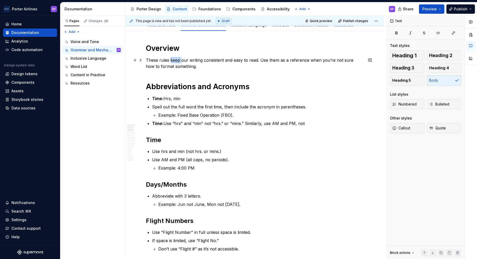
click at [172, 59] on p "These rules keep our writing consistent and easy to read. Use them as a referen…" at bounding box center [254, 63] width 217 height 12
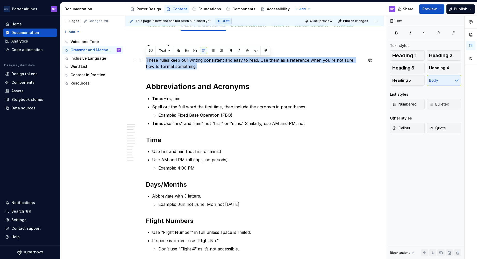
click at [172, 59] on p "These rules keep our writing consistent and easy to read. Use them as a referen…" at bounding box center [254, 63] width 217 height 12
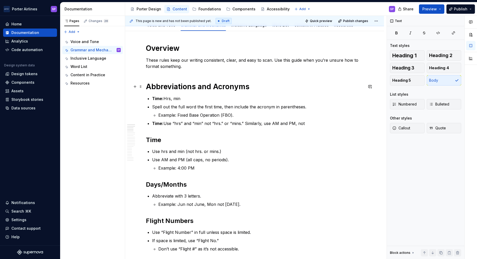
click at [262, 84] on h1 "Abbreviations and Acronyms" at bounding box center [254, 86] width 217 height 9
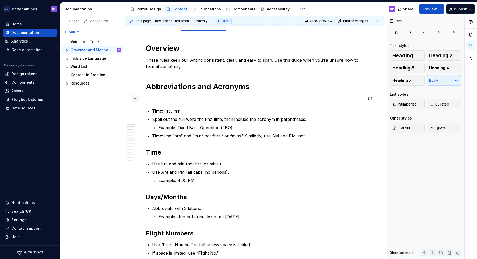
click at [136, 99] on button "button" at bounding box center [134, 98] width 7 height 7
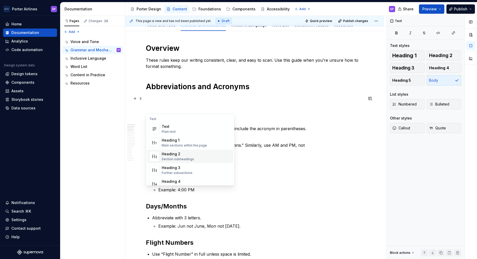
click at [176, 154] on div "Heading 2" at bounding box center [178, 153] width 32 height 5
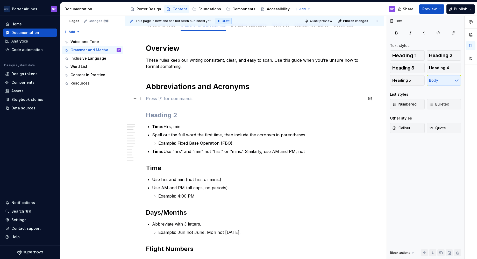
click at [154, 98] on p at bounding box center [254, 98] width 217 height 6
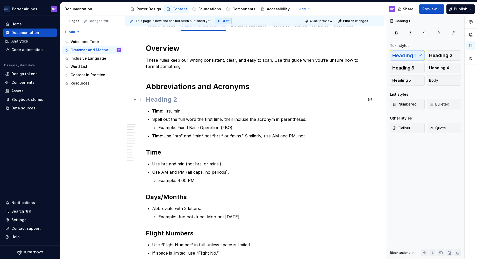
click at [155, 97] on h2 at bounding box center [254, 99] width 217 height 8
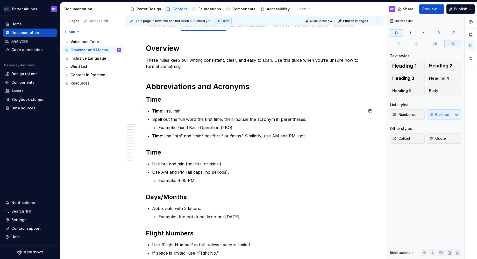
click at [162, 112] on strong "Time:" at bounding box center [157, 110] width 11 height 5
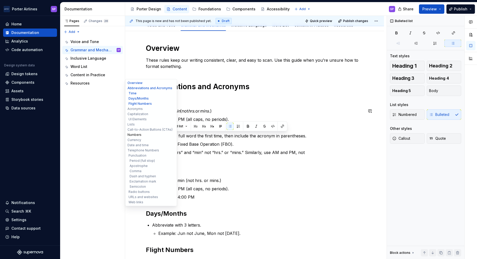
drag, startPoint x: 316, startPoint y: 153, endPoint x: 141, endPoint y: 134, distance: 176.4
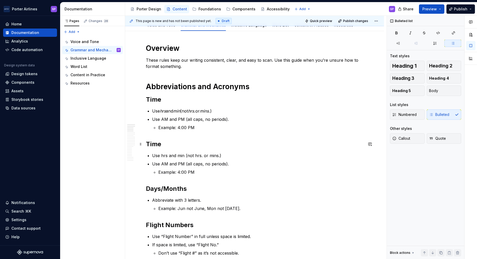
click at [154, 142] on h2 "Time" at bounding box center [254, 144] width 217 height 8
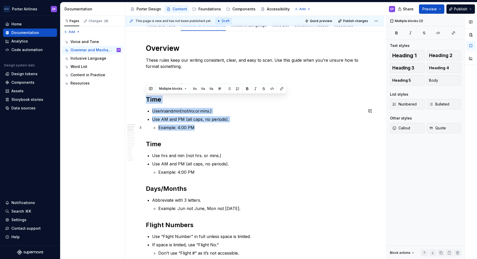
drag, startPoint x: 147, startPoint y: 100, endPoint x: 199, endPoint y: 127, distance: 58.5
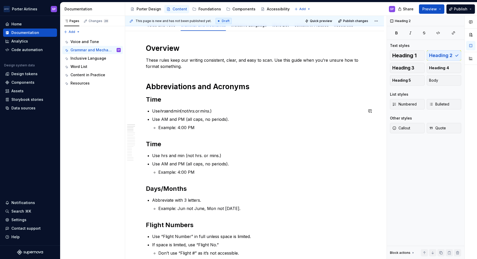
click at [245, 119] on p "Use AM and PM (all caps, no periods)." at bounding box center [257, 119] width 211 height 6
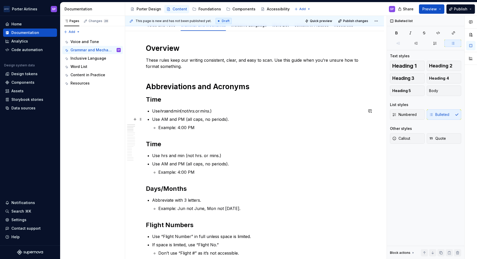
click at [230, 126] on p "Example: 4:00 PM" at bounding box center [260, 127] width 205 height 6
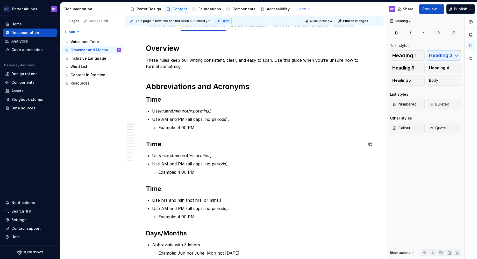
click at [156, 145] on h2 "Time" at bounding box center [254, 144] width 217 height 8
click at [159, 154] on p "Use hrs and min (not hrs. or mins. )" at bounding box center [257, 155] width 211 height 6
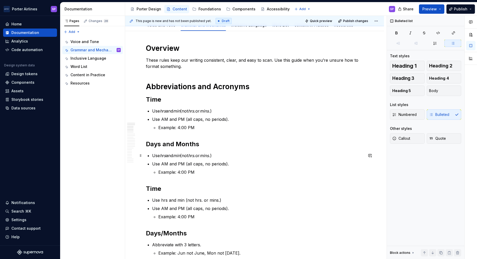
click at [159, 154] on p "Use hrs and min (not hrs. or mins. )" at bounding box center [257, 155] width 211 height 6
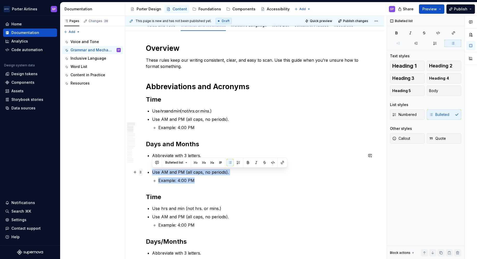
drag, startPoint x: 206, startPoint y: 182, endPoint x: 142, endPoint y: 170, distance: 64.9
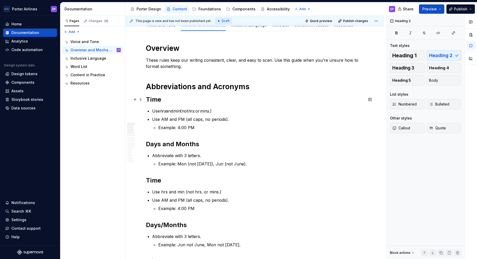
click at [226, 99] on h2 "Time" at bounding box center [254, 99] width 217 height 8
click at [164, 110] on em "hrs" at bounding box center [163, 110] width 6 height 5
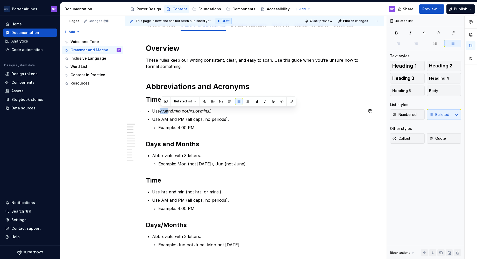
click at [164, 110] on em "hrs" at bounding box center [163, 110] width 6 height 5
click at [173, 112] on p "Use hrs and min (not hrs. or mins. )" at bounding box center [257, 111] width 211 height 6
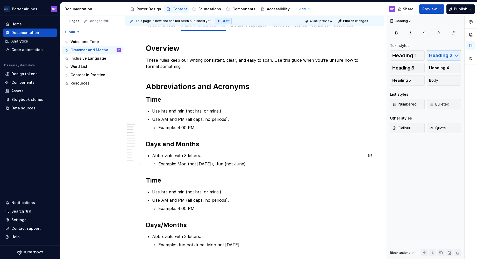
click at [253, 161] on p "Example: Mon (not [DATE]), Jun (not June)." at bounding box center [260, 164] width 205 height 6
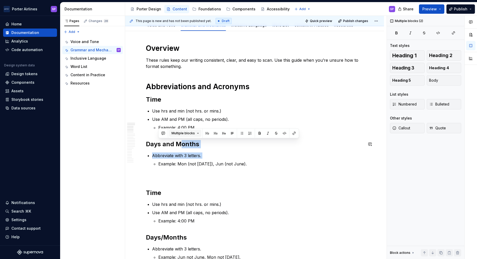
drag, startPoint x: 254, startPoint y: 160, endPoint x: 180, endPoint y: 134, distance: 78.4
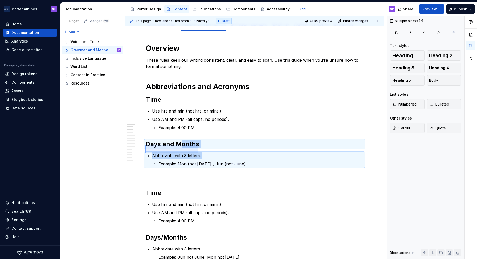
drag, startPoint x: 145, startPoint y: 145, endPoint x: 208, endPoint y: 155, distance: 63.5
click at [208, 155] on div "This page is new and has not been published yet. Draft Quick preview Publish ch…" at bounding box center [255, 137] width 261 height 243
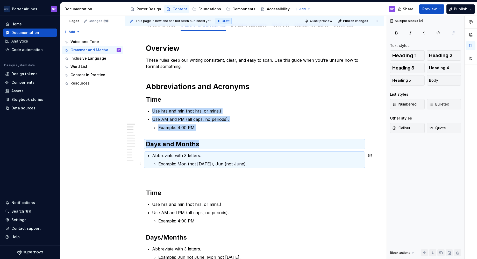
click at [195, 162] on p "Example: Mon (not [DATE]), Jun (not June)." at bounding box center [260, 164] width 205 height 6
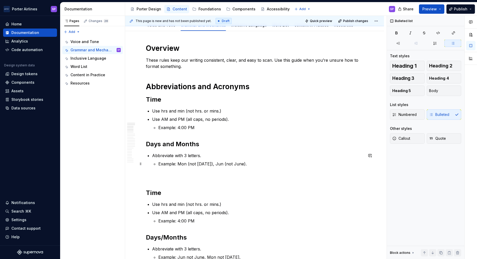
click at [194, 164] on p "Example: Mon (not [DATE]), Jun (not June)." at bounding box center [260, 164] width 205 height 6
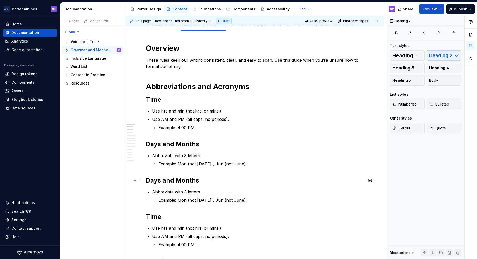
click at [180, 172] on h2 "Days and Months" at bounding box center [254, 180] width 217 height 8
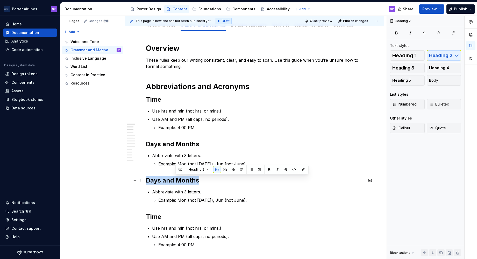
click at [180, 172] on h2 "Days and Months" at bounding box center [254, 180] width 217 height 8
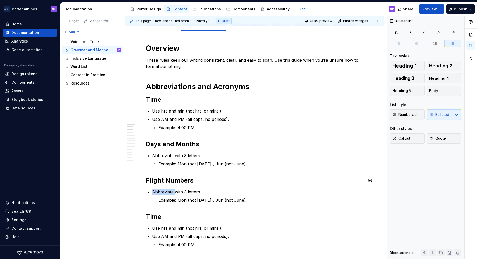
click at [177, 172] on div "Bulleted list" at bounding box center [219, 182] width 135 height 10
drag, startPoint x: 177, startPoint y: 186, endPoint x: 177, endPoint y: 199, distance: 12.7
click at [177, 172] on p "Example: Mon (not [DATE]), Jun (not June)." at bounding box center [260, 200] width 205 height 6
click at [167, 172] on p "Abbreviate with 3 letters." at bounding box center [257, 192] width 211 height 6
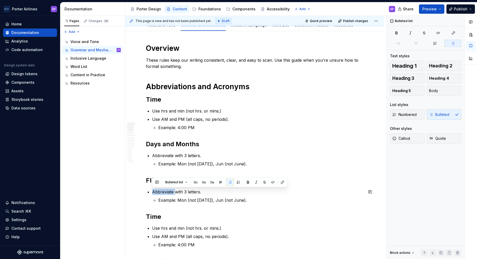
click at [167, 172] on p "Abbreviate with 3 letters." at bounding box center [257, 192] width 211 height 6
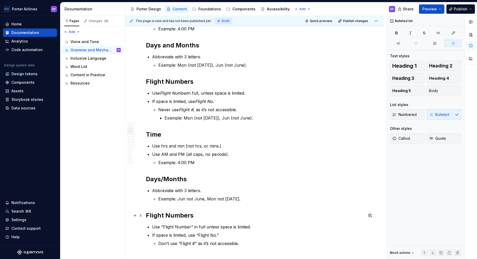
scroll to position [182, 0]
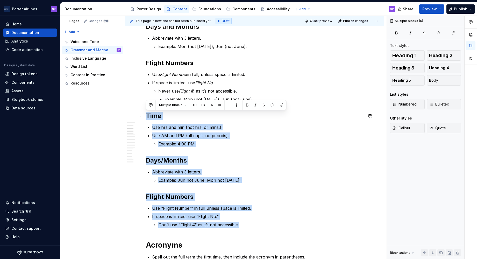
drag, startPoint x: 246, startPoint y: 222, endPoint x: 145, endPoint y: 115, distance: 147.0
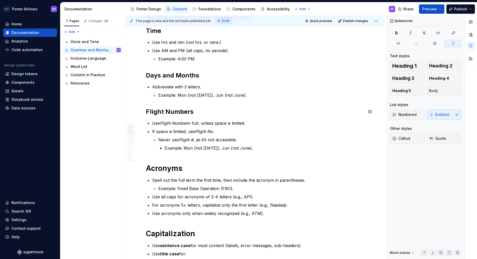
scroll to position [108, 0]
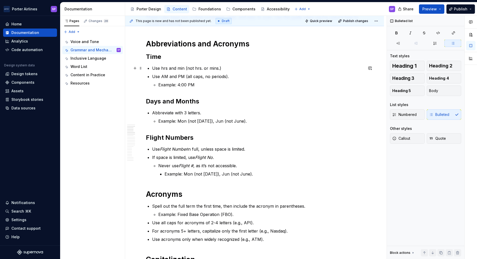
click at [161, 68] on p "Use hrs and min (not hrs. or mins.)" at bounding box center [257, 68] width 211 height 6
click at [181, 68] on p "Use hrs and min (not hrs. or mins.)" at bounding box center [257, 68] width 211 height 6
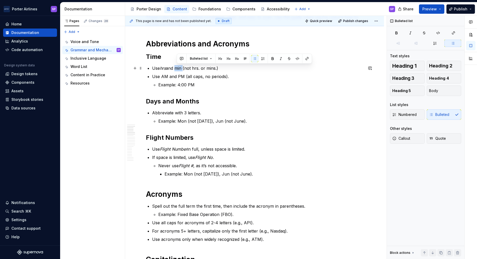
click at [181, 68] on p "Use hrs and min (not hrs. or mins.)" at bounding box center [257, 68] width 211 height 6
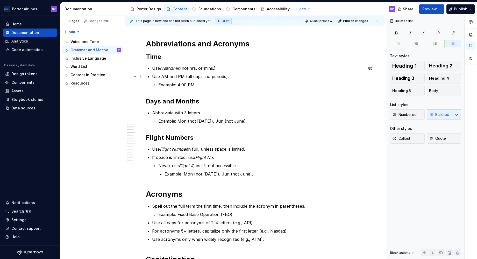
click at [158, 75] on p "Use AM and PM (all caps, no periods)." at bounding box center [257, 76] width 211 height 6
click at [163, 76] on p "Use AM and PM (all caps, no periods)." at bounding box center [257, 76] width 211 height 6
click at [195, 67] on p "Use hrs and min (not hrs. or mins.)" at bounding box center [257, 68] width 211 height 6
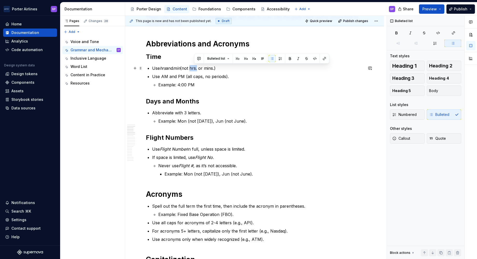
drag, startPoint x: 195, startPoint y: 67, endPoint x: 200, endPoint y: 67, distance: 4.9
click at [200, 67] on p "Use hrs and min (not hrs. or mins.)" at bounding box center [257, 68] width 211 height 6
drag, startPoint x: 207, startPoint y: 68, endPoint x: 218, endPoint y: 68, distance: 11.2
click at [218, 68] on p "Use hrs and min (not hrs. or mins.)" at bounding box center [257, 68] width 211 height 6
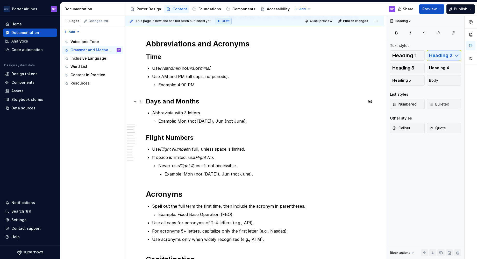
click at [219, 103] on h2 "Days and Months" at bounding box center [254, 101] width 217 height 8
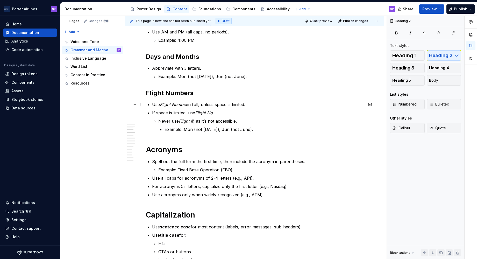
scroll to position [153, 0]
type textarea "*"
